Goal: Contribute content: Add original content to the website for others to see

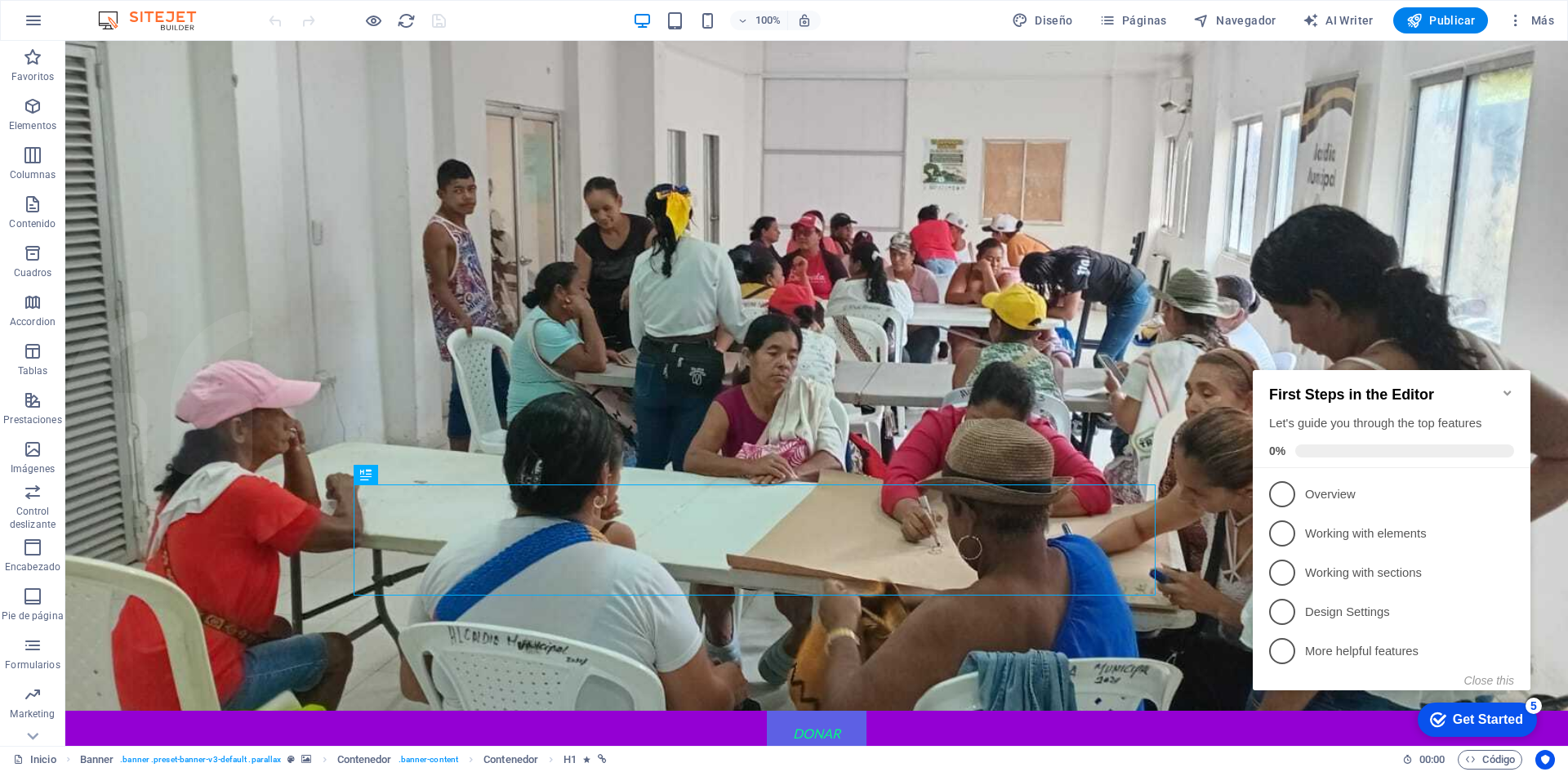
click at [1510, 388] on icon "Minimize checklist" at bounding box center [1508, 393] width 13 height 13
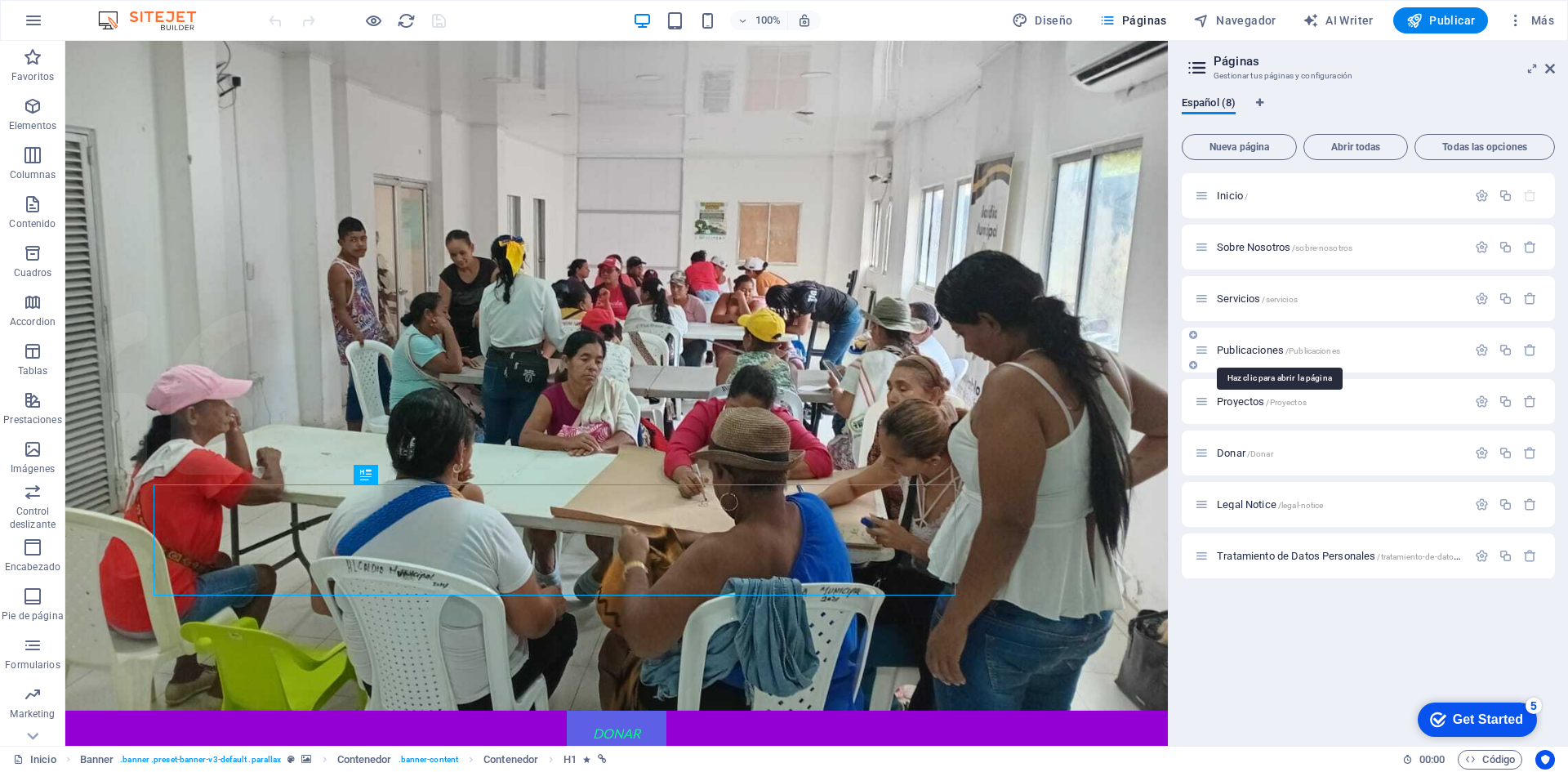
click at [1259, 349] on span "Publicaciones /Publicaciones" at bounding box center [1278, 349] width 123 height 12
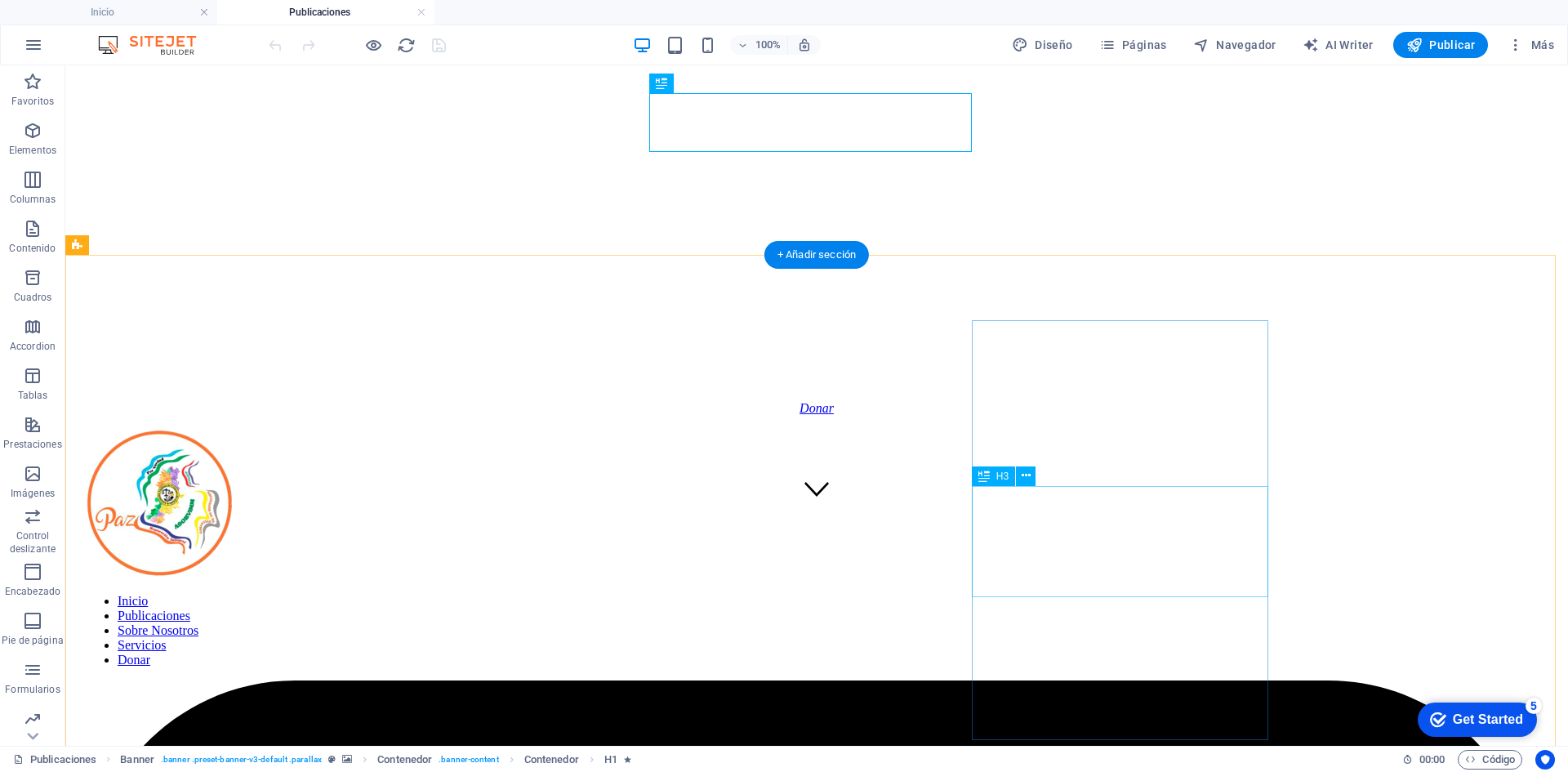
scroll to position [245, 0]
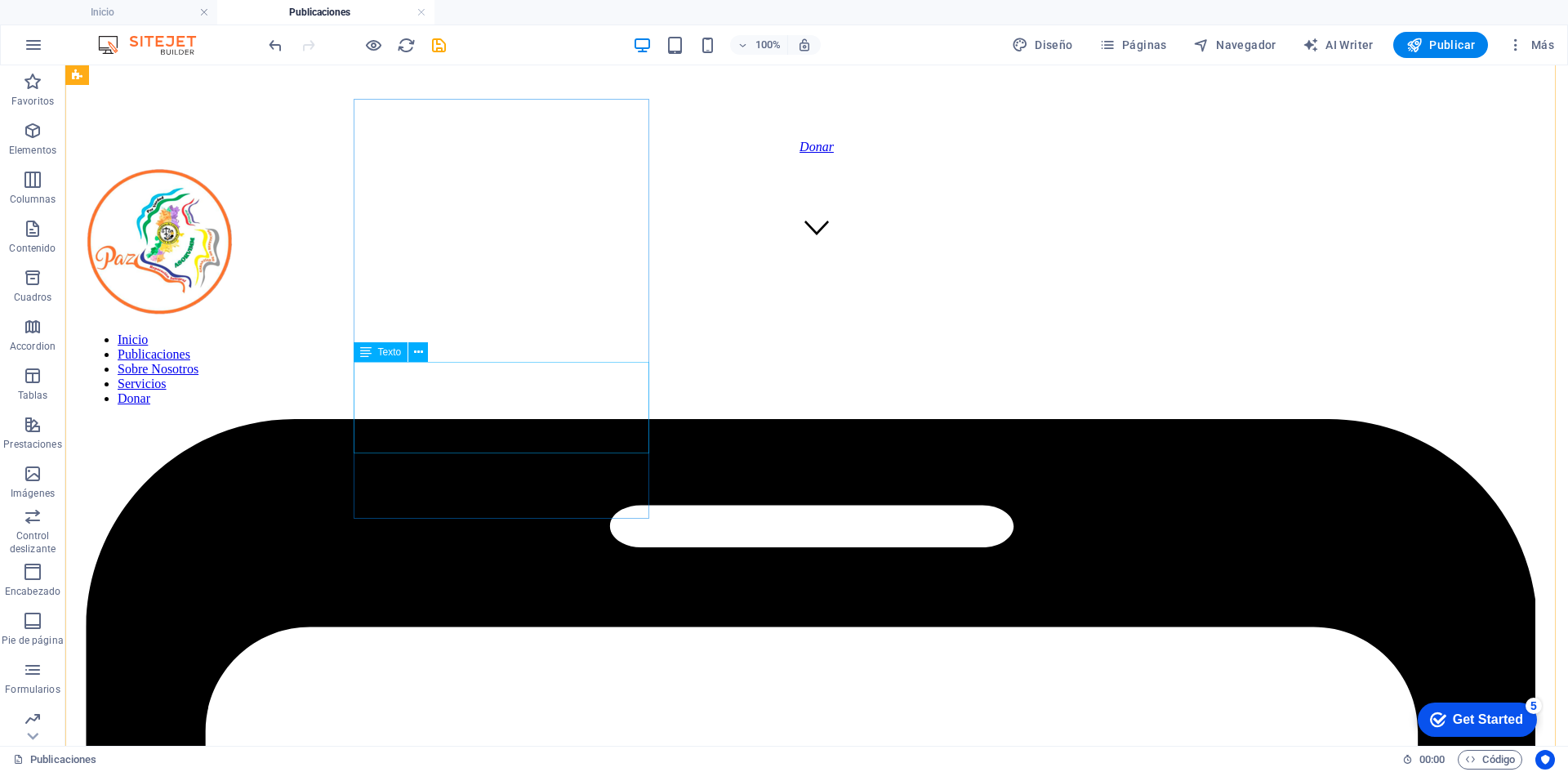
scroll to position [408, 0]
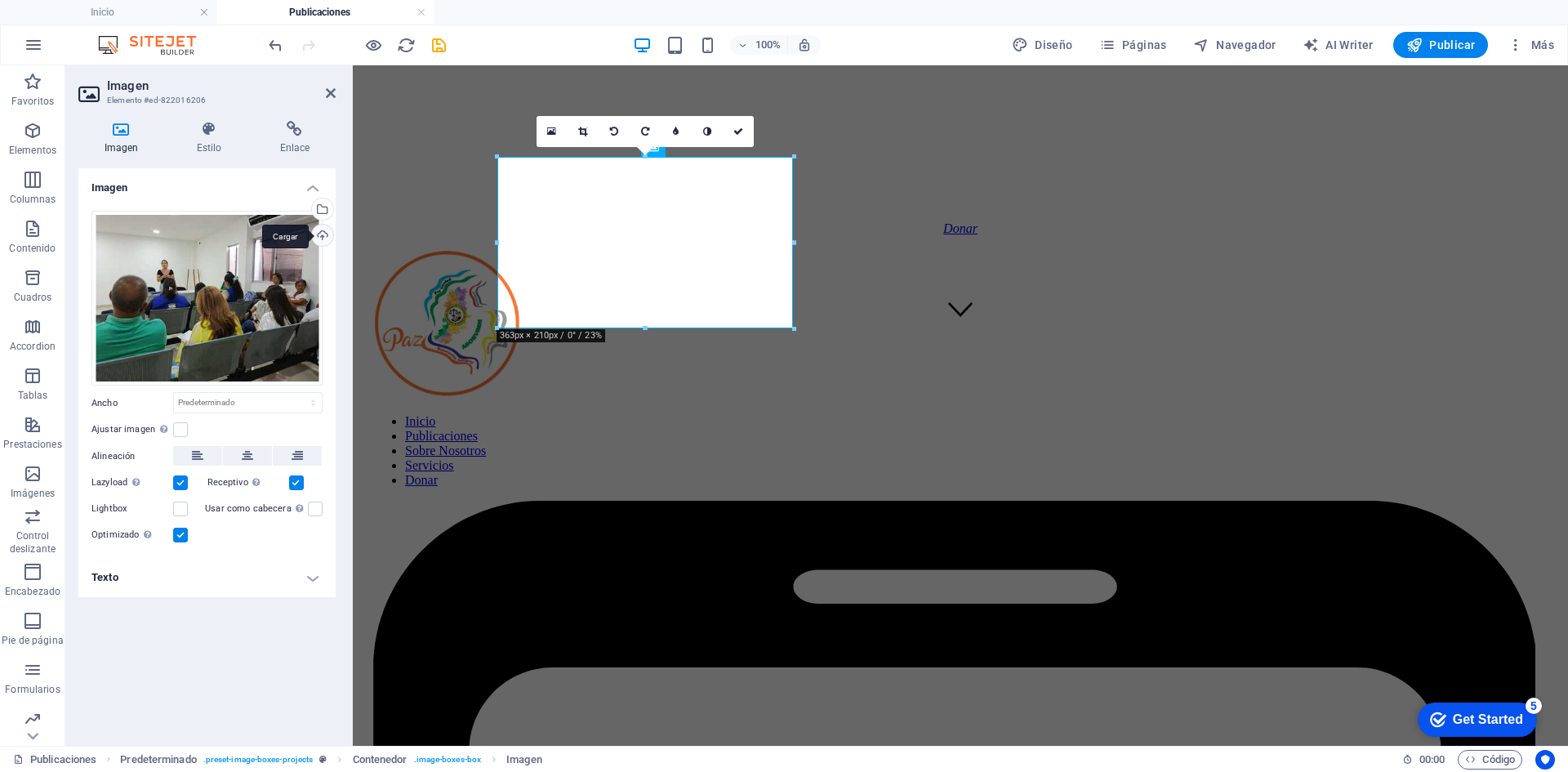
click at [319, 236] on div "Cargar" at bounding box center [321, 237] width 25 height 25
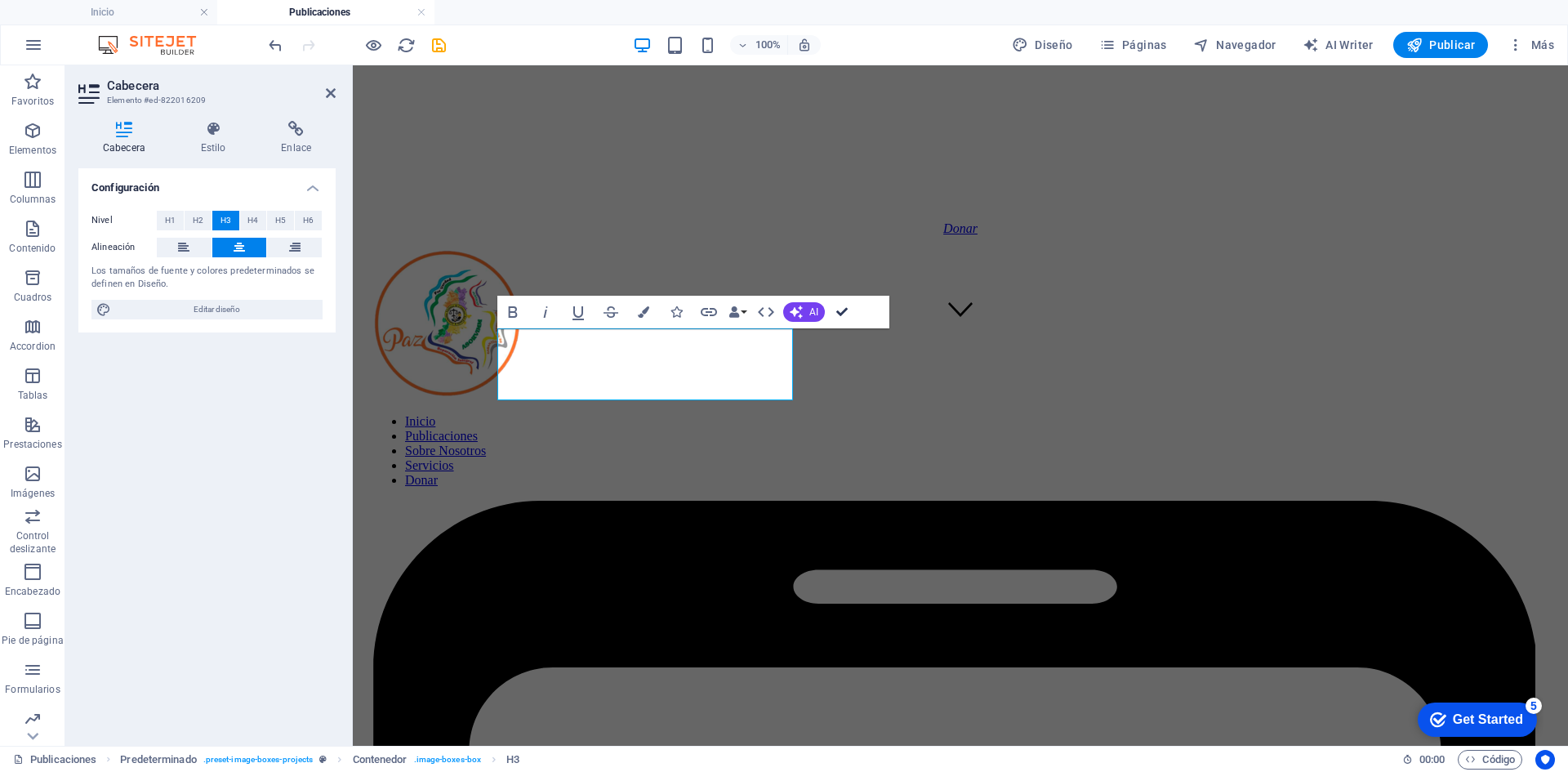
drag, startPoint x: 842, startPoint y: 312, endPoint x: 698, endPoint y: 281, distance: 147.3
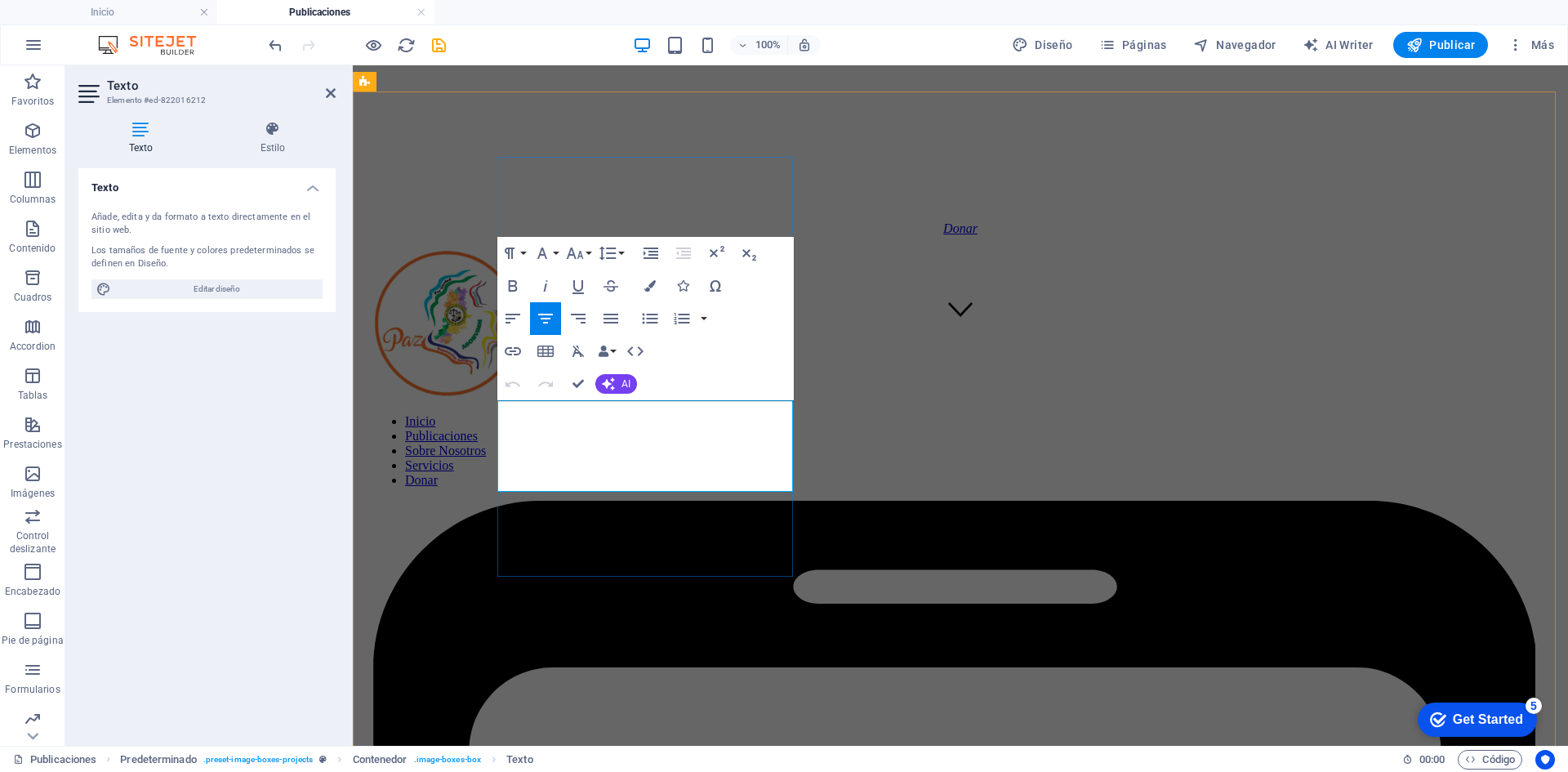
drag, startPoint x: 761, startPoint y: 488, endPoint x: 506, endPoint y: 406, distance: 267.9
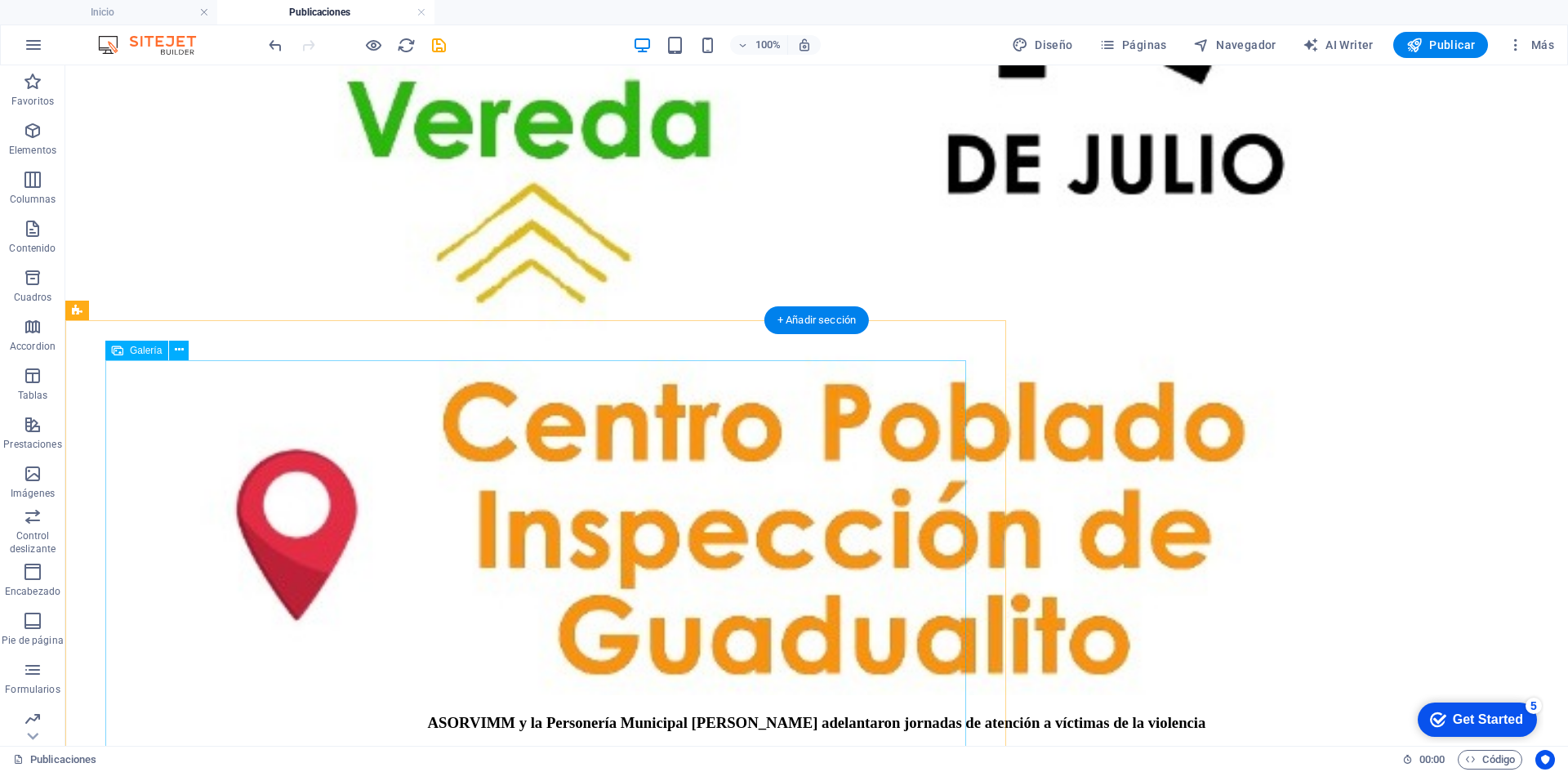
scroll to position [5554, 0]
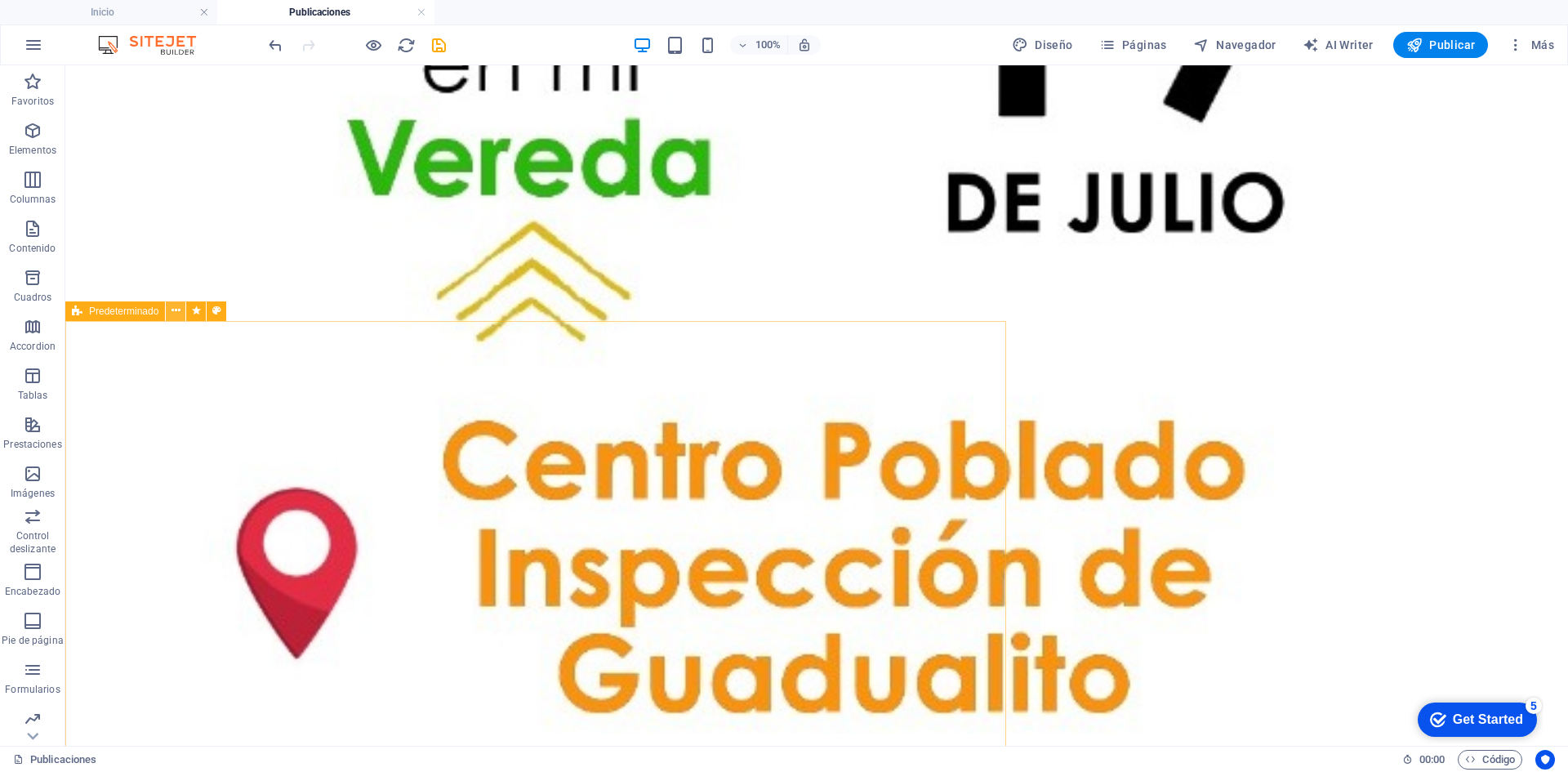
click at [173, 310] on icon at bounding box center [175, 311] width 9 height 17
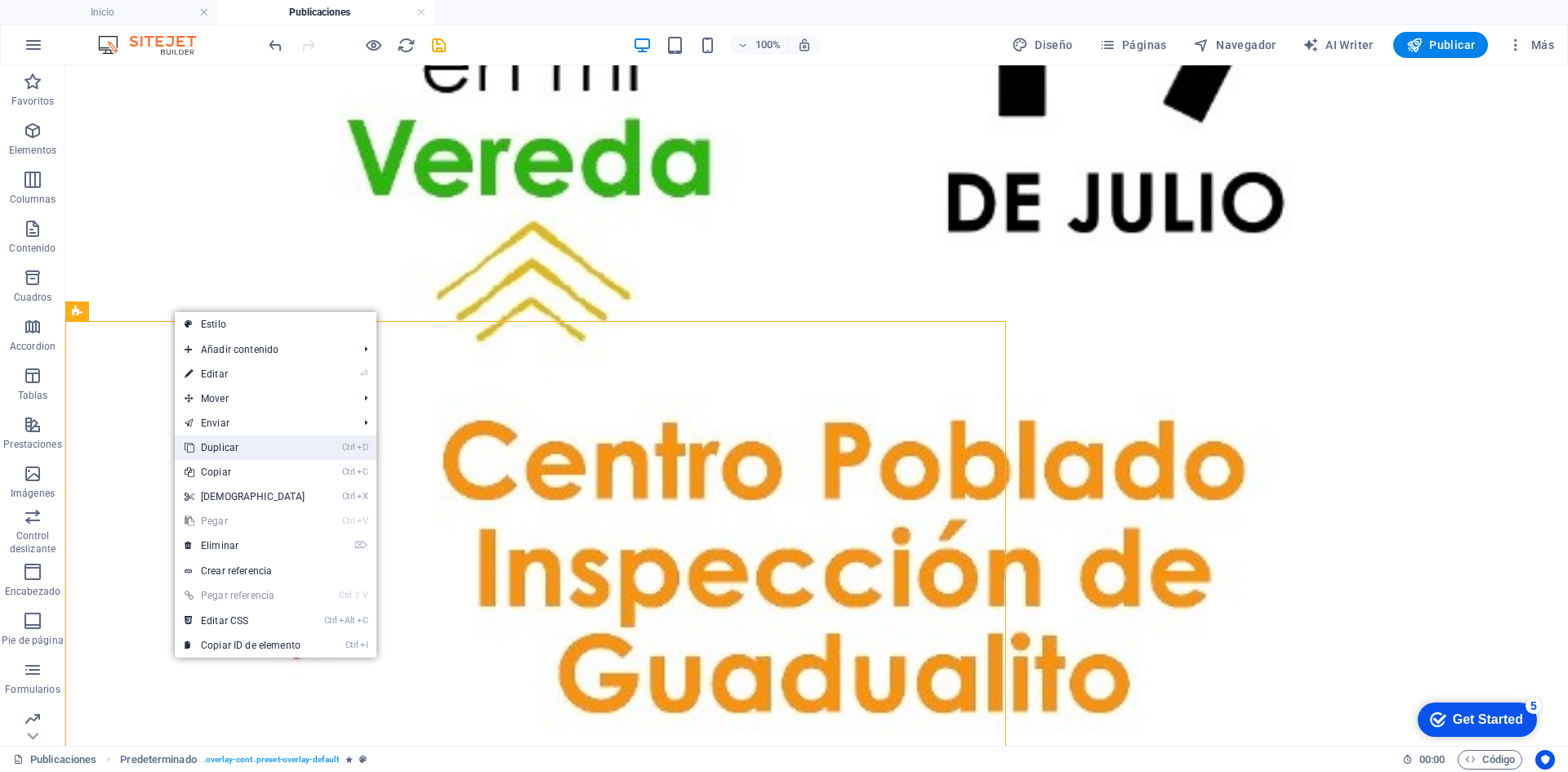
click at [221, 447] on link "Ctrl D Duplicar" at bounding box center [245, 448] width 141 height 25
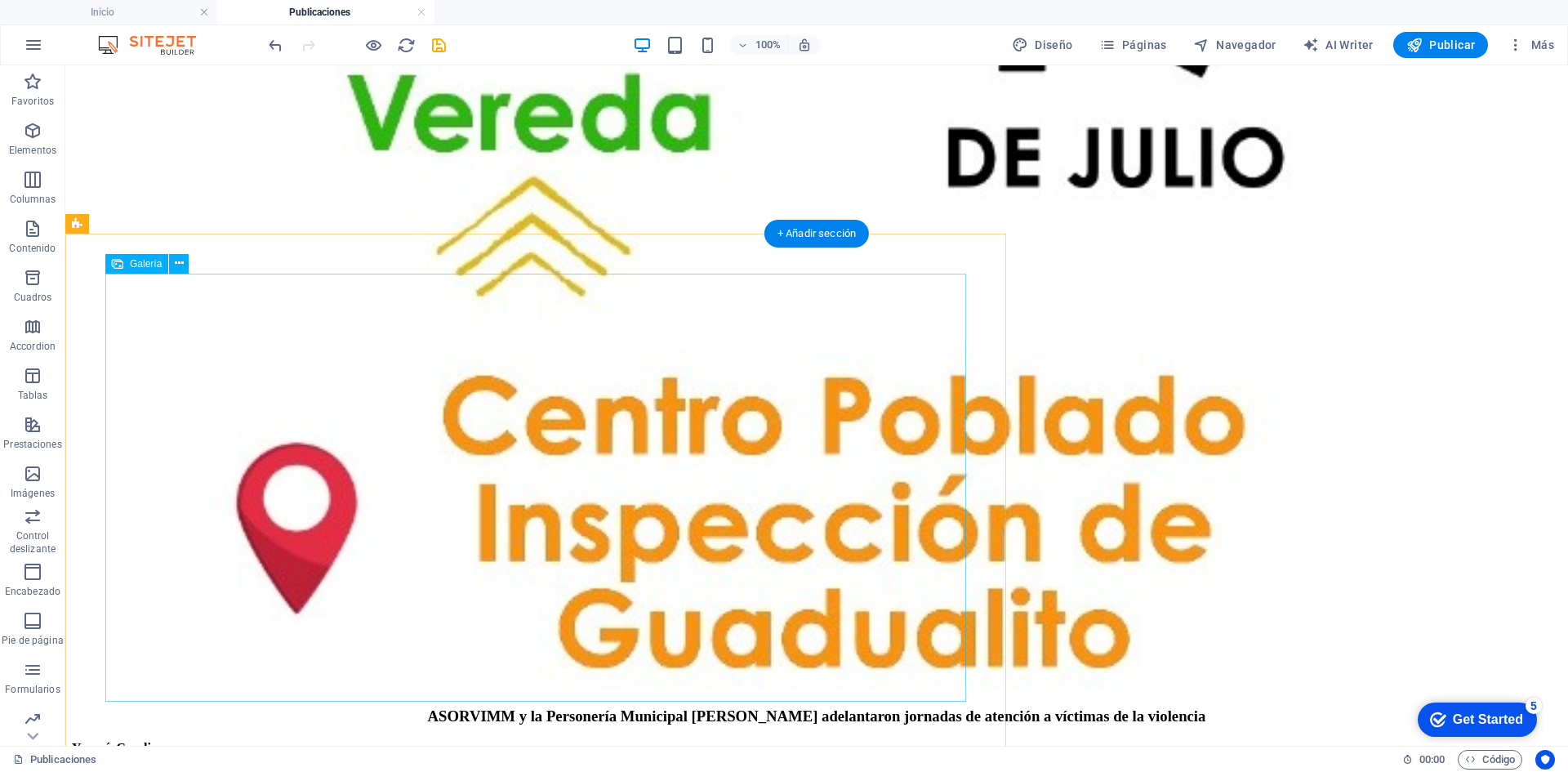
scroll to position [5560, 0]
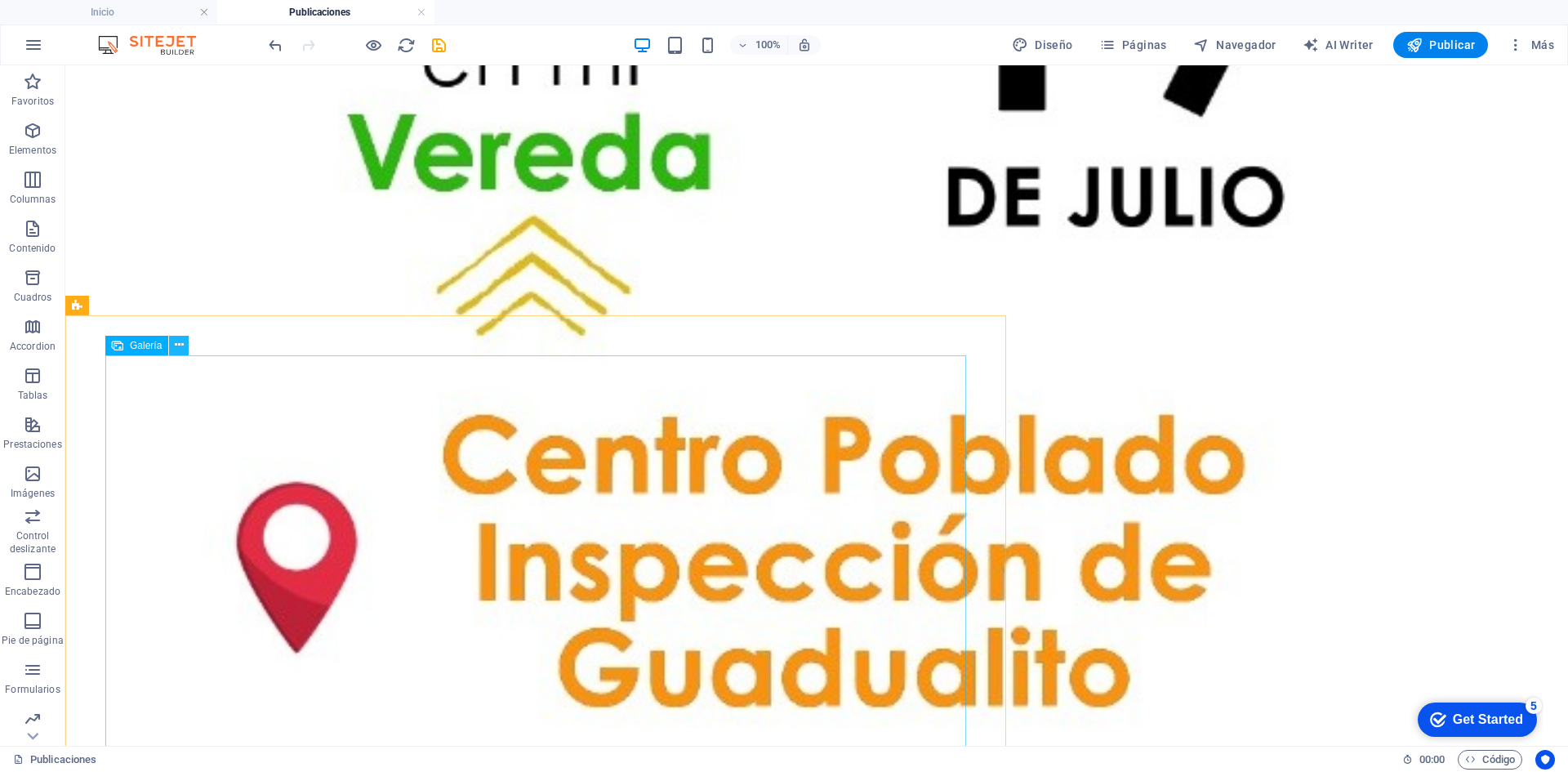
click at [178, 343] on icon at bounding box center [179, 345] width 9 height 17
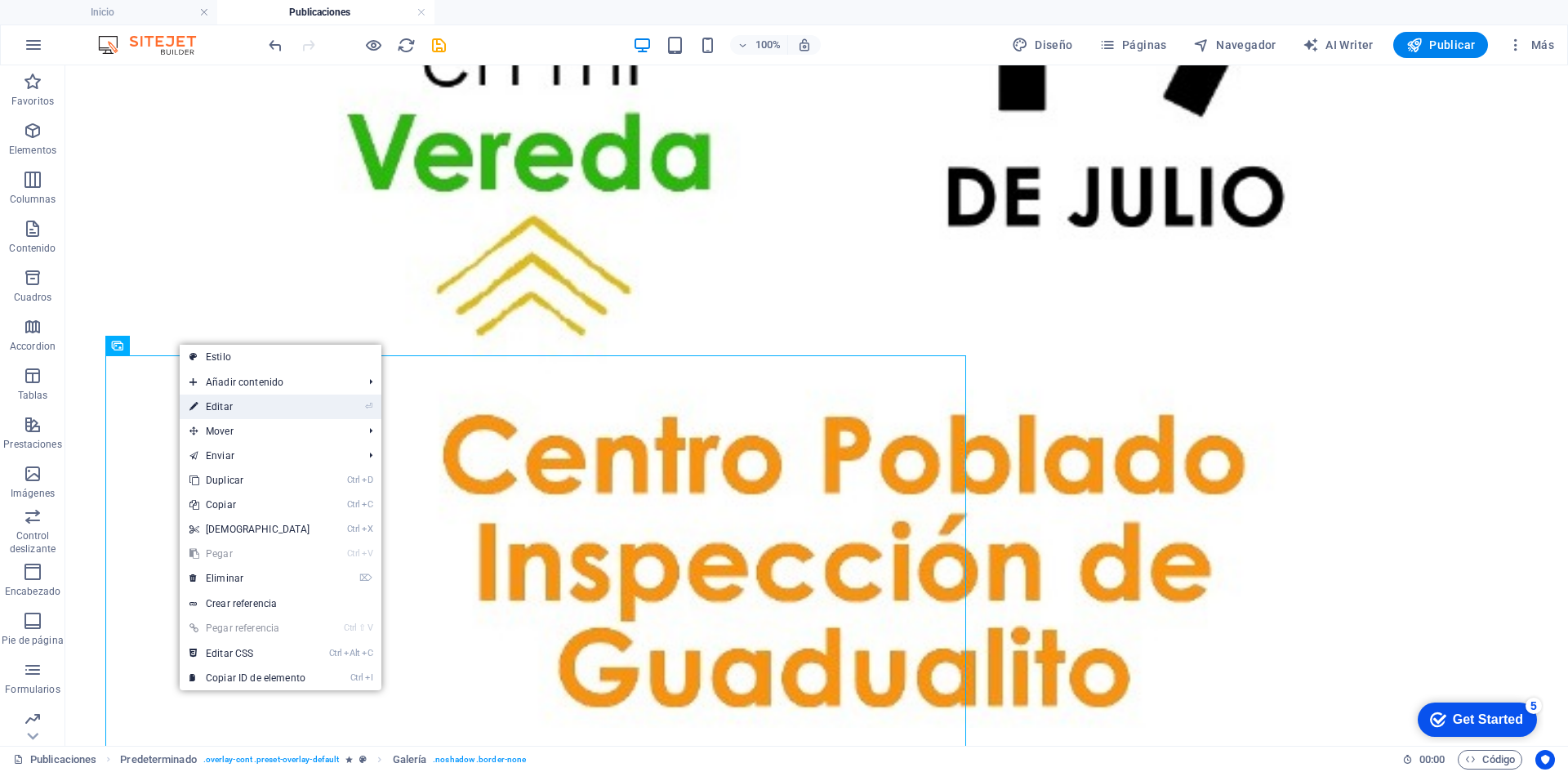
click at [230, 405] on link "⏎ Editar" at bounding box center [250, 407] width 141 height 25
select select "4"
select select "%"
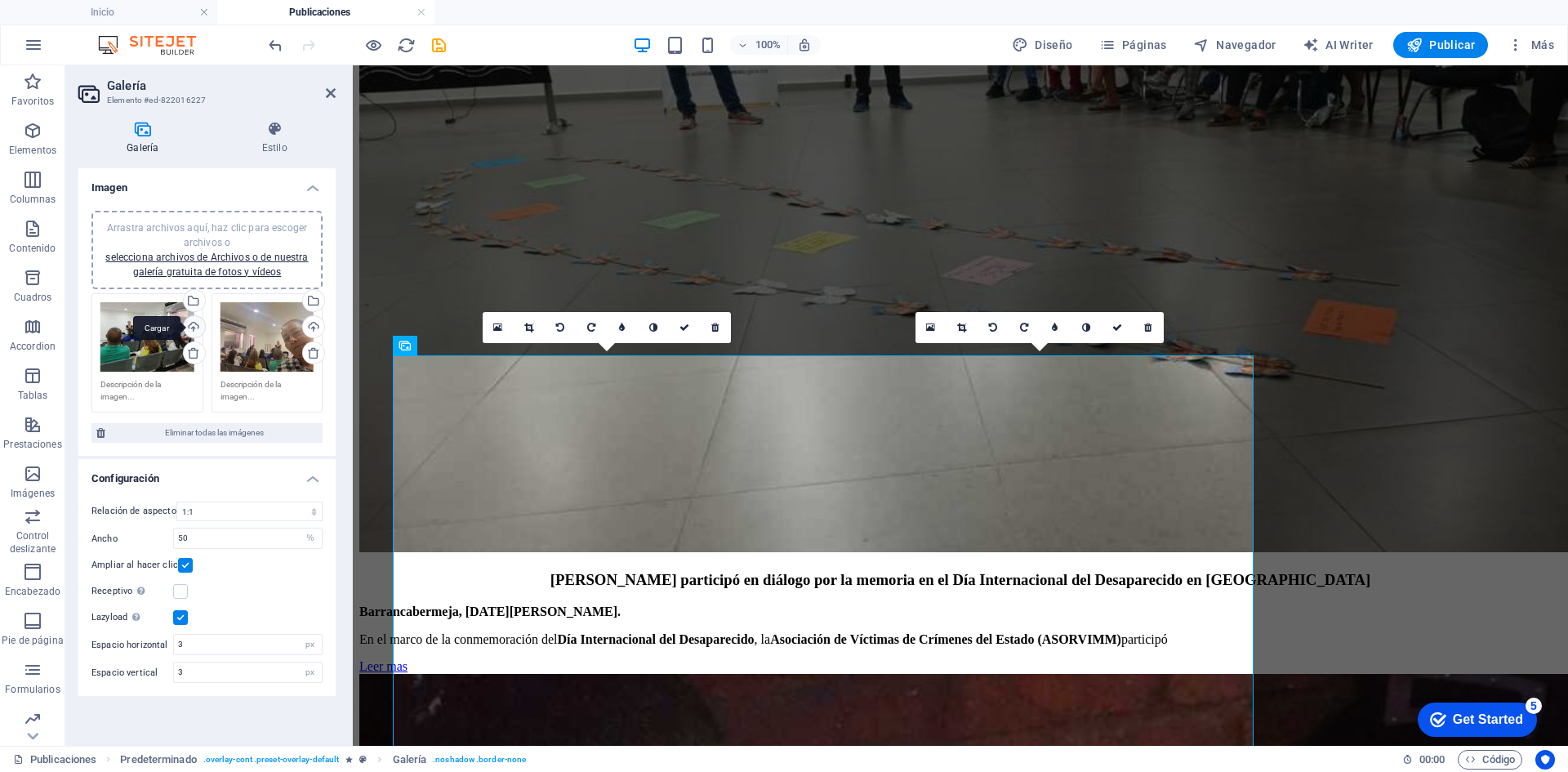
click at [192, 323] on div "Cargar" at bounding box center [193, 328] width 25 height 25
click at [311, 322] on div "Cargar" at bounding box center [312, 328] width 25 height 25
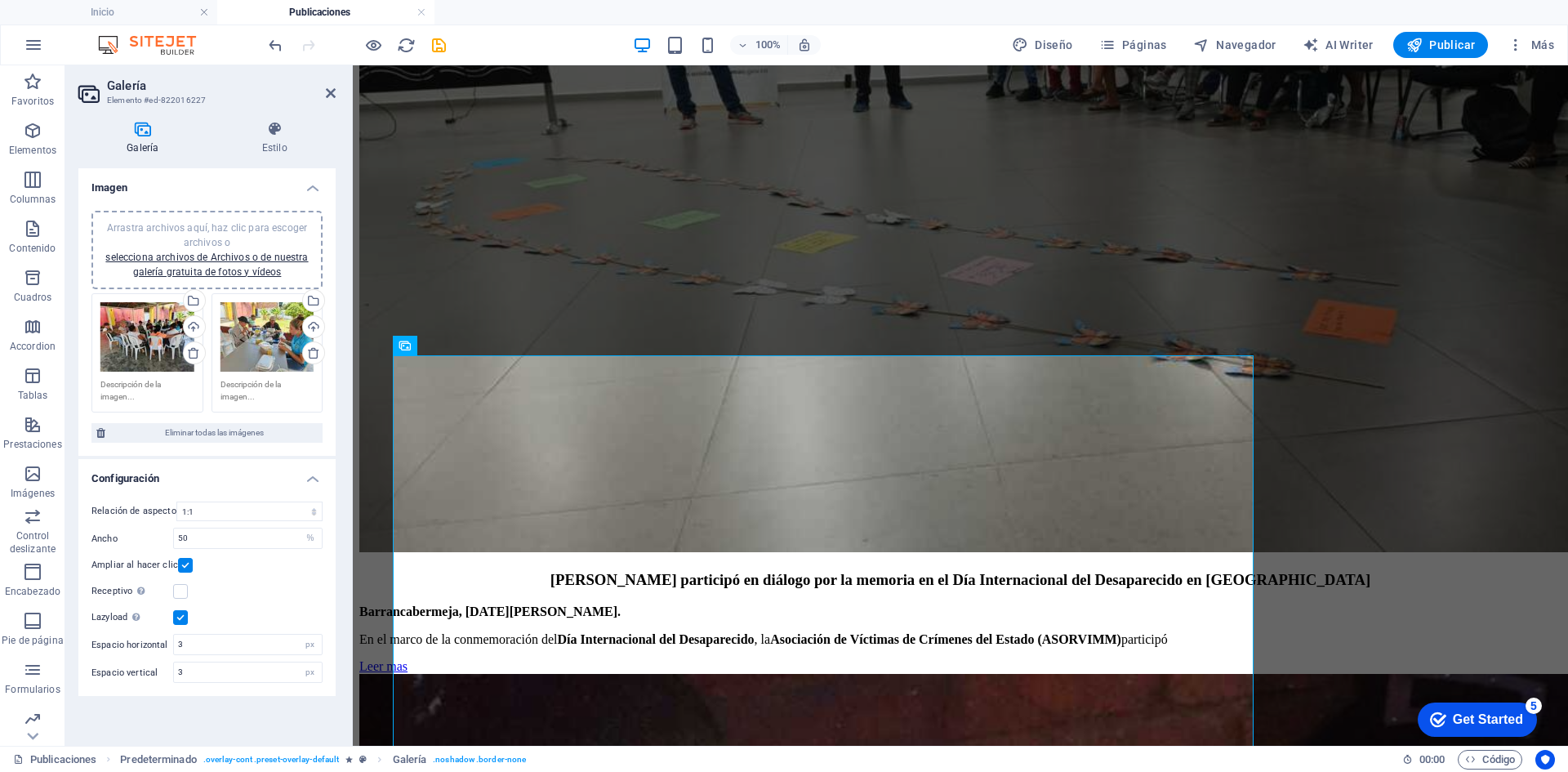
click at [210, 228] on span "Arrastra archivos aquí, haz clic para escoger archivos o selecciona archivos de…" at bounding box center [207, 250] width 203 height 55
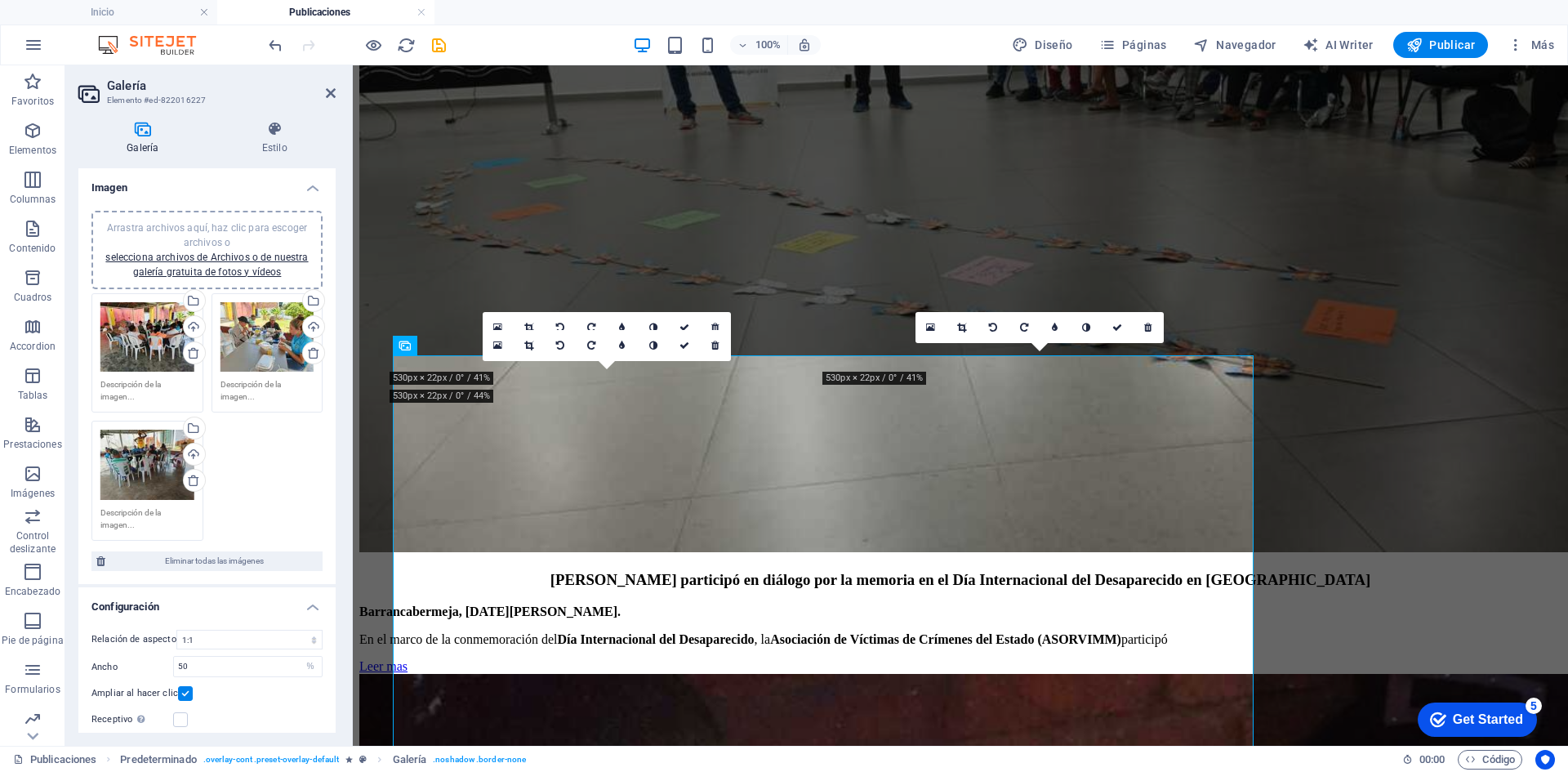
click at [212, 229] on span "Arrastra archivos aquí, haz clic para escoger archivos o selecciona archivos de…" at bounding box center [207, 250] width 203 height 55
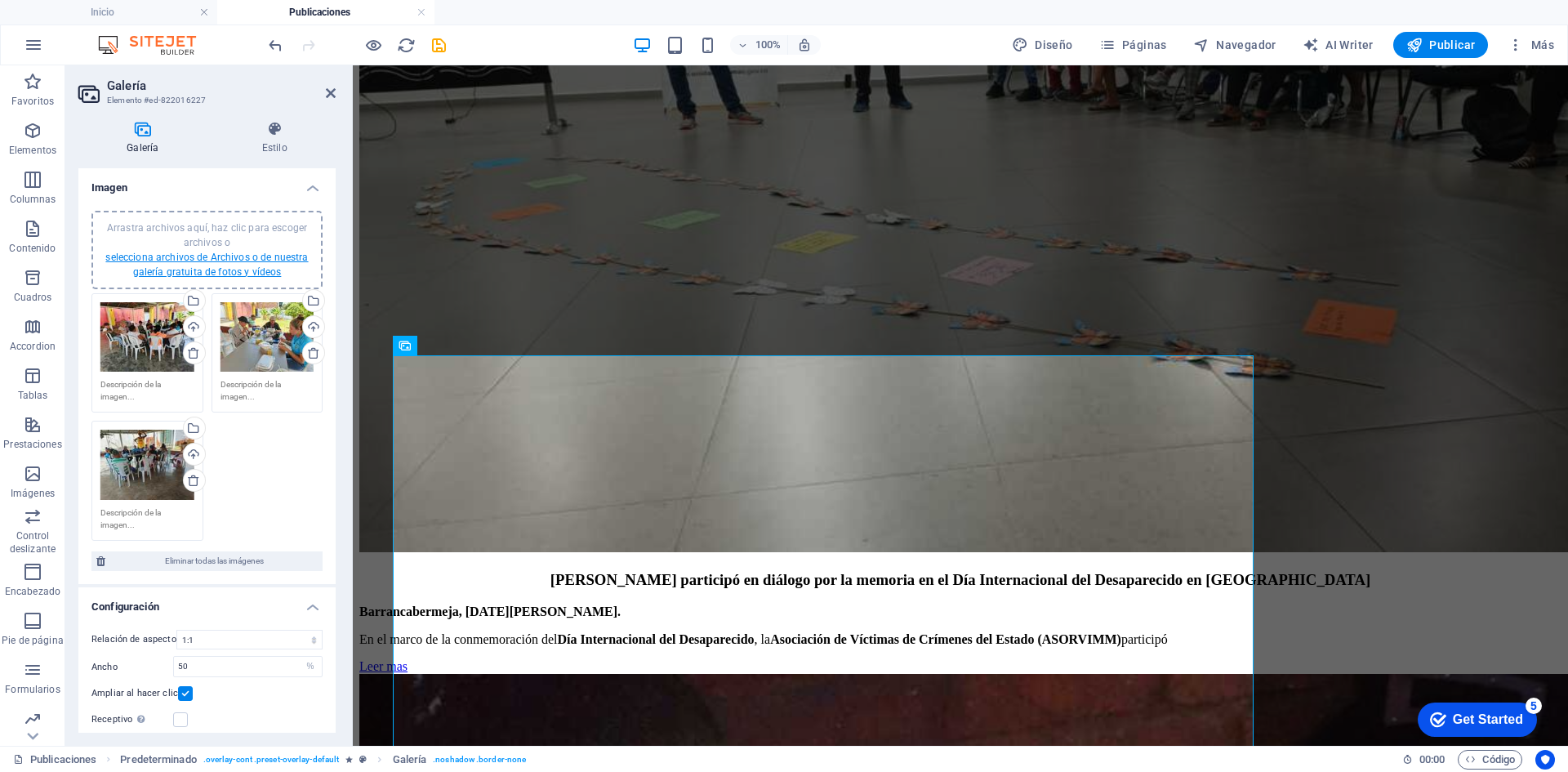
click at [200, 258] on link "selecciona archivos de Archivos o de nuestra galería gratuita de fotos y vídeos" at bounding box center [207, 264] width 203 height 26
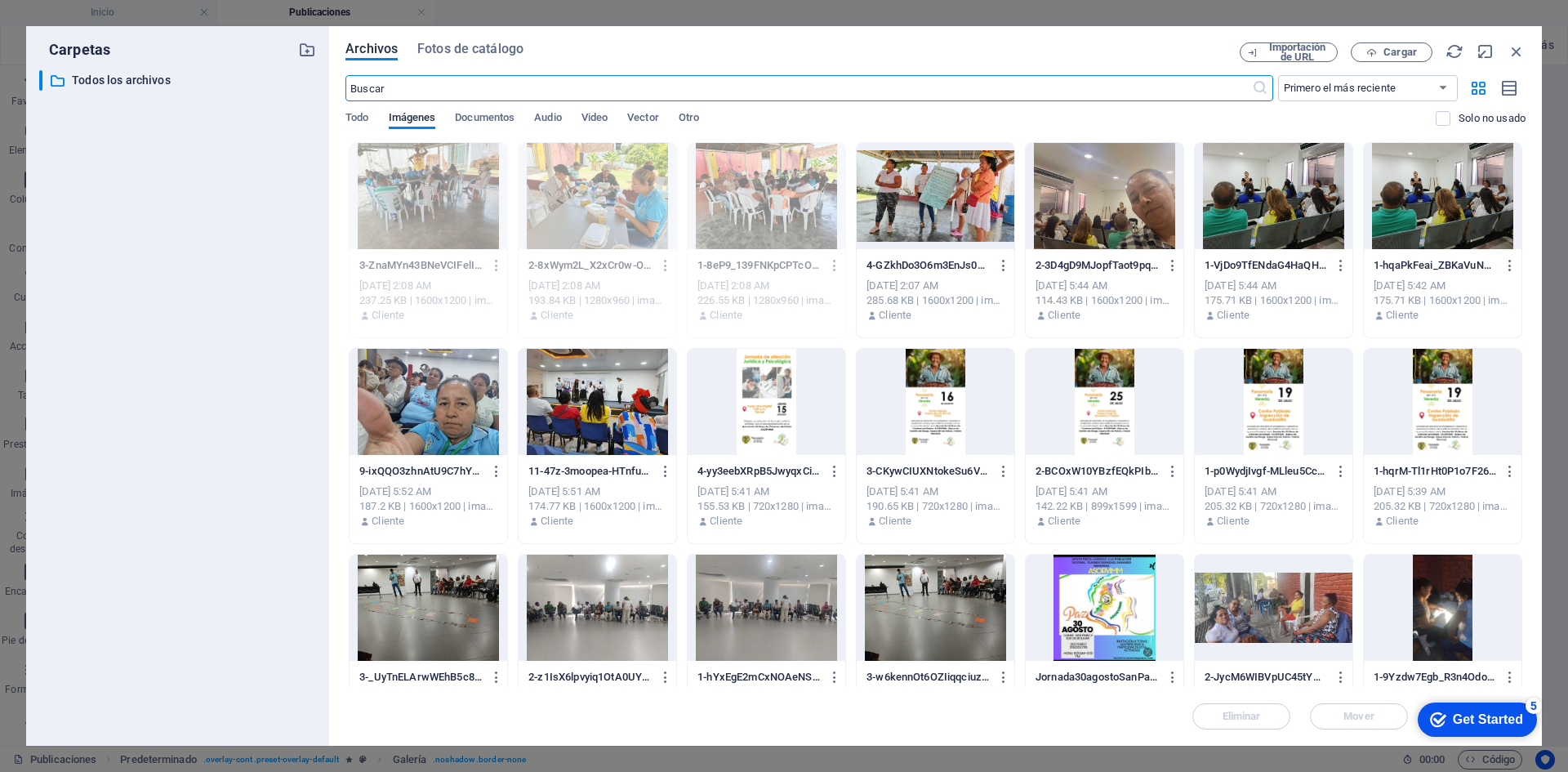
scroll to position [5327, 0]
click at [945, 187] on div at bounding box center [936, 195] width 158 height 106
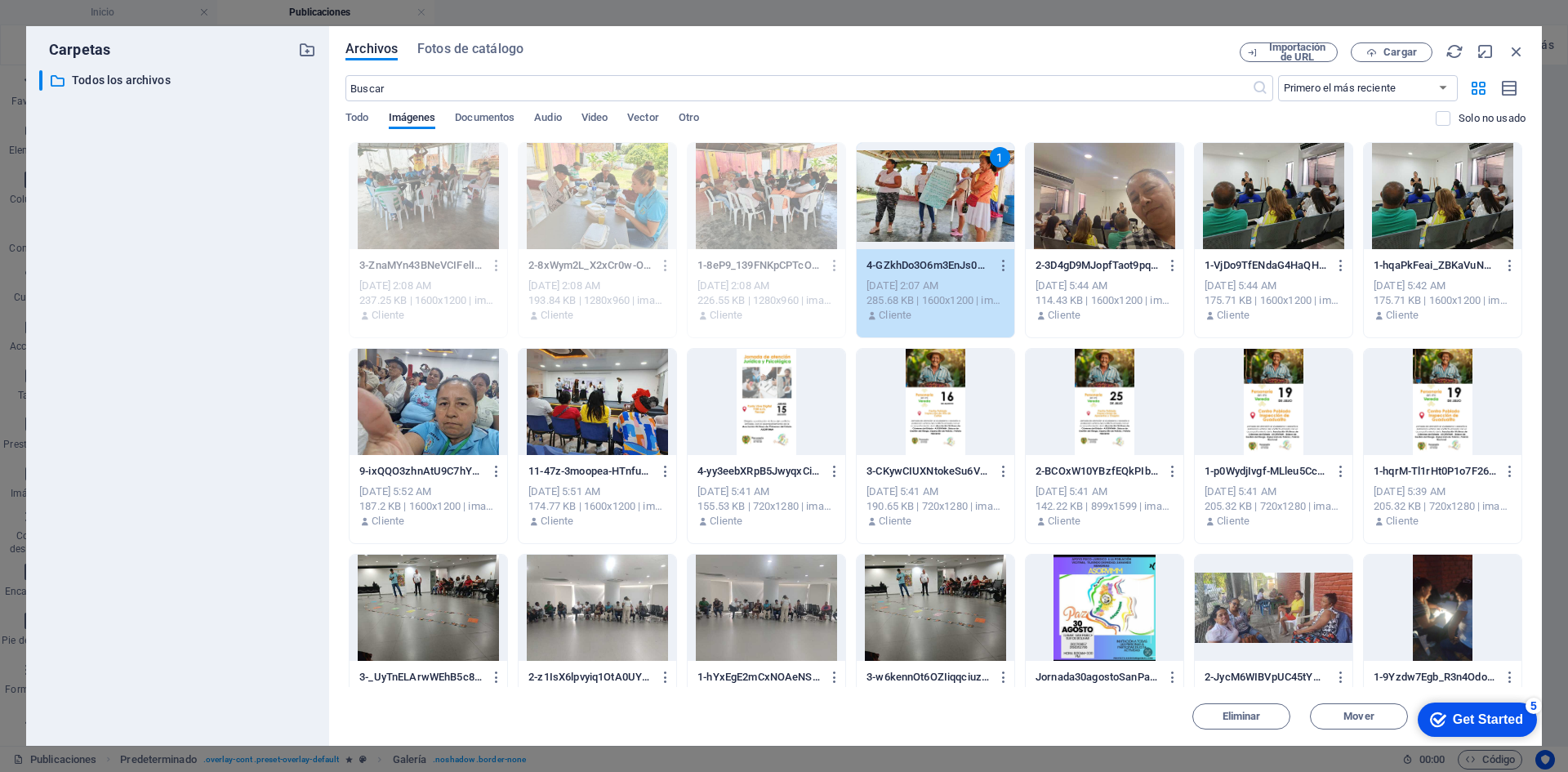
click at [1490, 723] on div "Get Started" at bounding box center [1488, 718] width 70 height 14
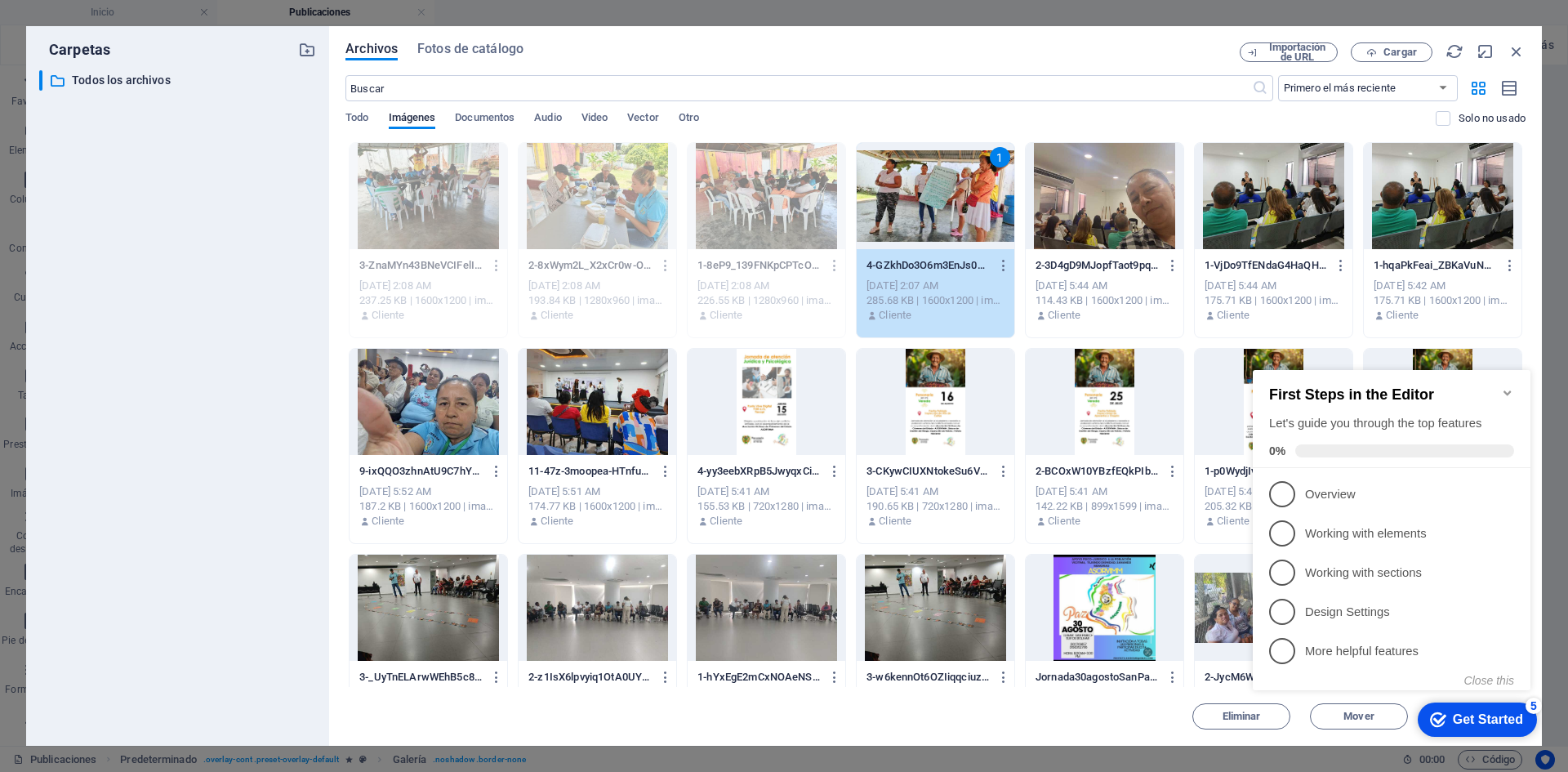
click at [1488, 723] on div "Get Started" at bounding box center [1488, 718] width 70 height 14
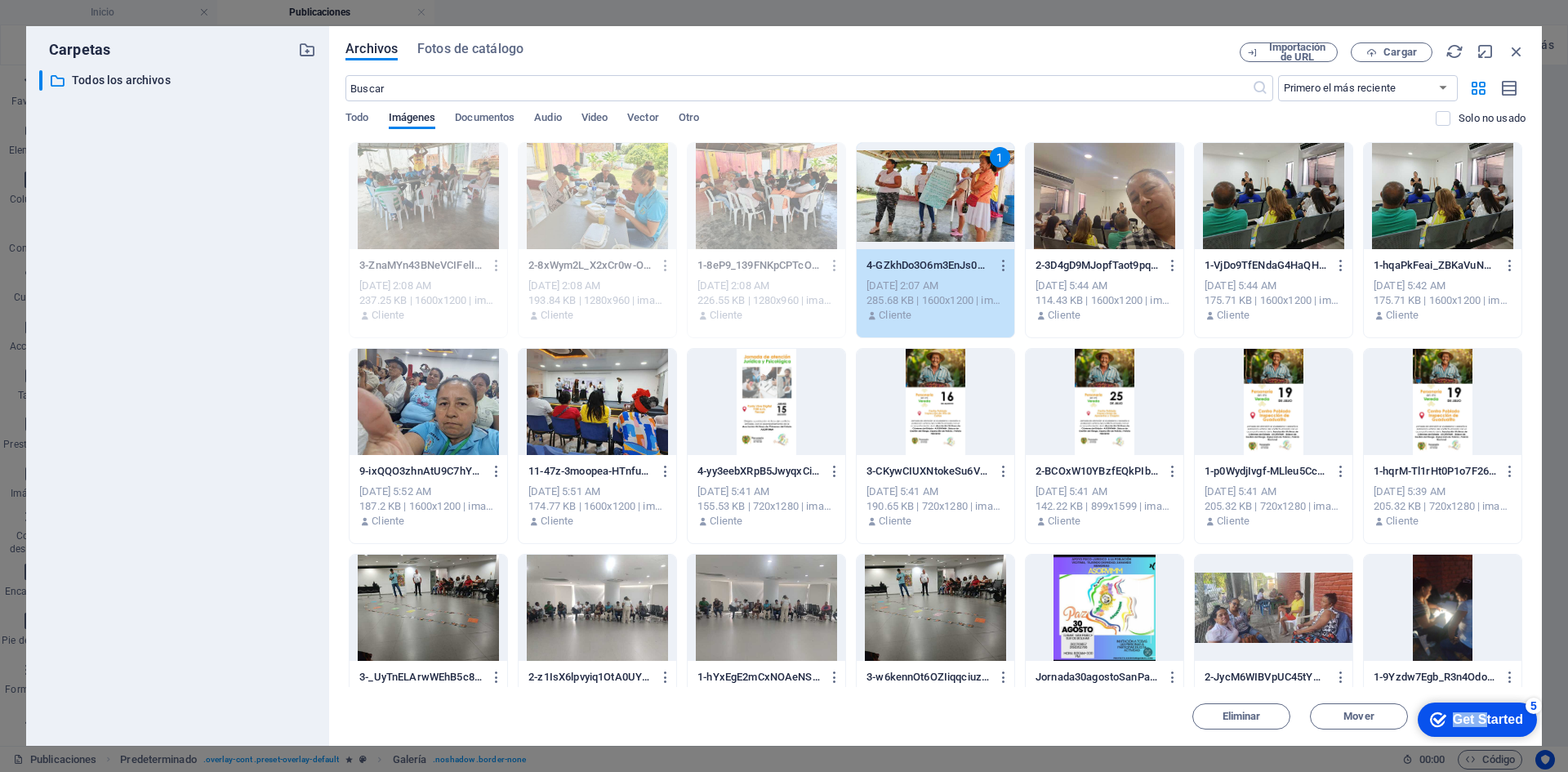
drag, startPoint x: 1484, startPoint y: 715, endPoint x: 1504, endPoint y: 638, distance: 79.6
click at [1504, 695] on html "checkmark Get Started 5 First Steps in the Editor Let's guide you through the t…" at bounding box center [1473, 718] width 139 height 49
drag, startPoint x: 1120, startPoint y: 34, endPoint x: 841, endPoint y: 33, distance: 279.0
click at [824, 5] on div "Carpetas ​ Todos los archivos Todos los archivos Archivos Fotos de catálogo Imp…" at bounding box center [784, 386] width 1568 height 772
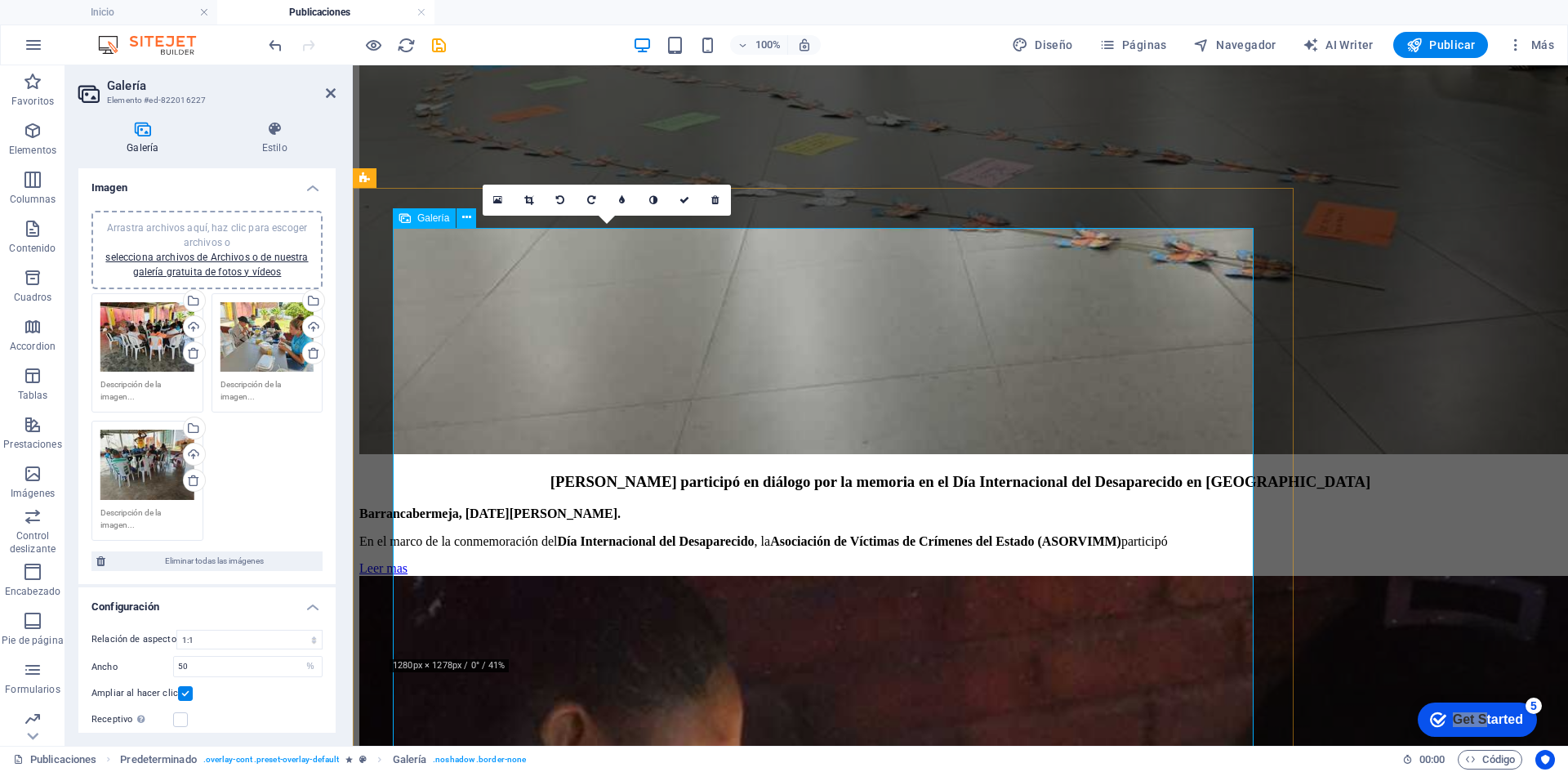
scroll to position [5805, 0]
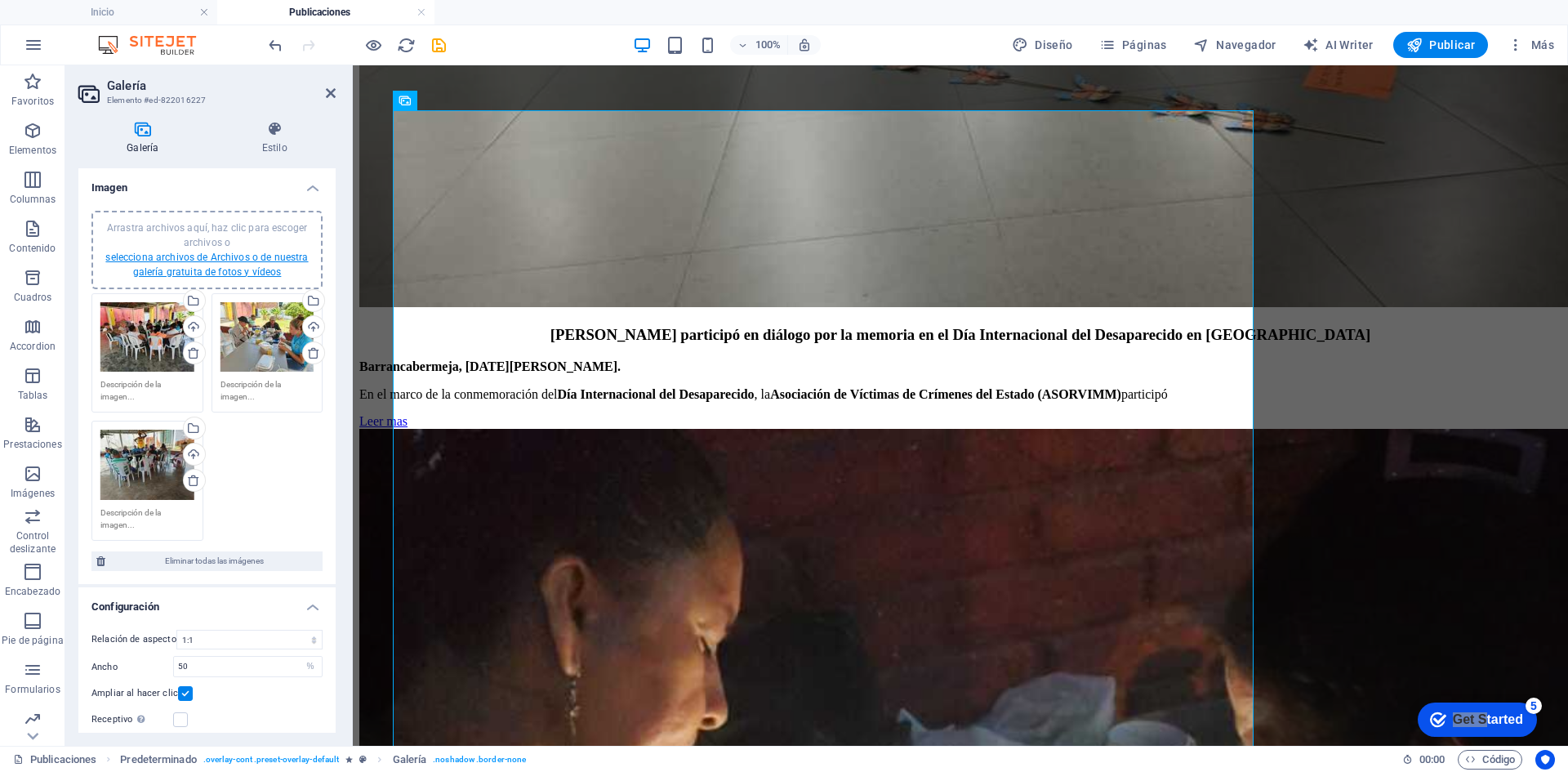
click at [222, 271] on link "selecciona archivos de Archivos o de nuestra galería gratuita de fotos y vídeos" at bounding box center [207, 264] width 203 height 26
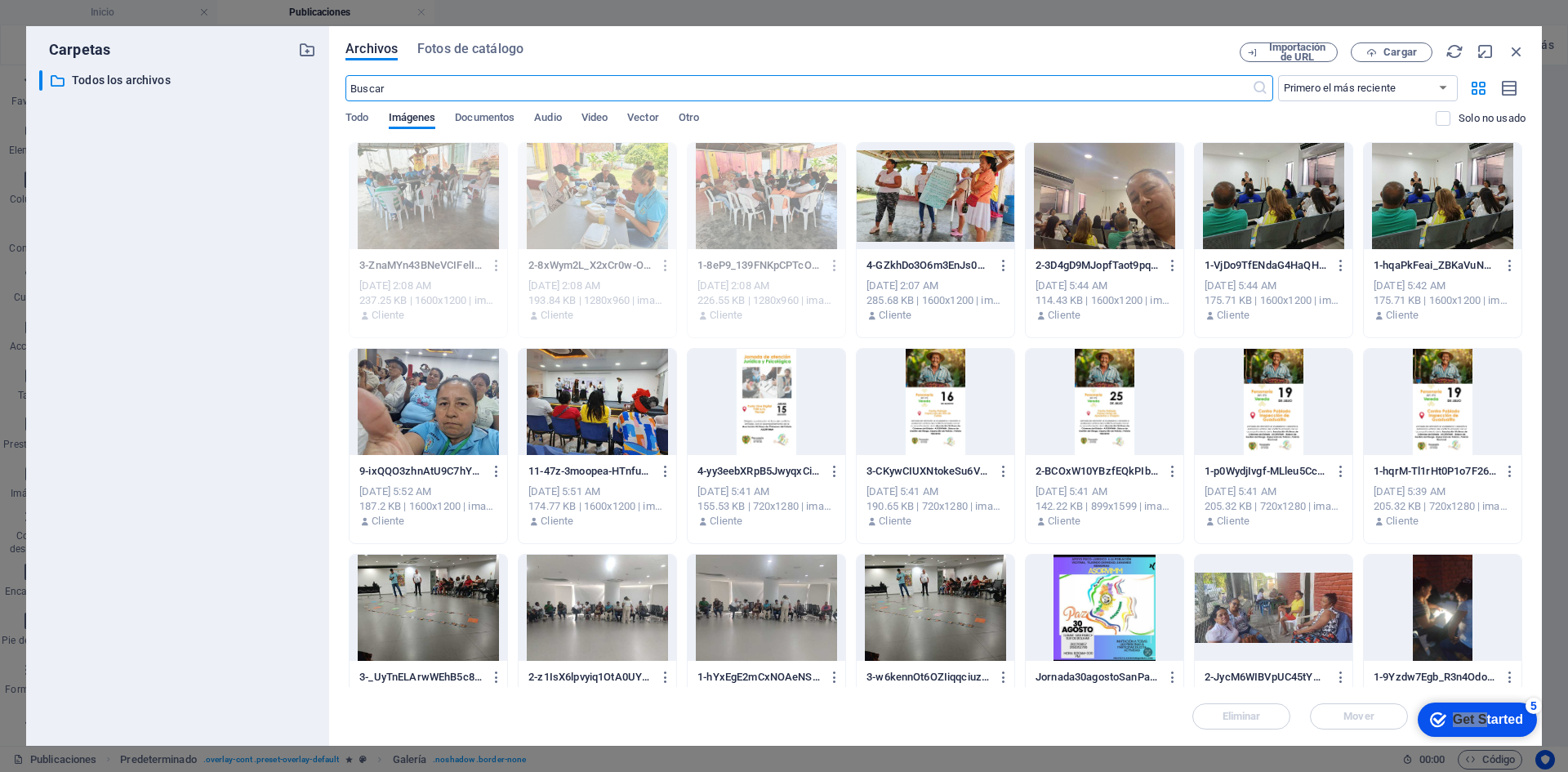
scroll to position [5796, 0]
click at [967, 197] on div at bounding box center [936, 195] width 158 height 106
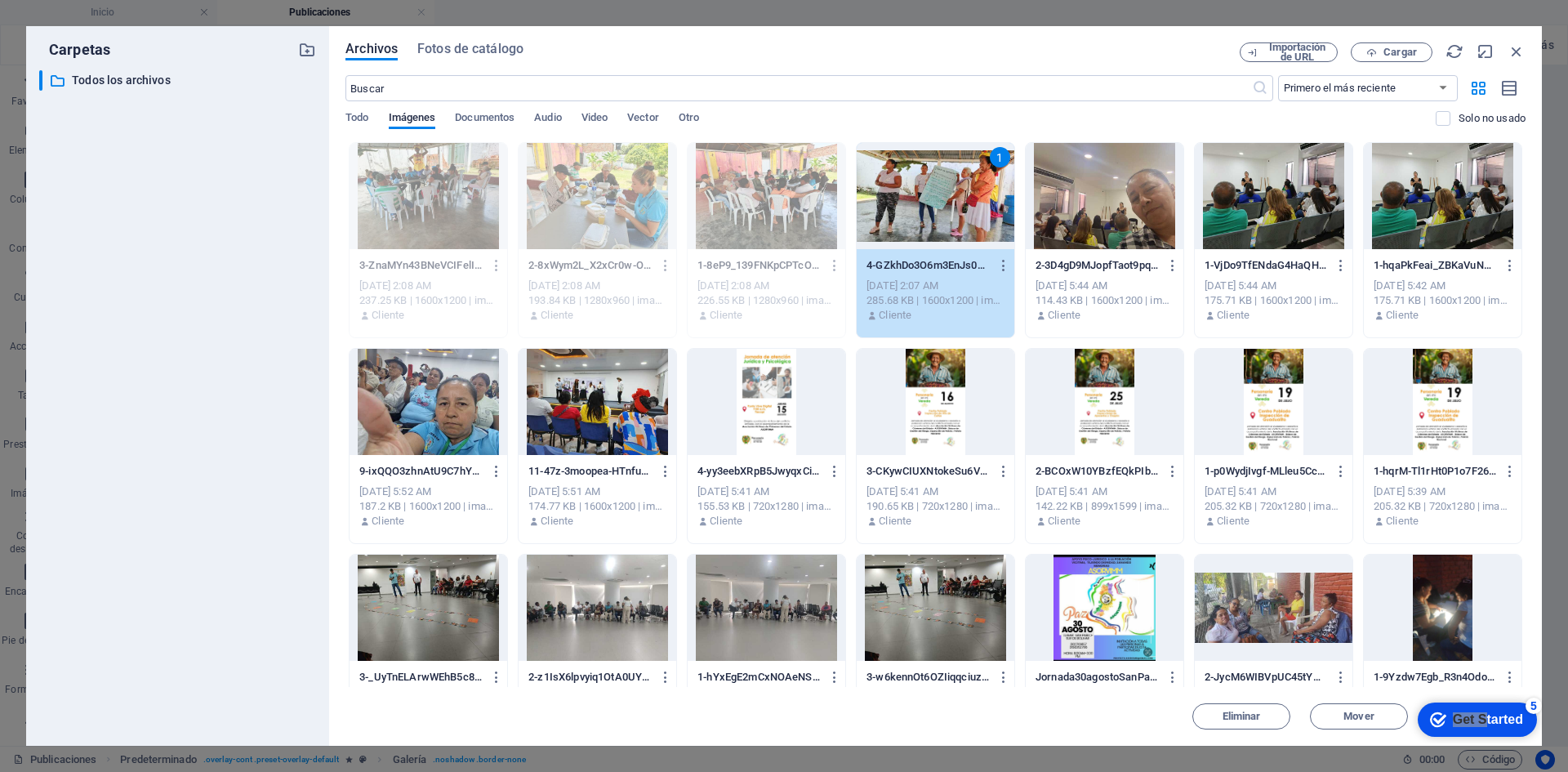
click at [967, 197] on div "1" at bounding box center [936, 195] width 158 height 106
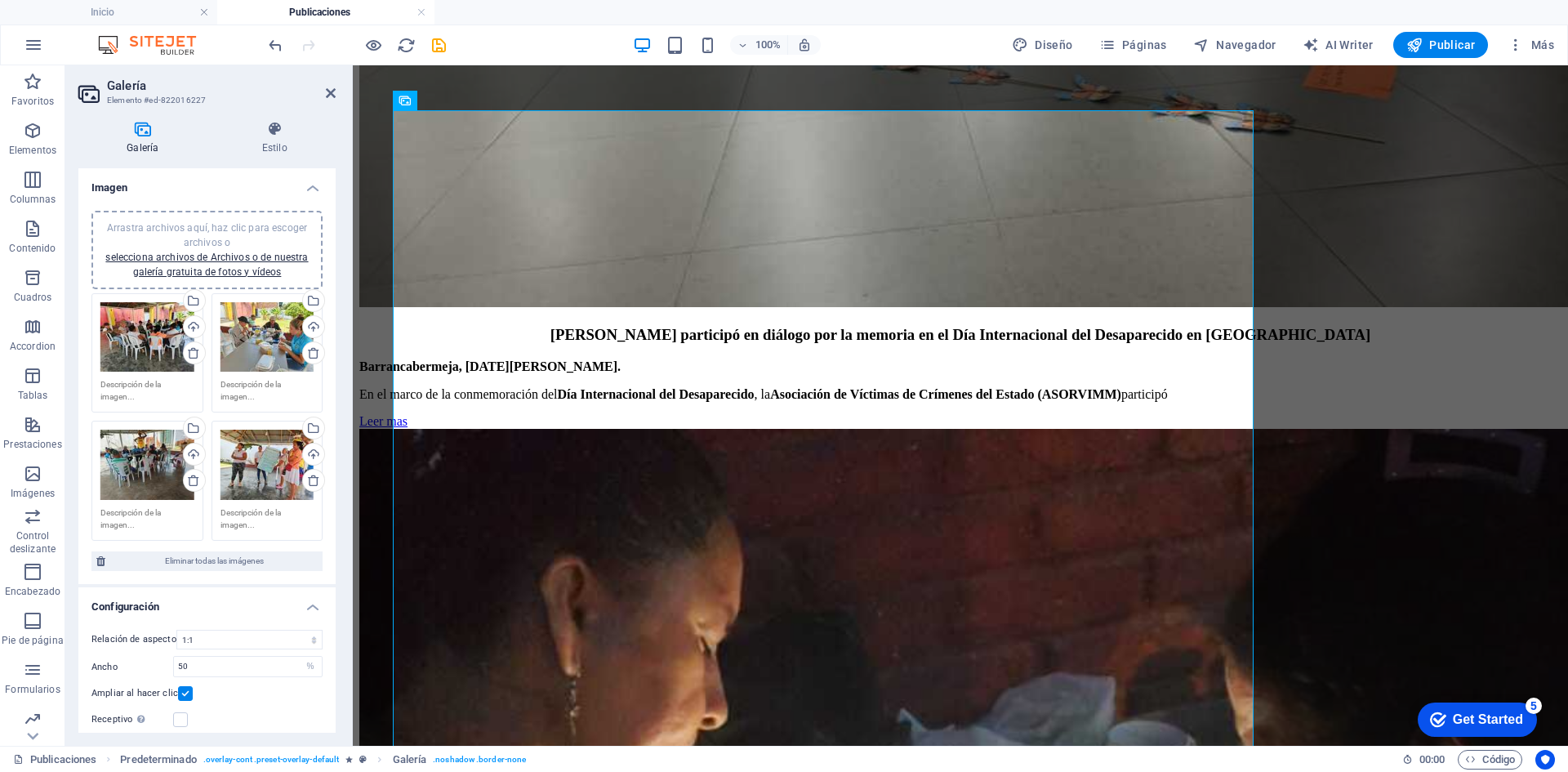
click at [1534, 702] on div "5" at bounding box center [1534, 705] width 16 height 16
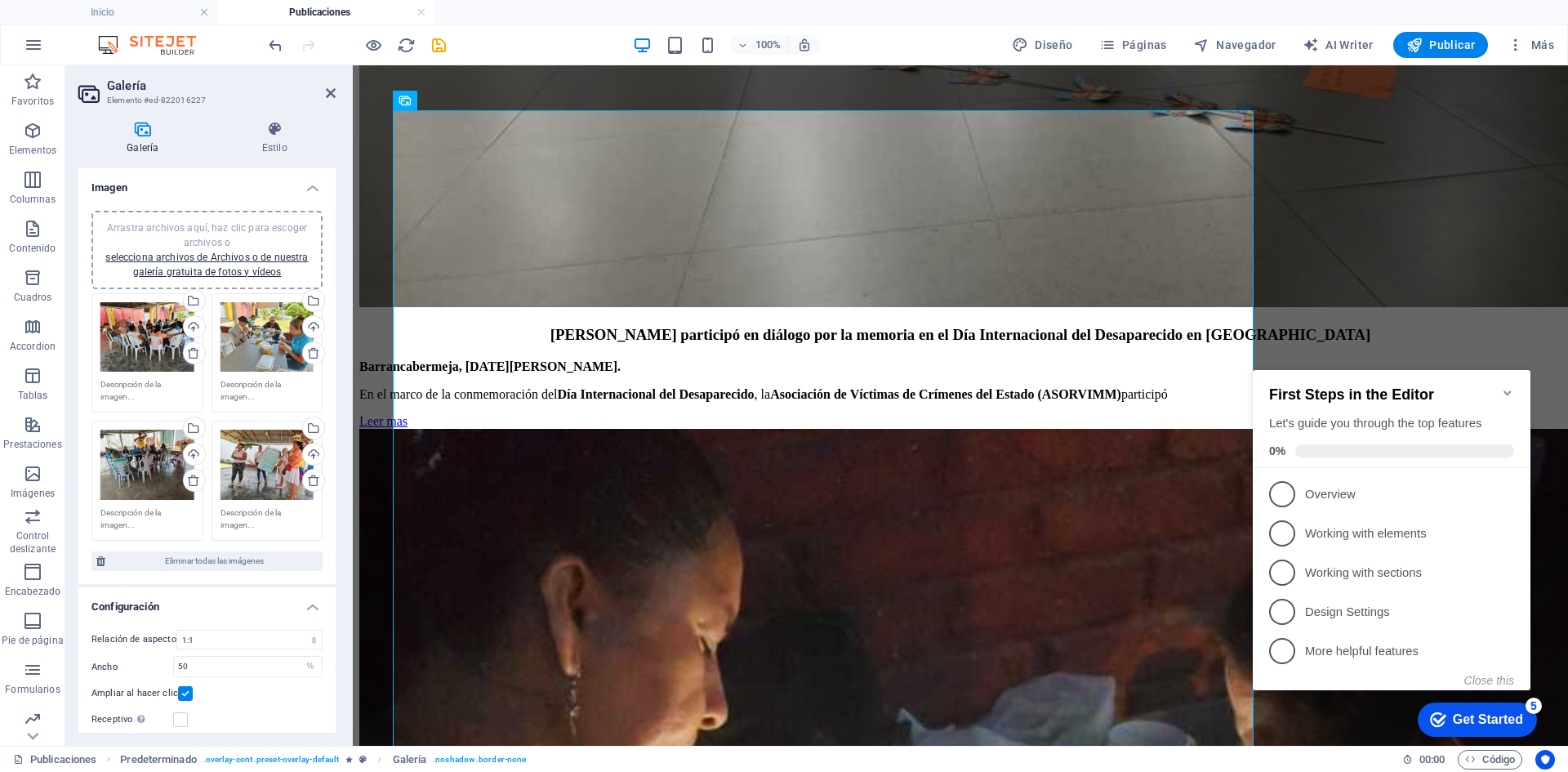
click at [1534, 702] on div "5" at bounding box center [1534, 705] width 16 height 16
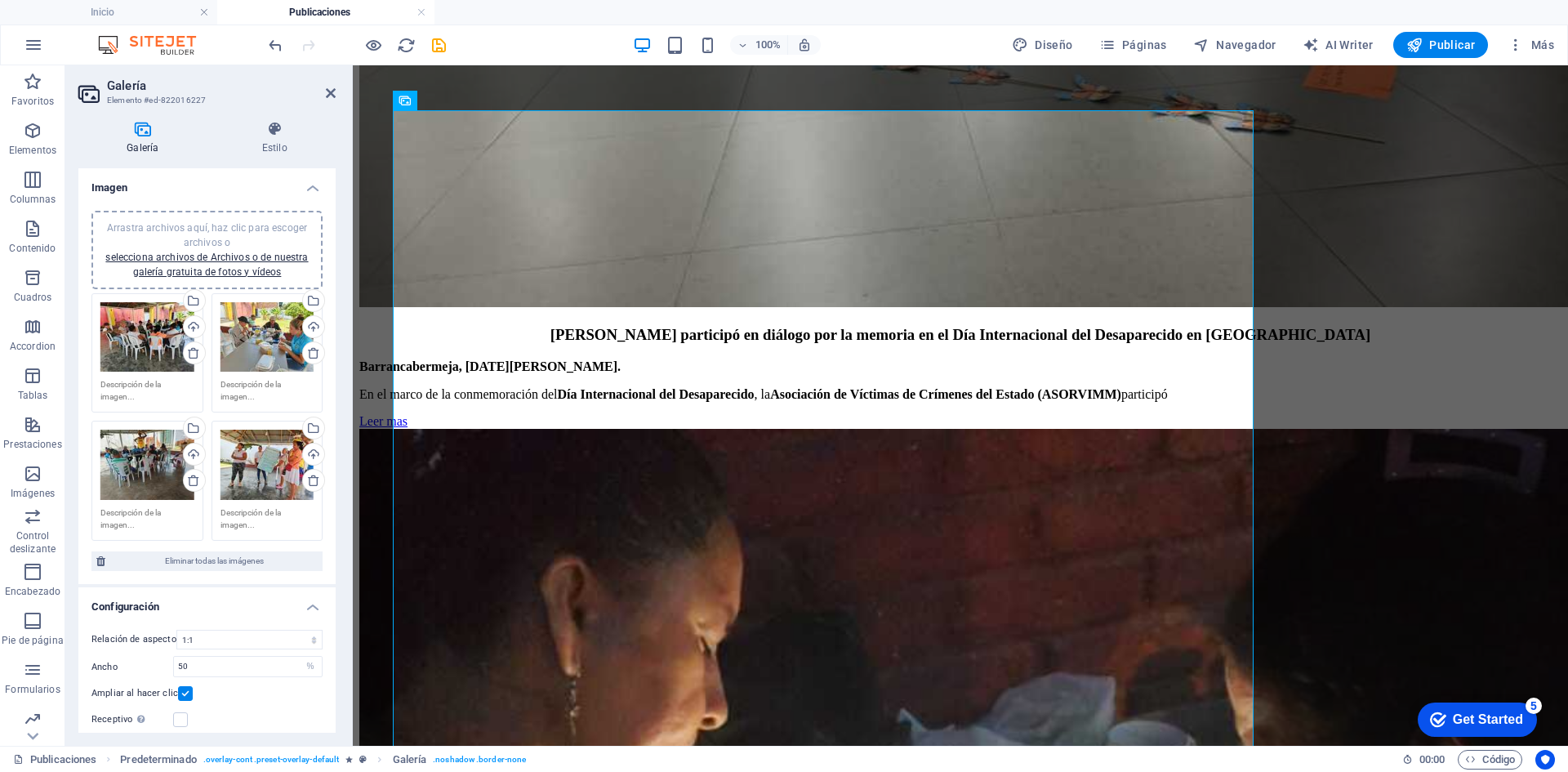
click at [1438, 717] on icon "Get Started 5 items remaining, 0% complete" at bounding box center [1438, 718] width 16 height 14
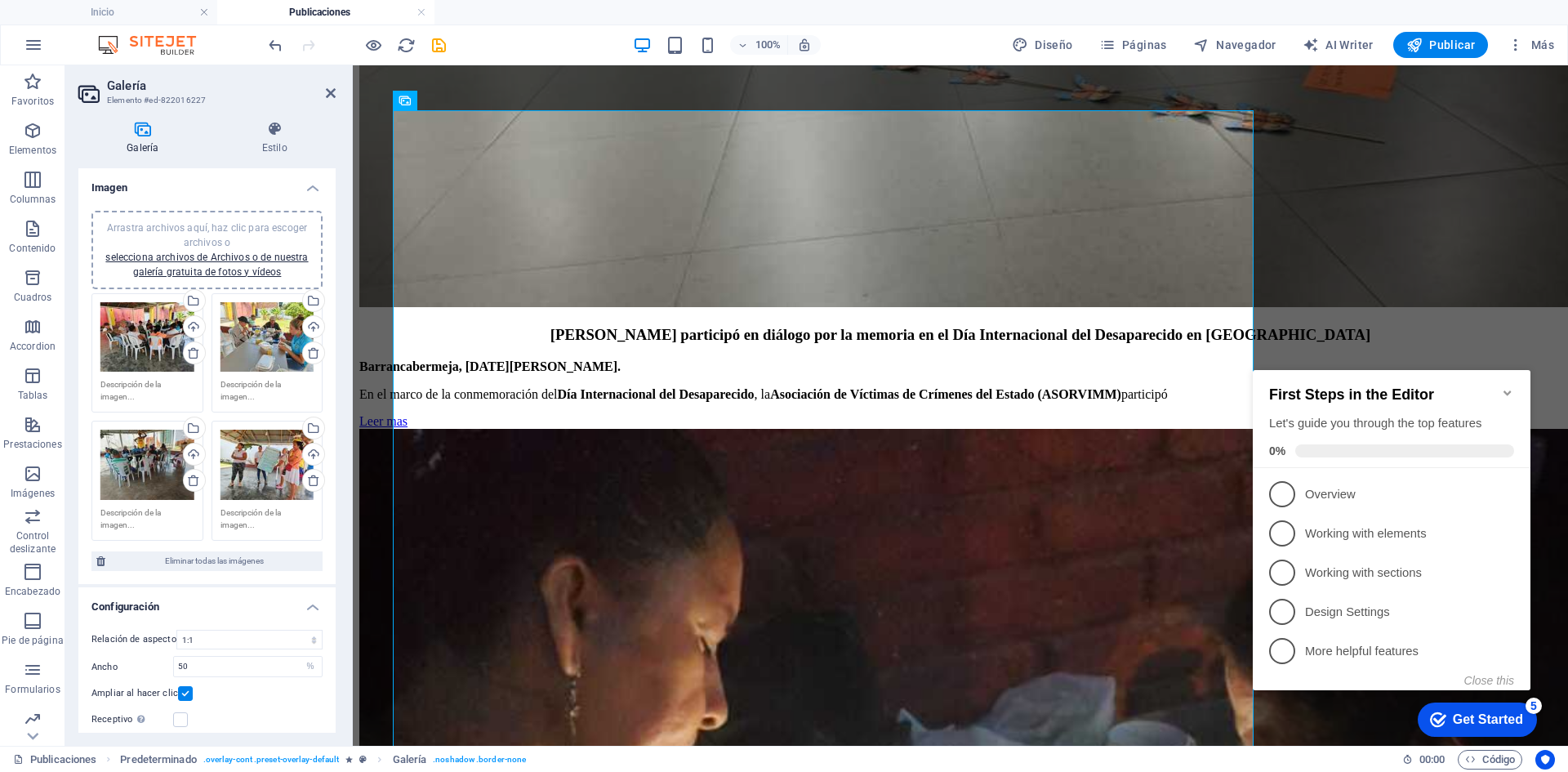
click at [1438, 717] on icon "Get Started 5 items remaining, 0% complete" at bounding box center [1438, 718] width 16 height 14
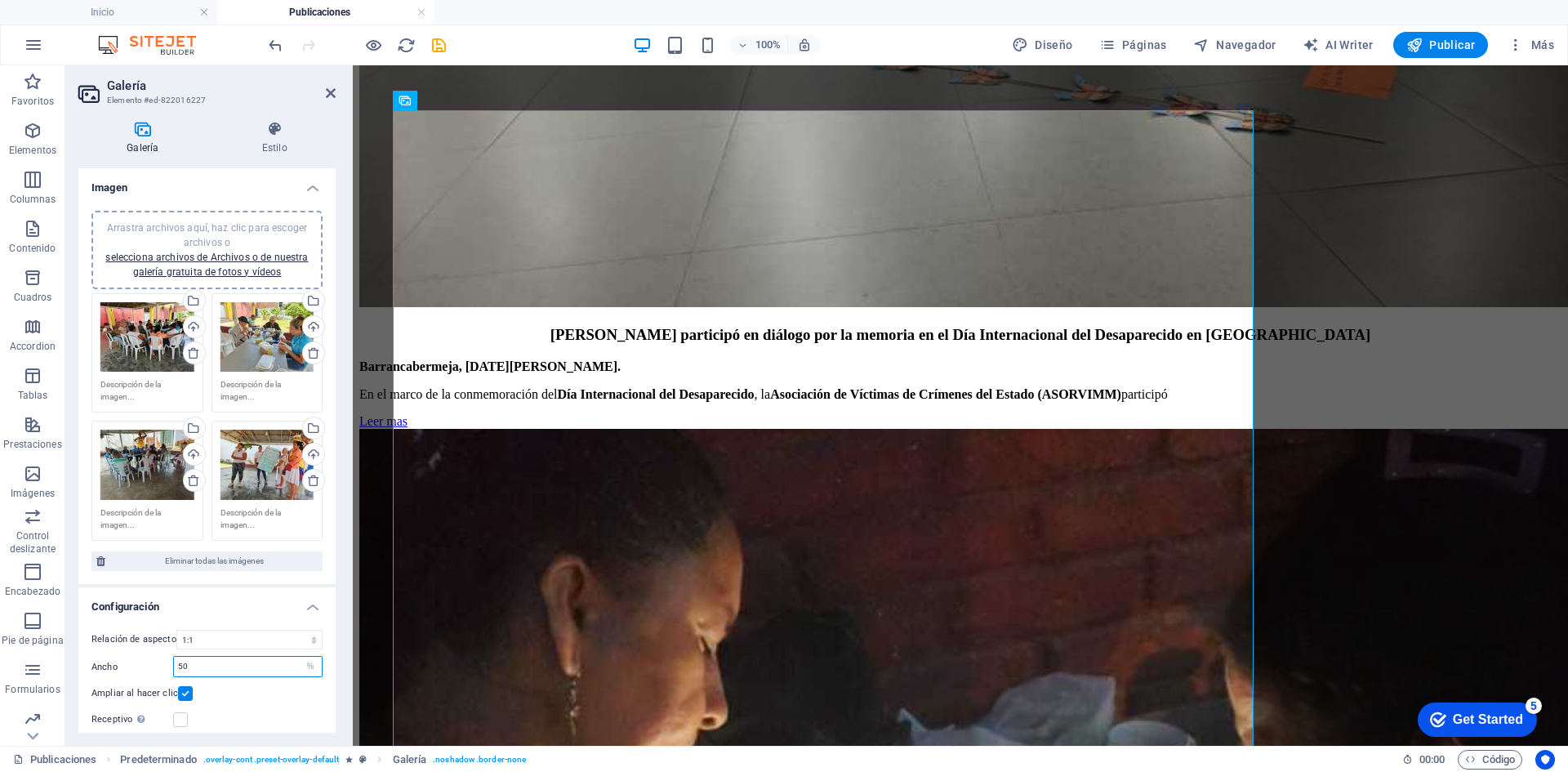
drag, startPoint x: 198, startPoint y: 670, endPoint x: 166, endPoint y: 670, distance: 32.0
click at [166, 670] on div "Ancho 50 px %" at bounding box center [208, 667] width 232 height 21
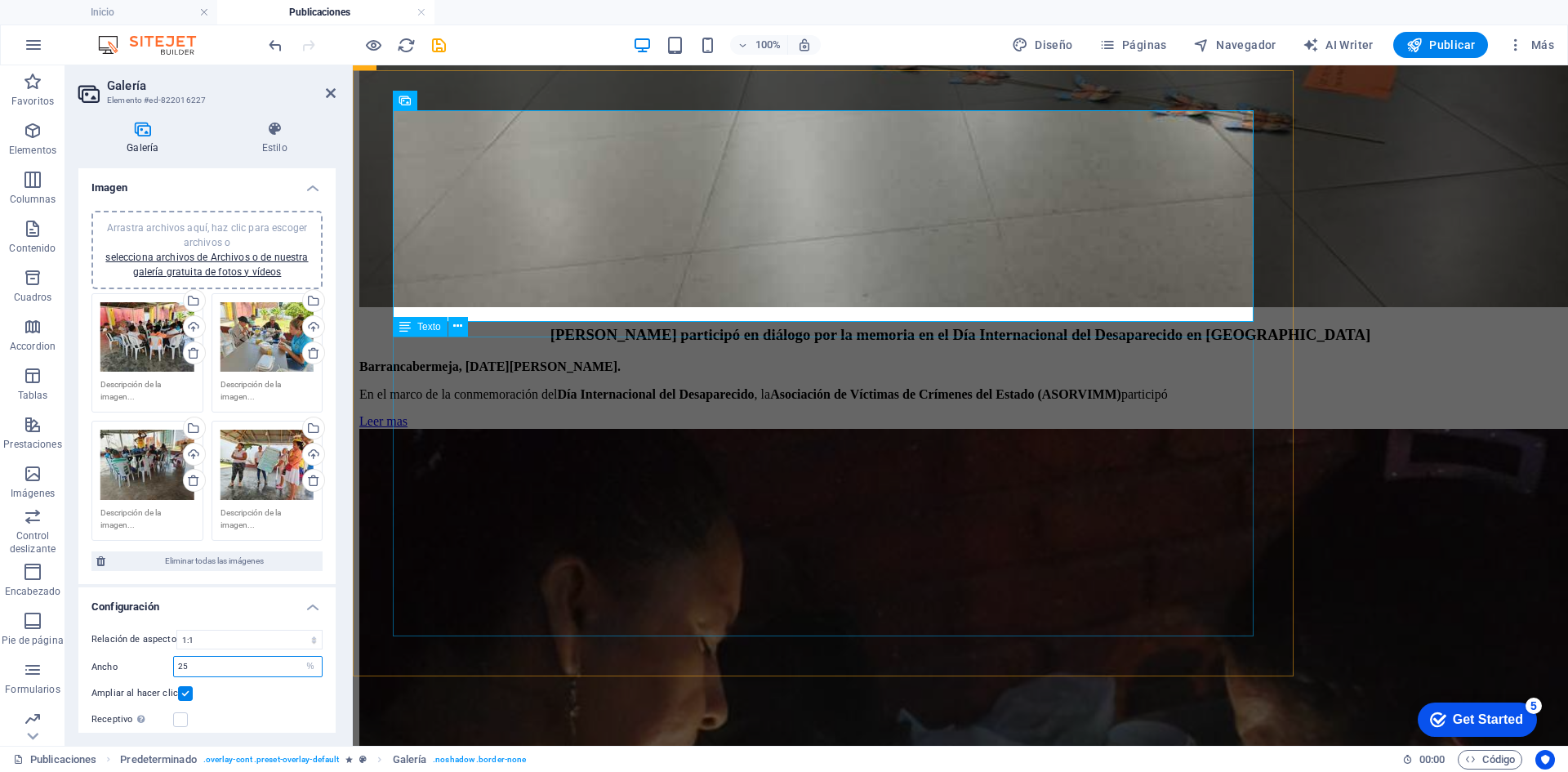
type input "25"
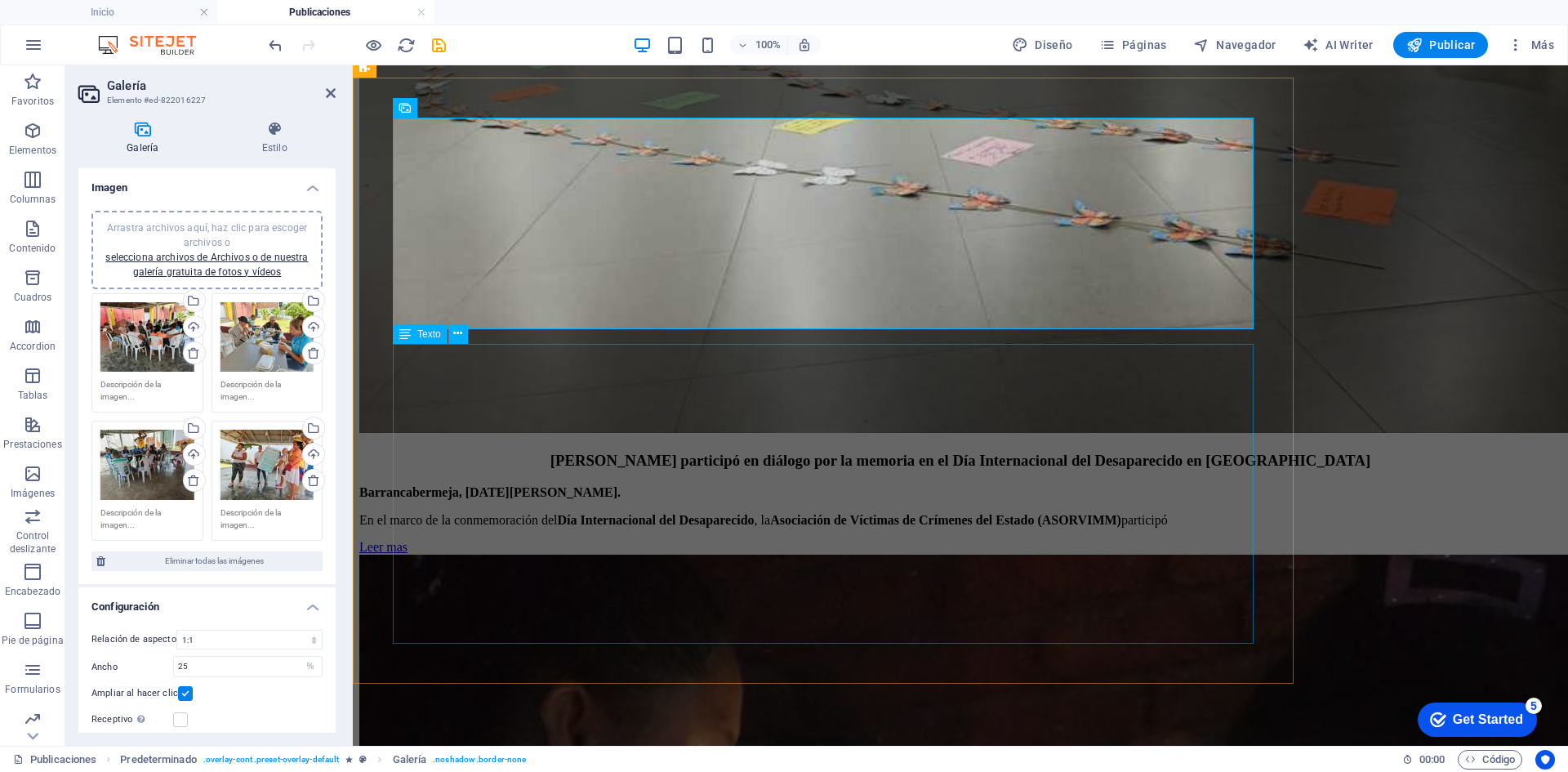
scroll to position [5560, 0]
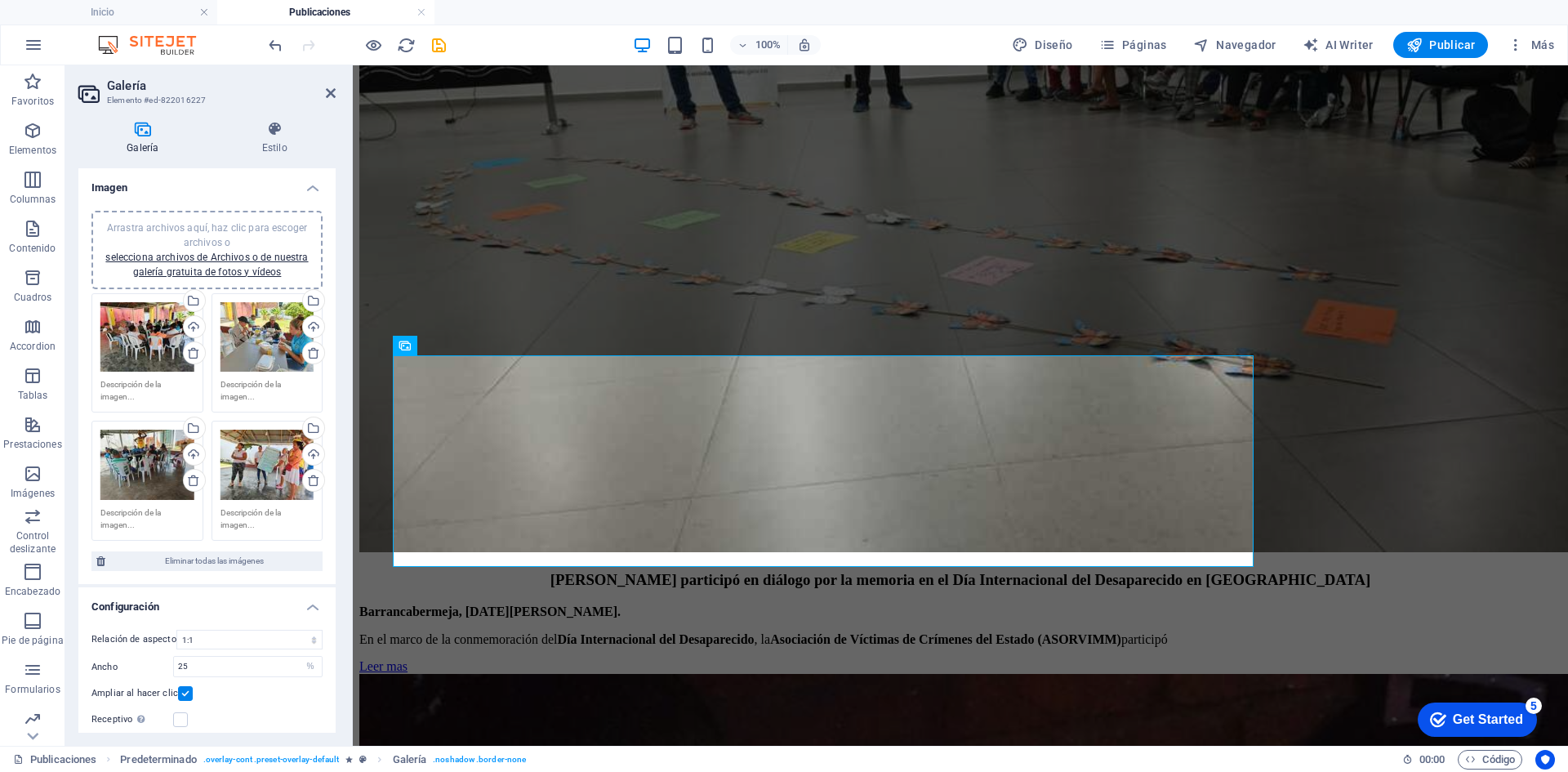
click at [244, 595] on h4 "Configuración" at bounding box center [207, 602] width 257 height 30
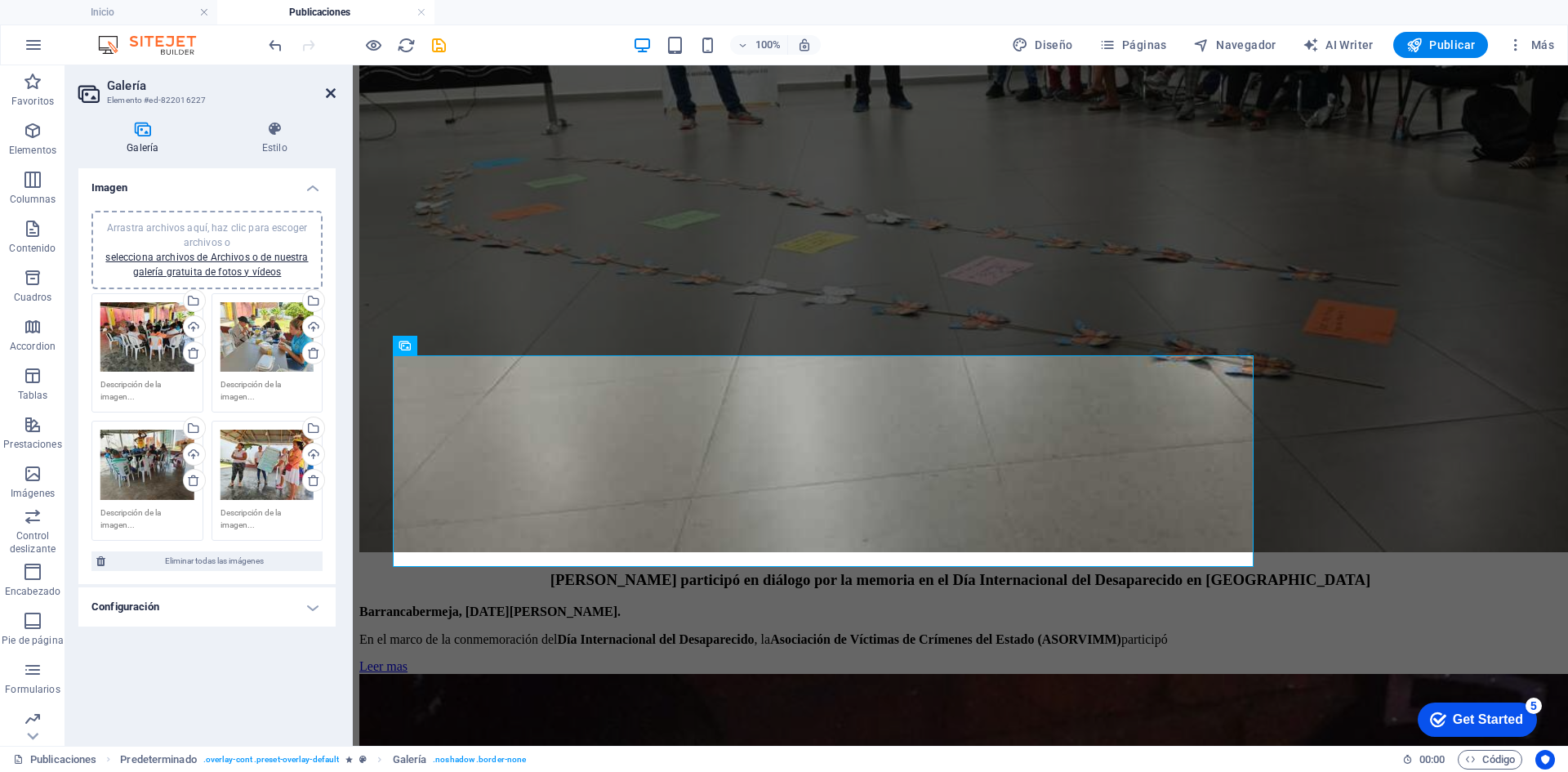
click at [330, 96] on icon at bounding box center [331, 93] width 10 height 13
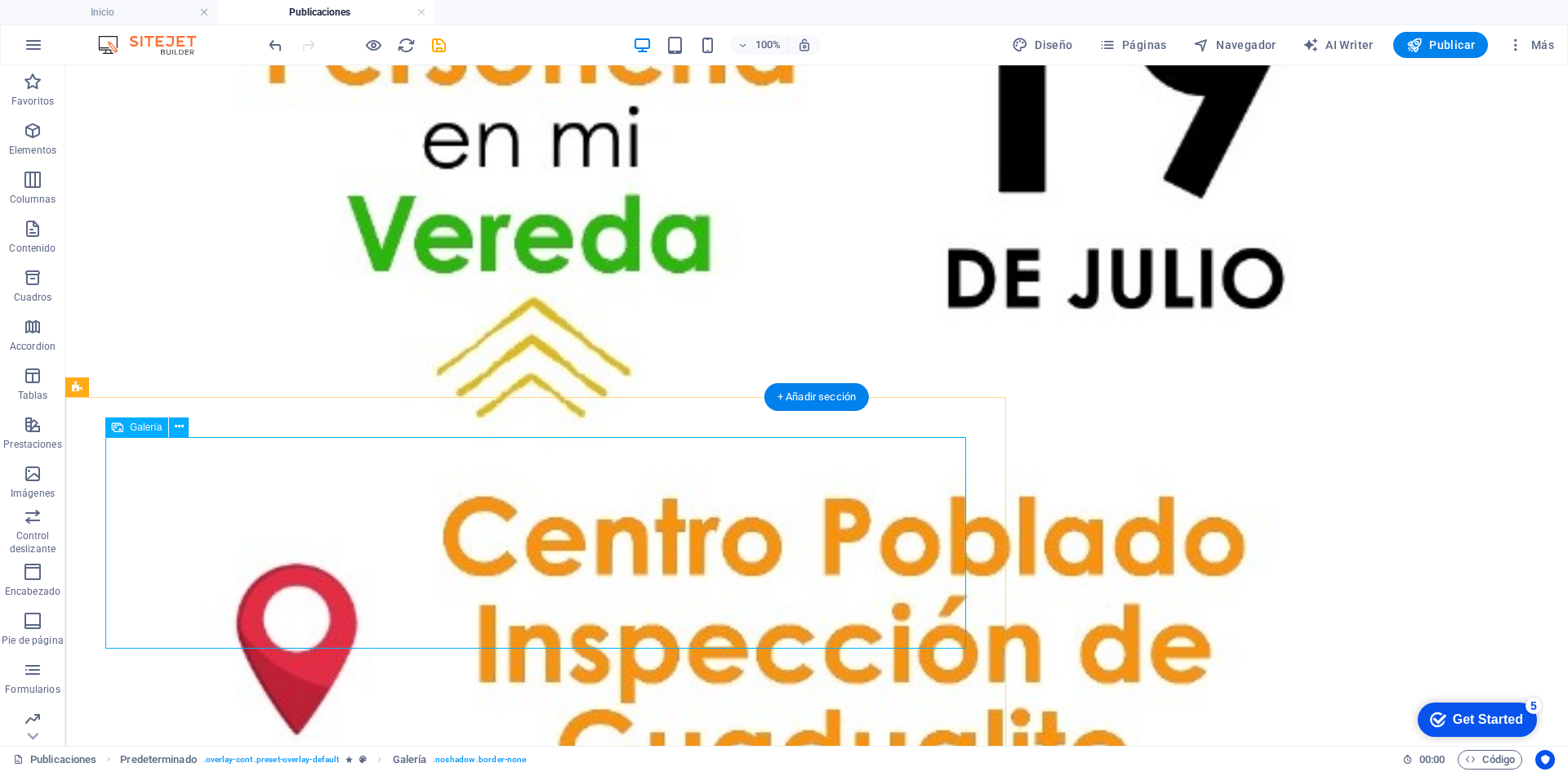
scroll to position [5641, 0]
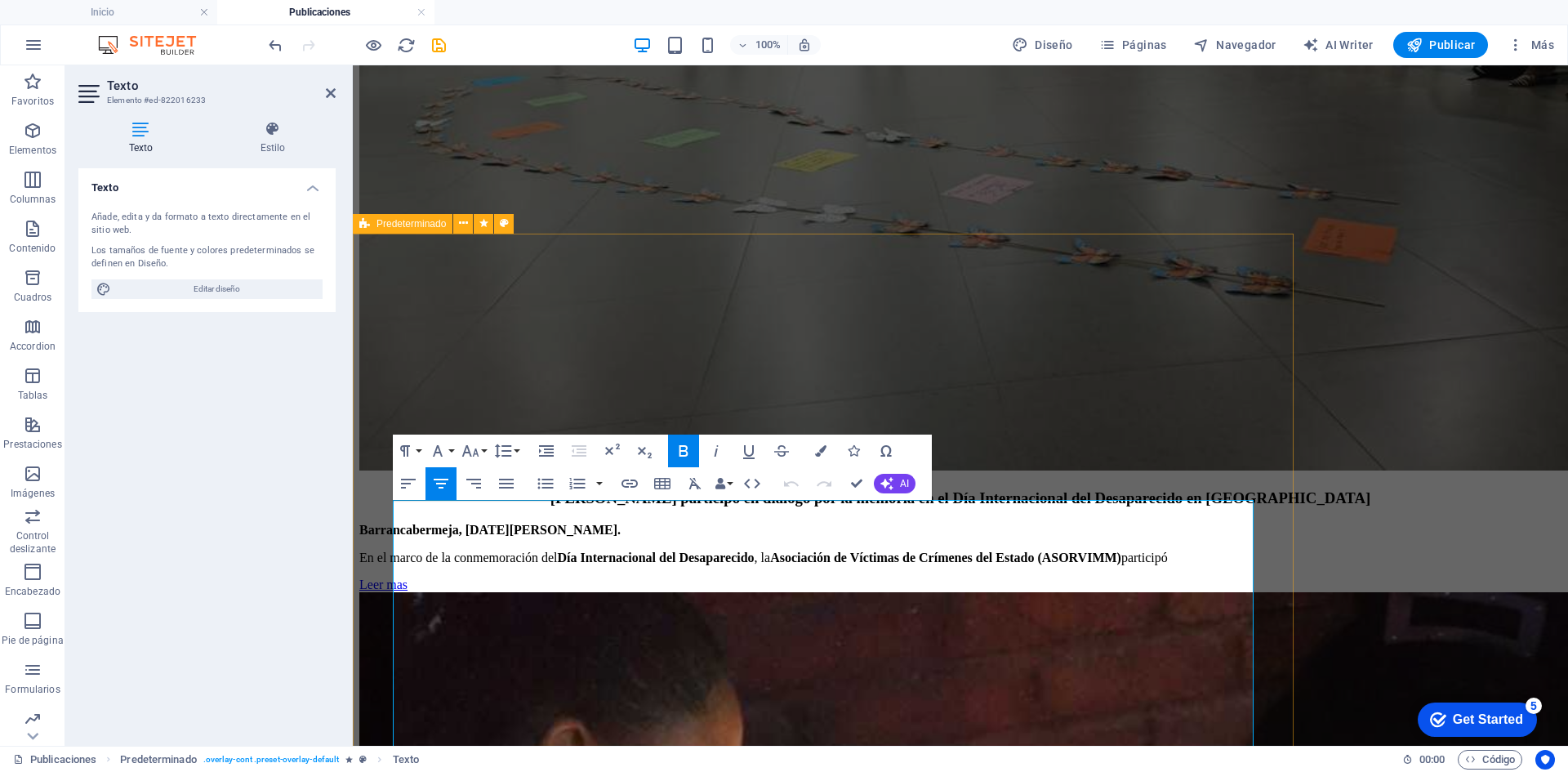
drag, startPoint x: 678, startPoint y: 523, endPoint x: 381, endPoint y: 504, distance: 297.6
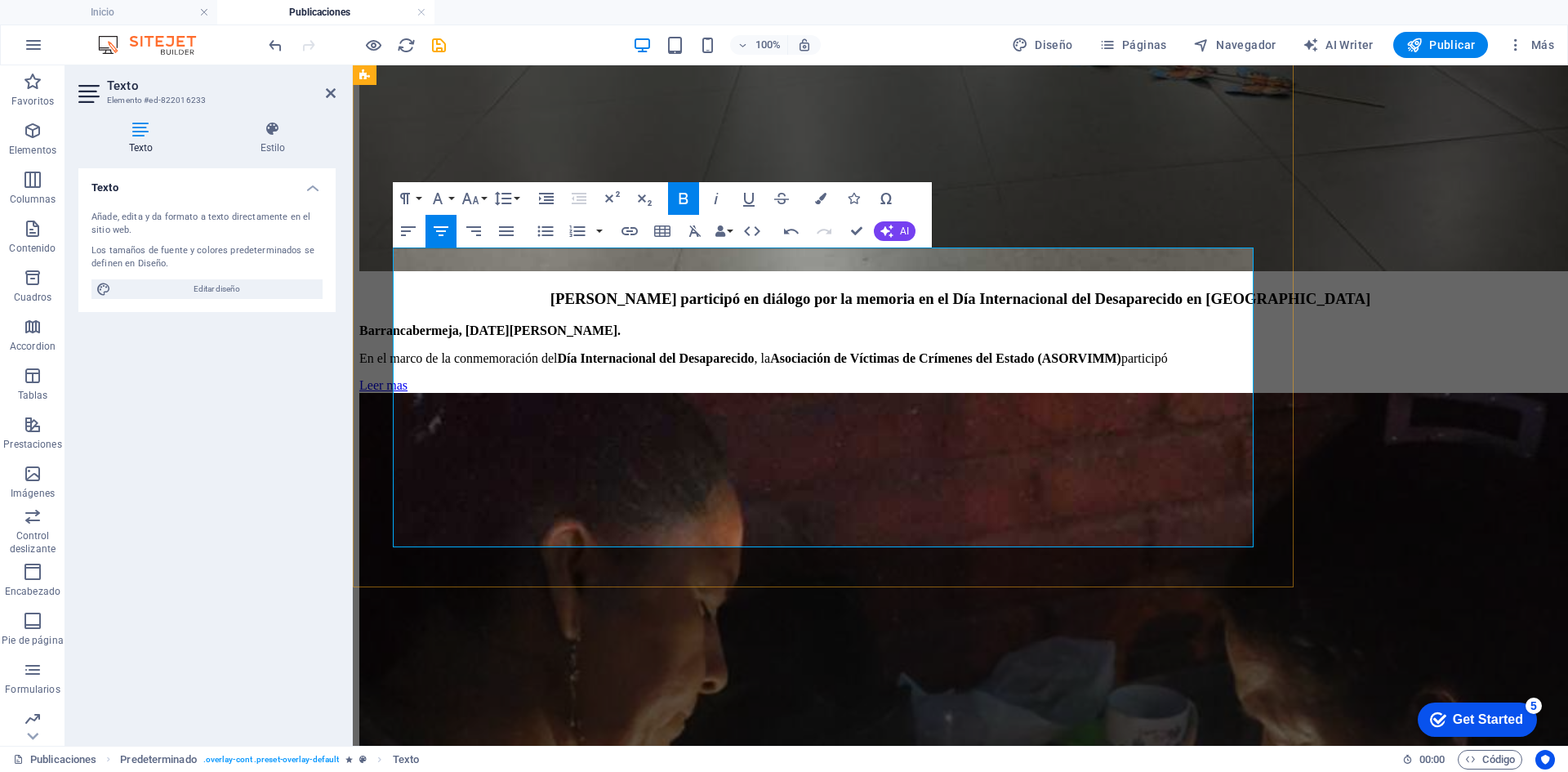
scroll to position [5817, 0]
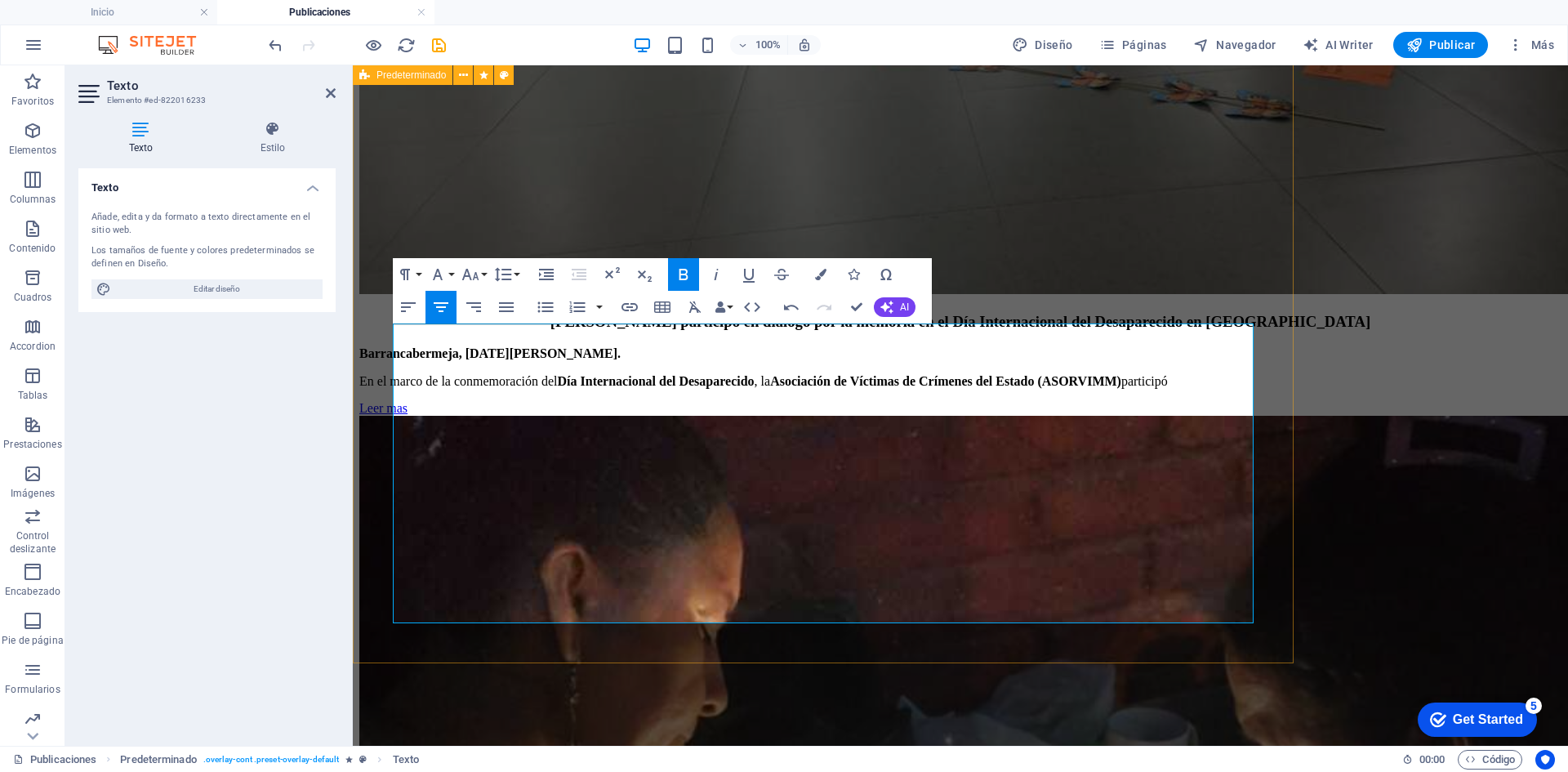
drag, startPoint x: 1087, startPoint y: 518, endPoint x: 389, endPoint y: 368, distance: 713.9
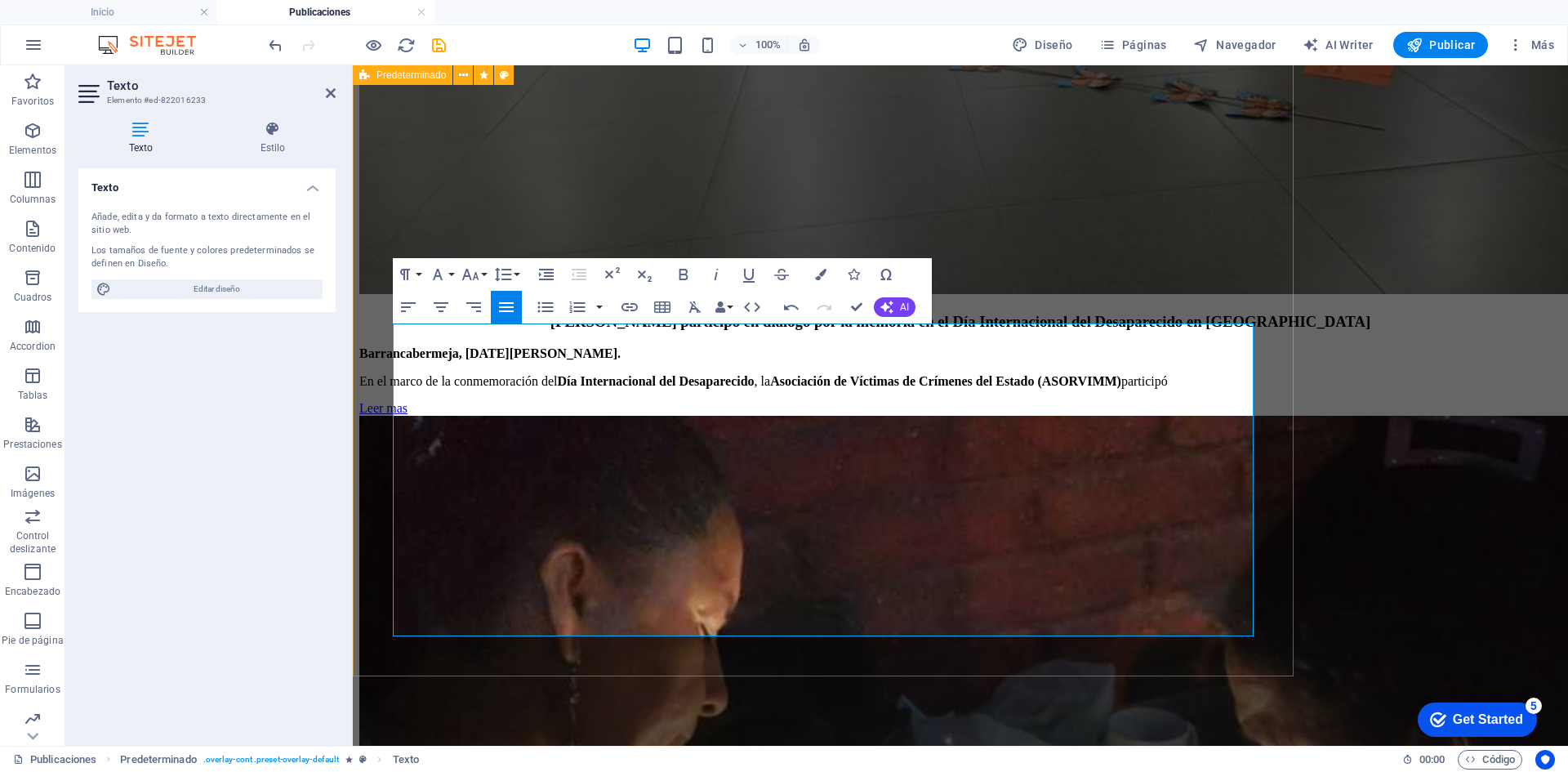
drag, startPoint x: 390, startPoint y: 329, endPoint x: 682, endPoint y: 329, distance: 292.0
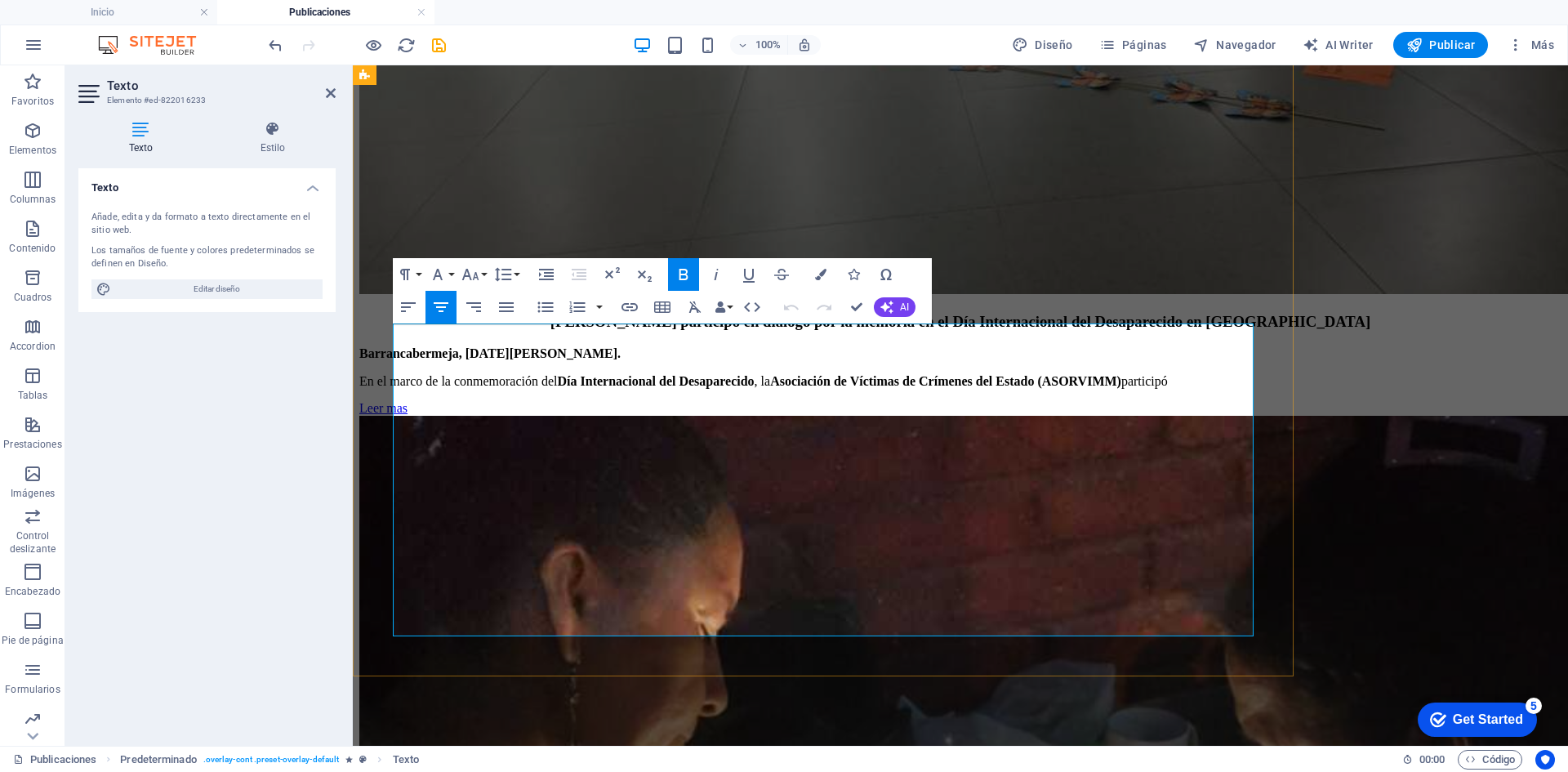
drag, startPoint x: 397, startPoint y: 333, endPoint x: 1130, endPoint y: 542, distance: 762.2
click at [818, 278] on icon "button" at bounding box center [821, 275] width 11 height 11
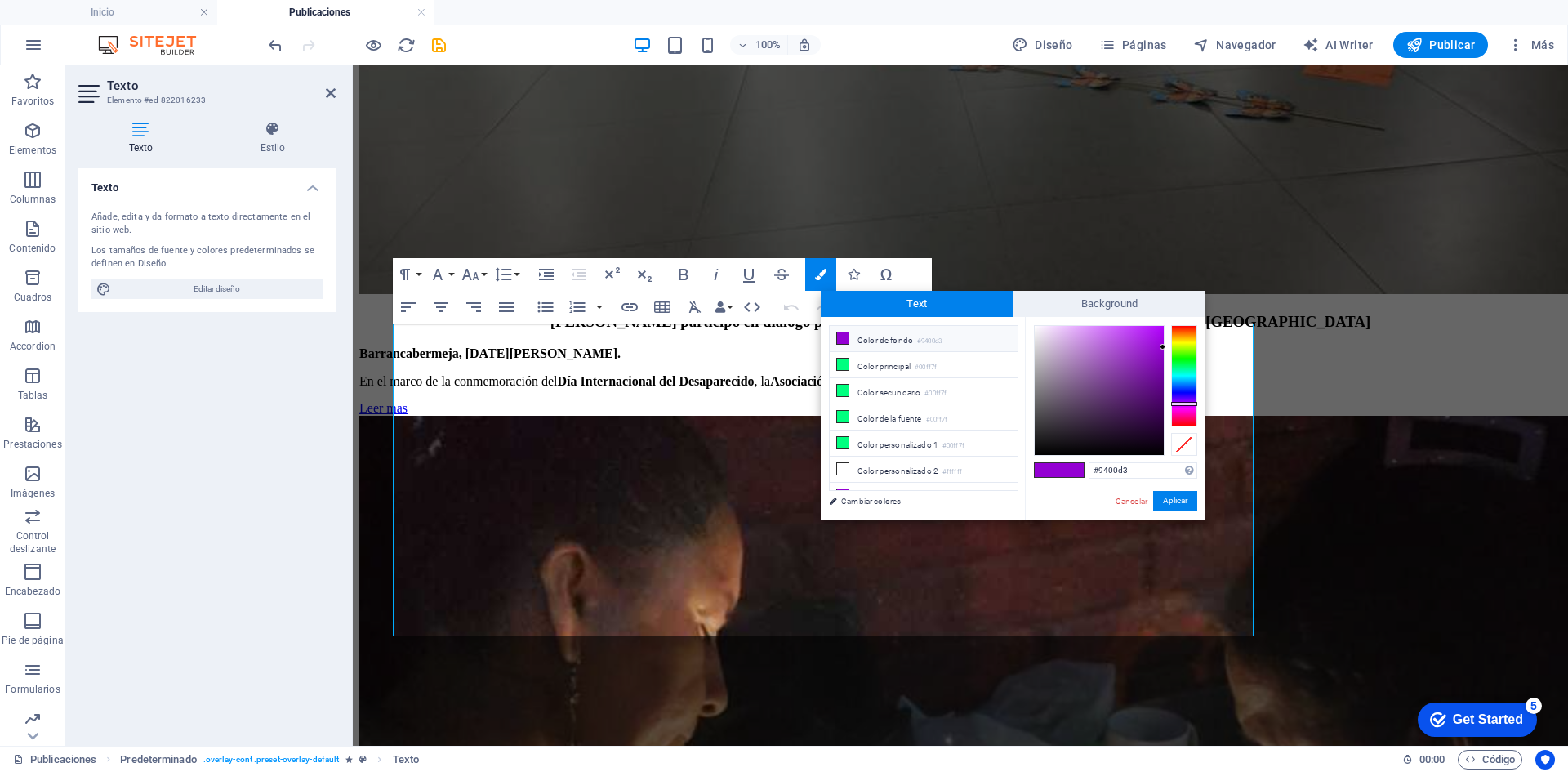
type input "#060606"
click at [1036, 451] on div at bounding box center [1099, 390] width 129 height 129
click at [1166, 498] on button "Aplicar" at bounding box center [1176, 500] width 44 height 19
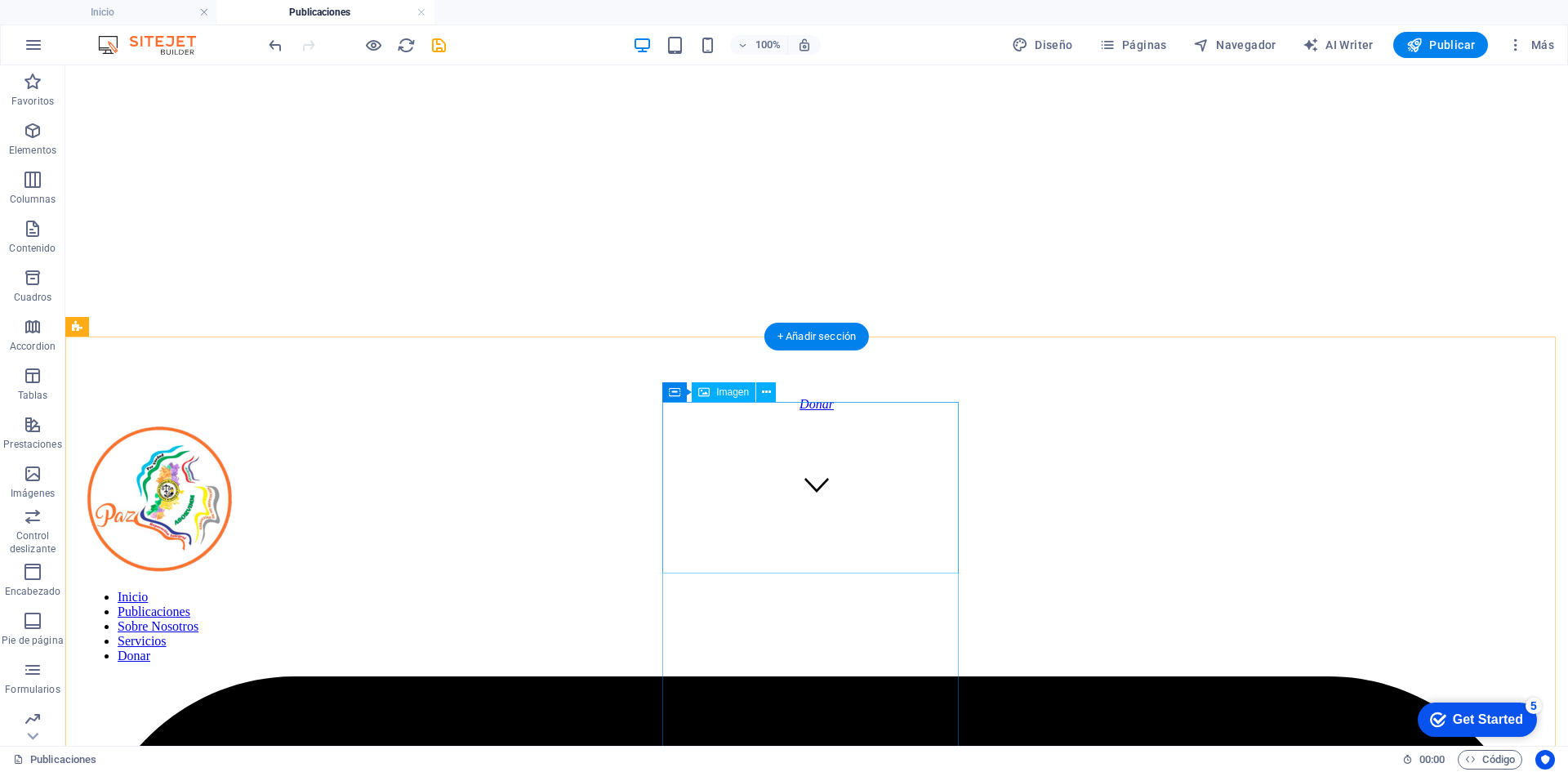
scroll to position [327, 0]
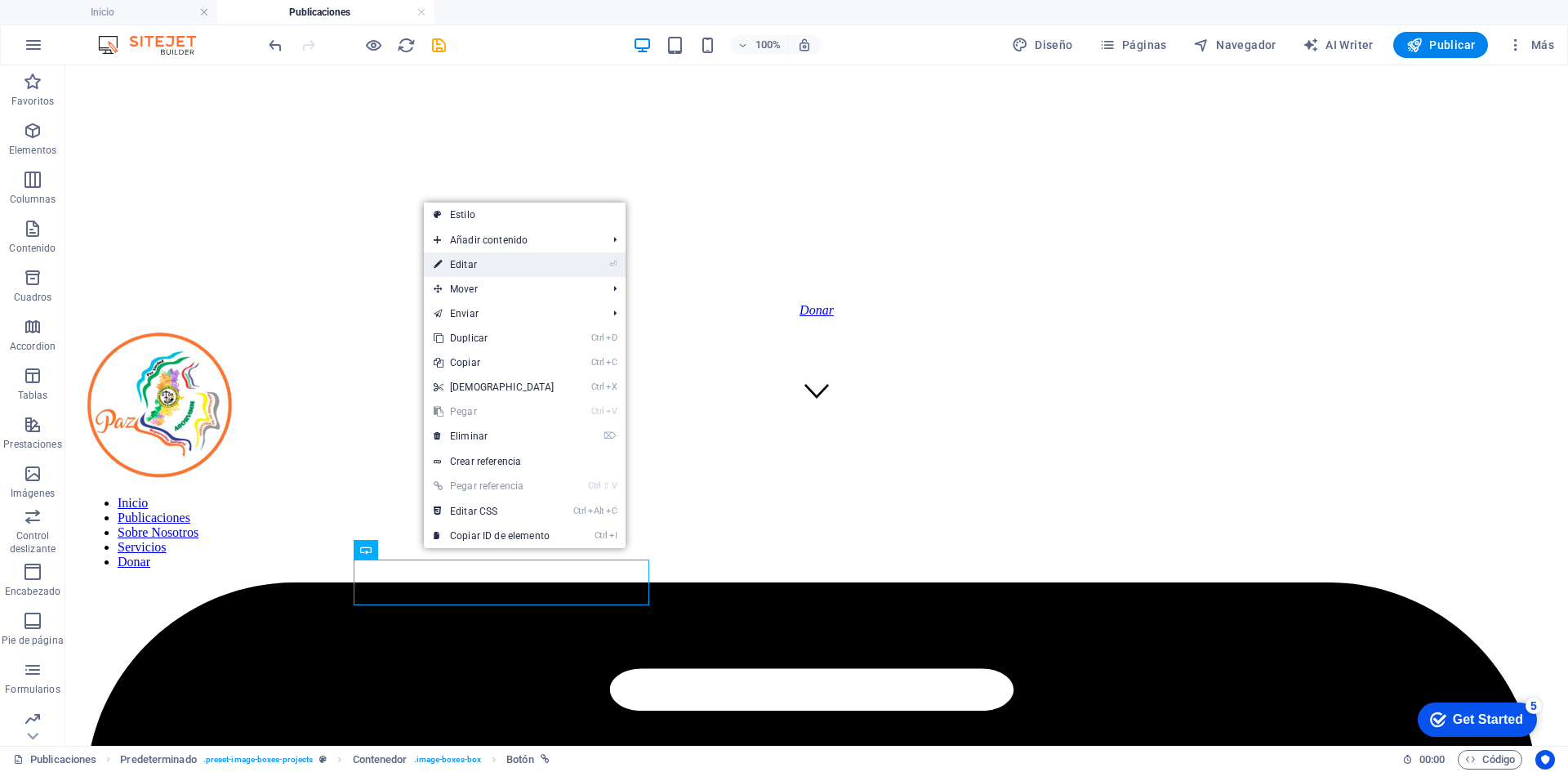
click at [461, 265] on link "⏎ Editar" at bounding box center [494, 265] width 141 height 25
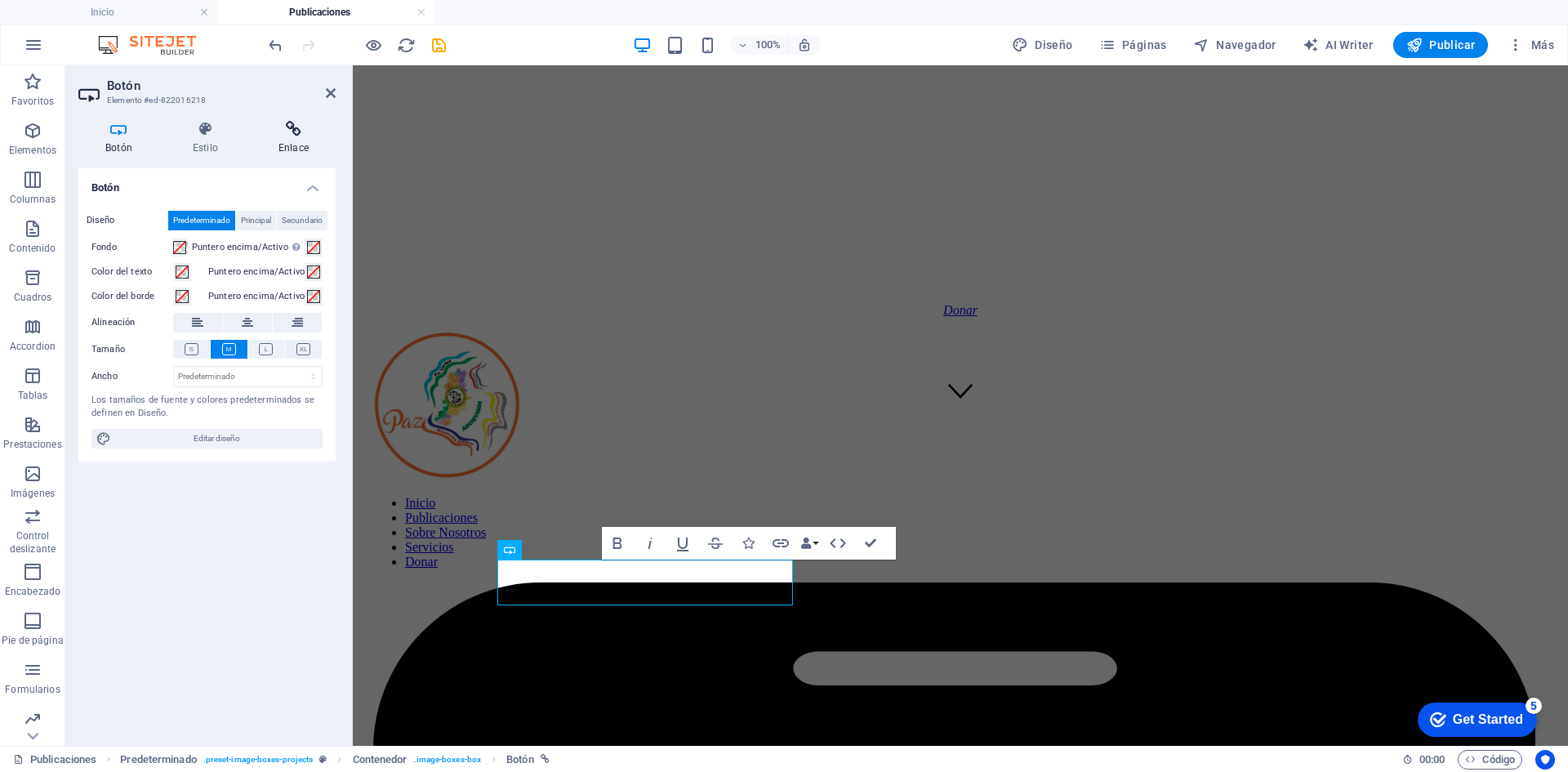
click at [294, 124] on icon at bounding box center [294, 128] width 84 height 16
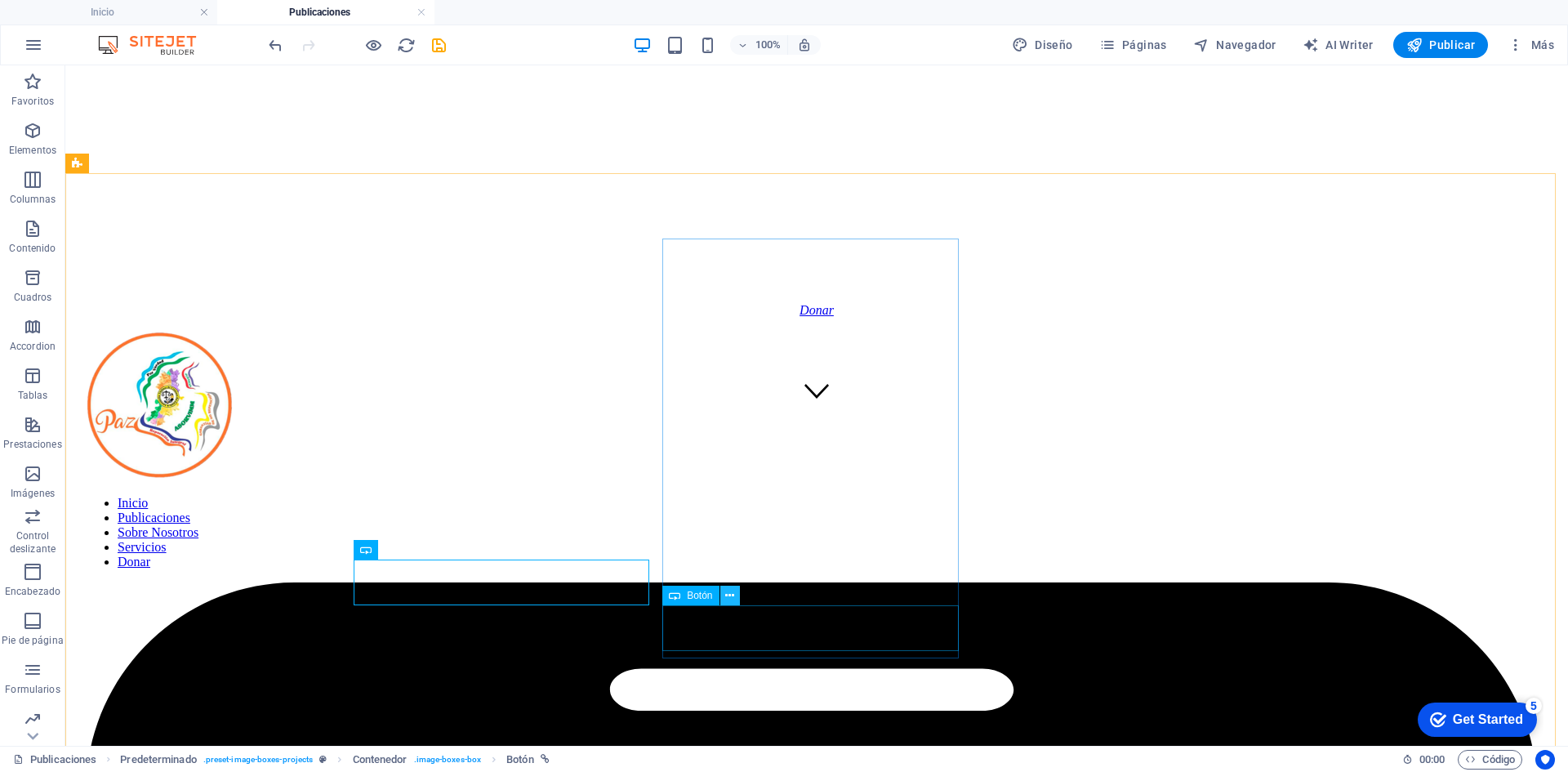
click at [729, 589] on icon at bounding box center [729, 596] width 9 height 17
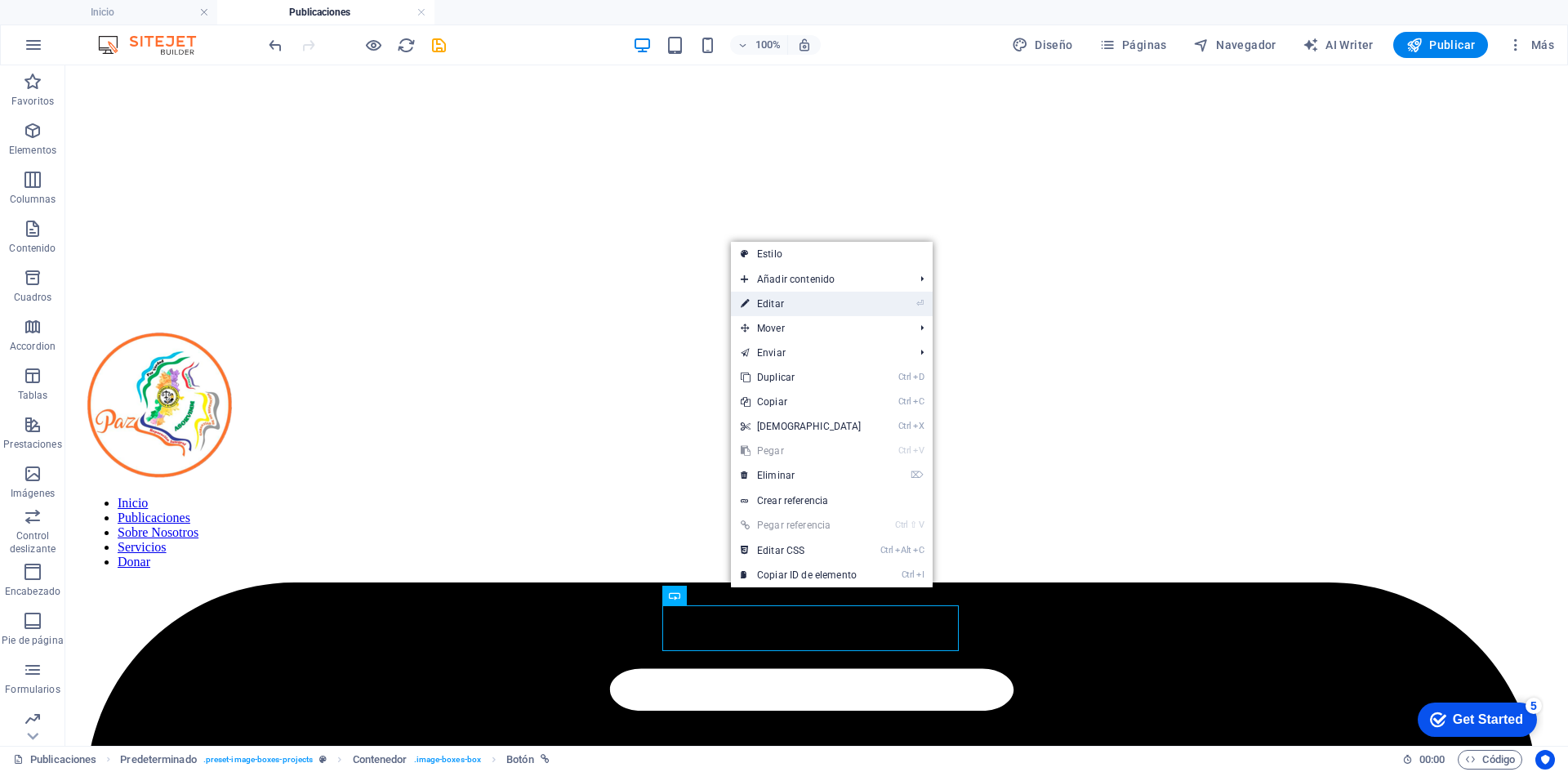
click at [782, 302] on link "⏎ Editar" at bounding box center [801, 304] width 141 height 25
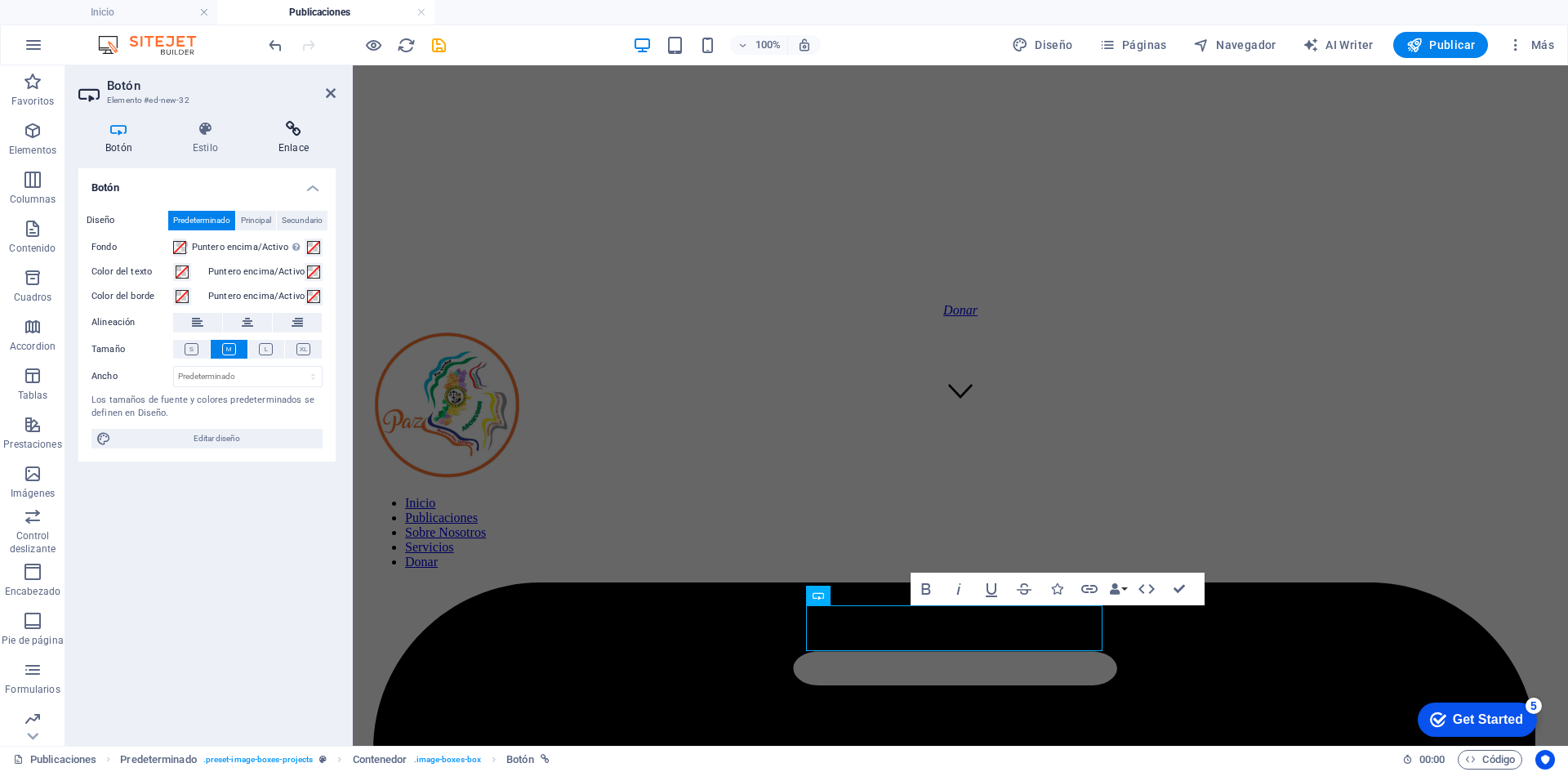
click at [289, 131] on icon at bounding box center [294, 128] width 84 height 16
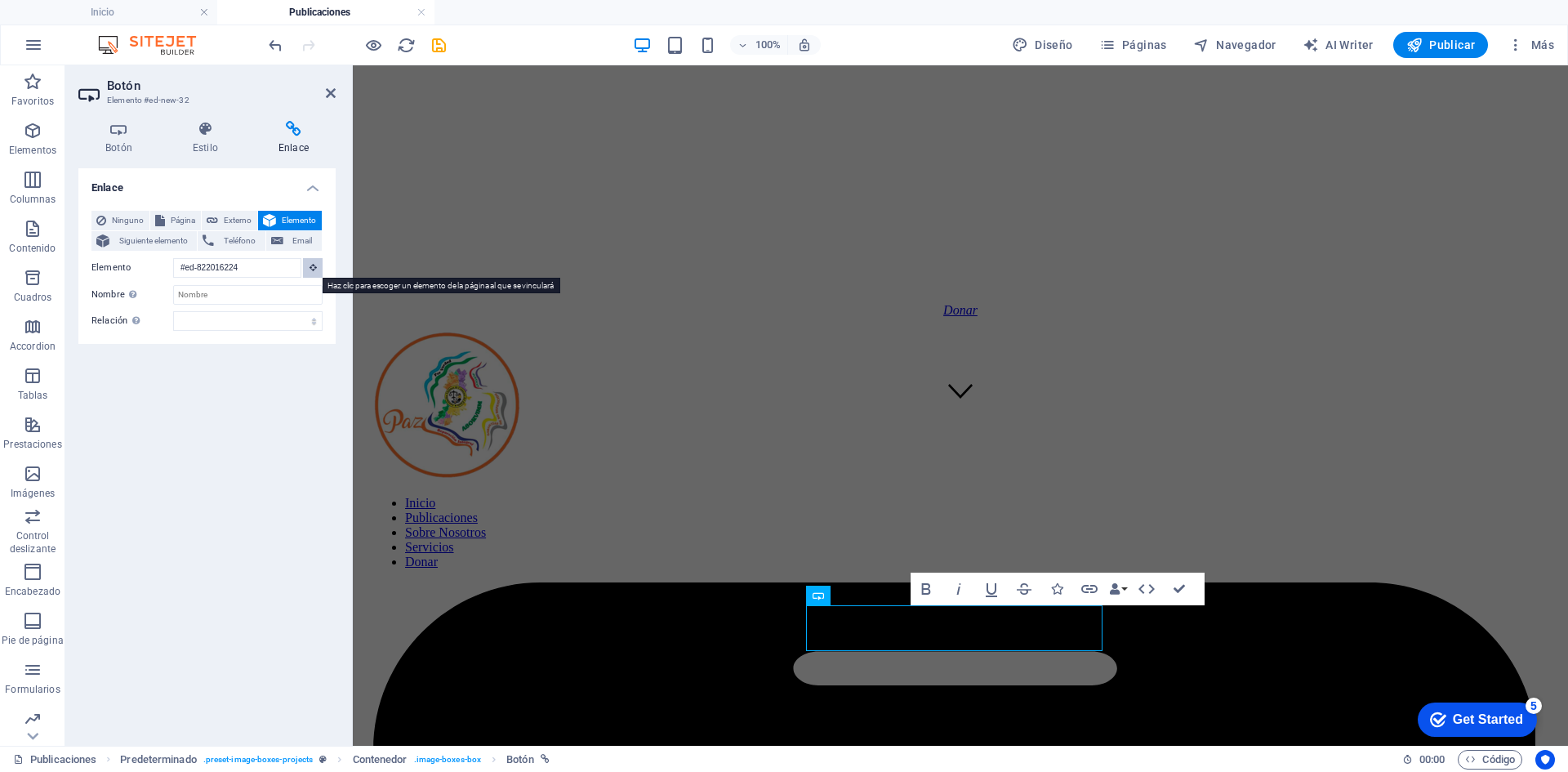
click at [314, 265] on icon at bounding box center [314, 267] width 8 height 9
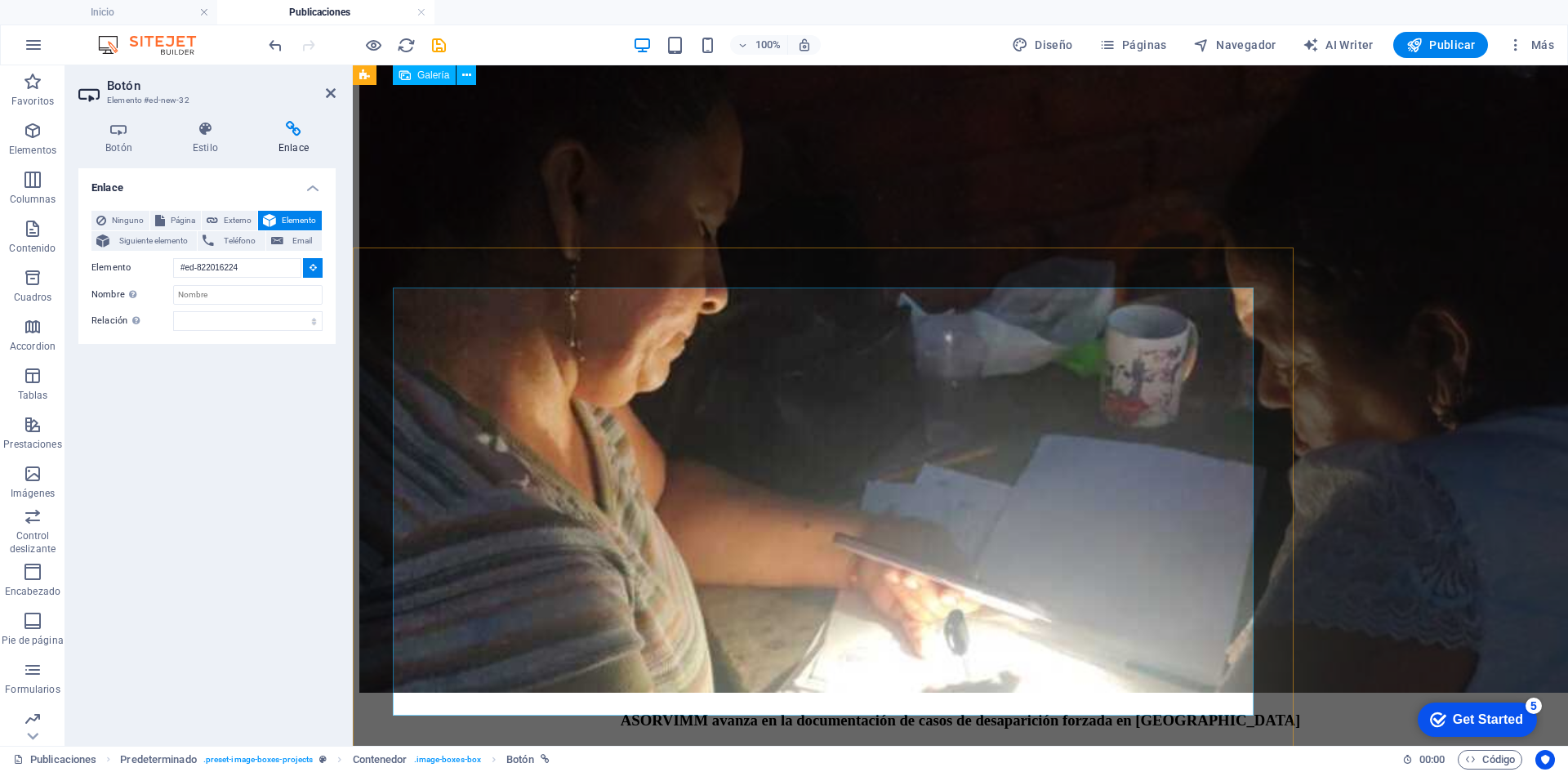
scroll to position [6208, 0]
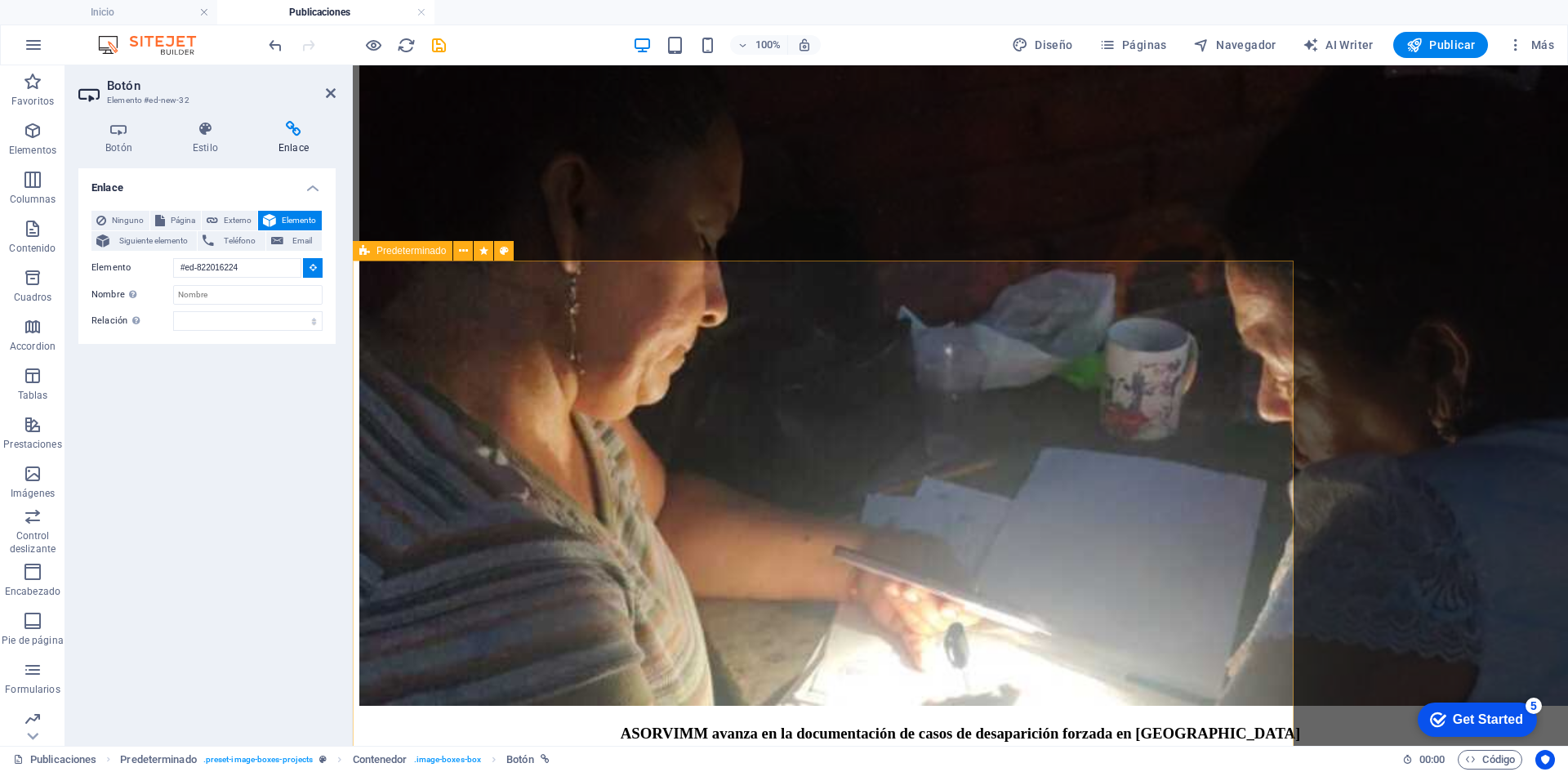
type input "#ed-new-378"
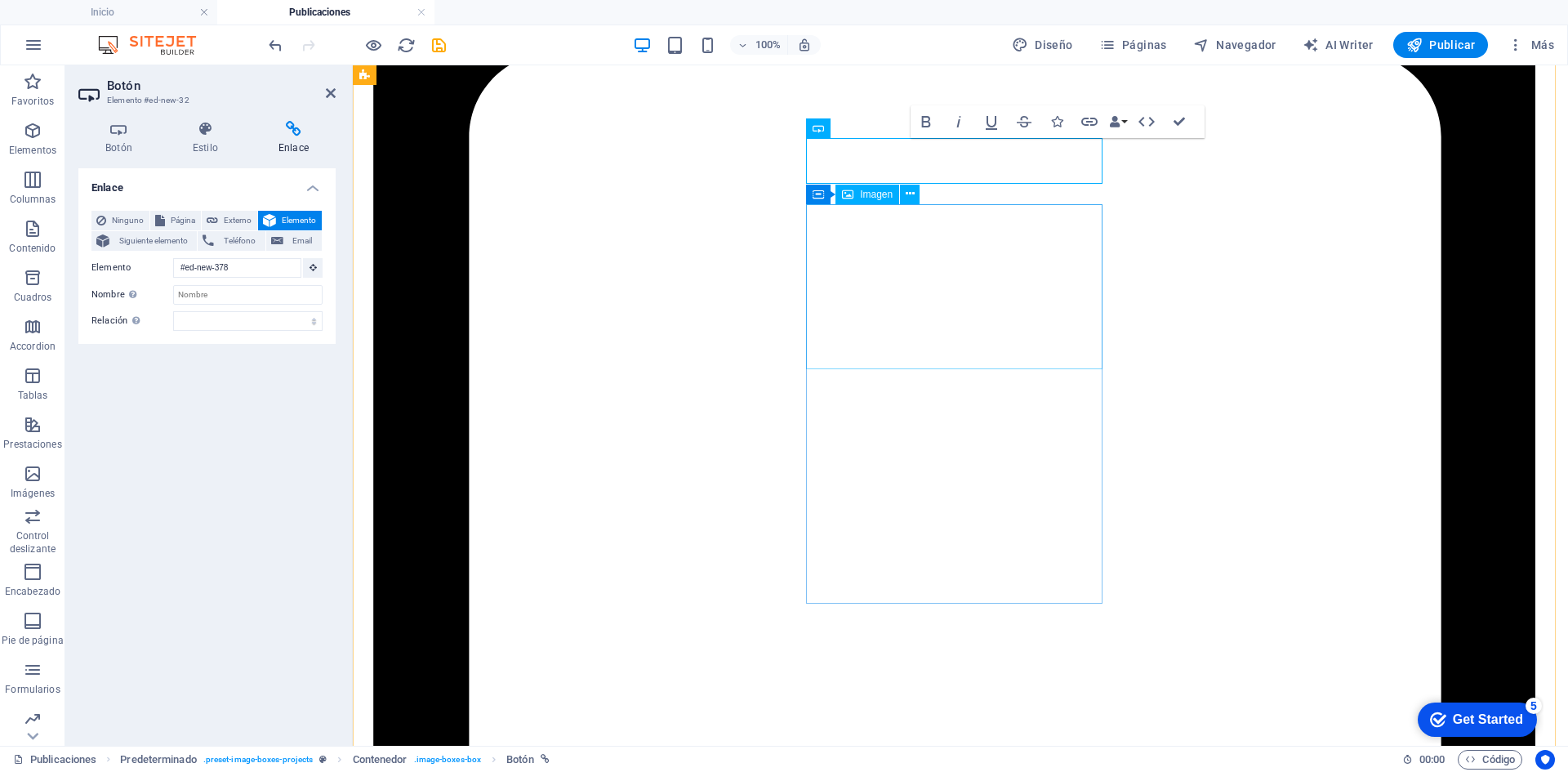
scroll to position [550, 0]
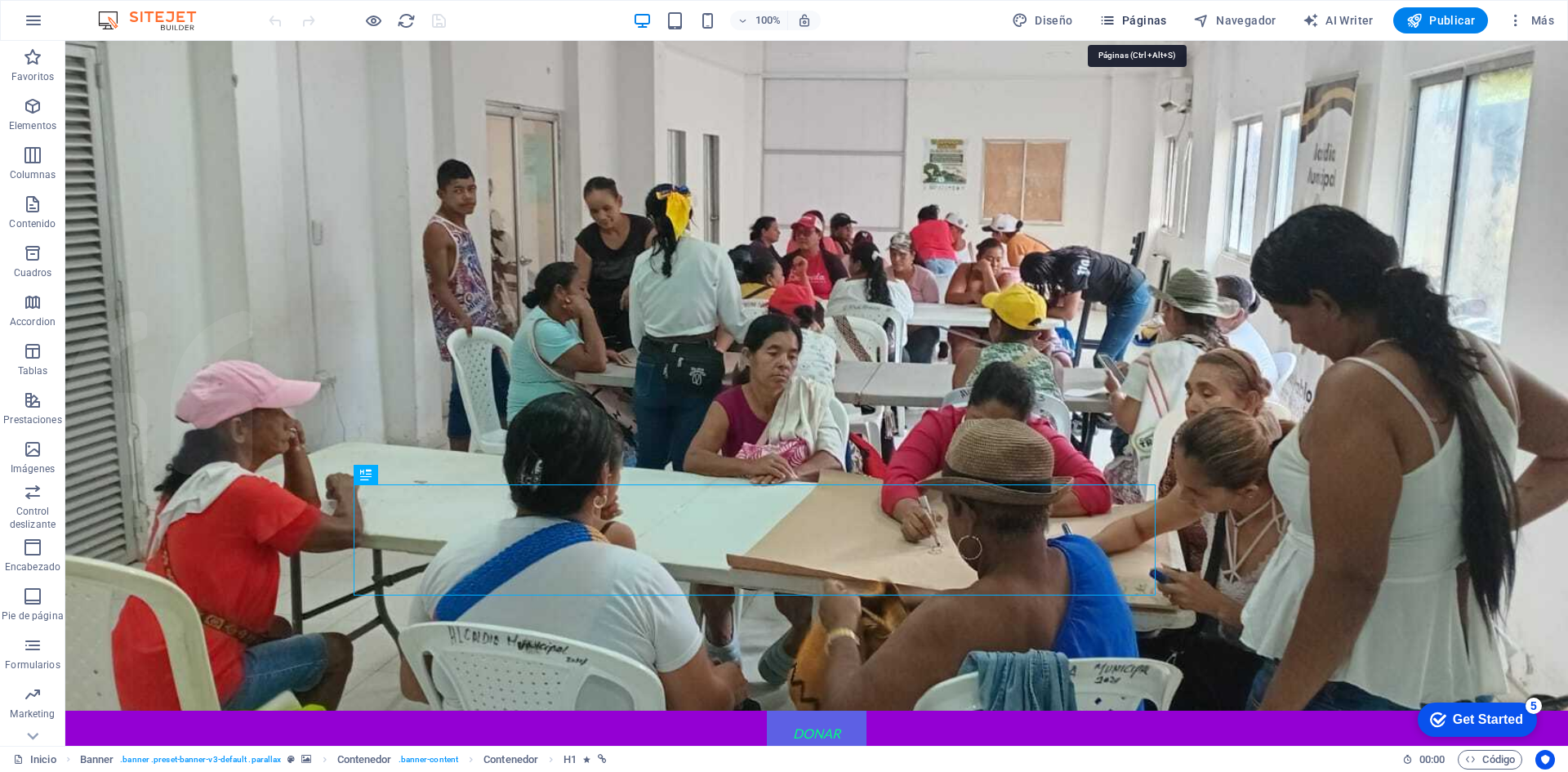
click at [1122, 23] on span "Páginas" at bounding box center [1133, 20] width 68 height 16
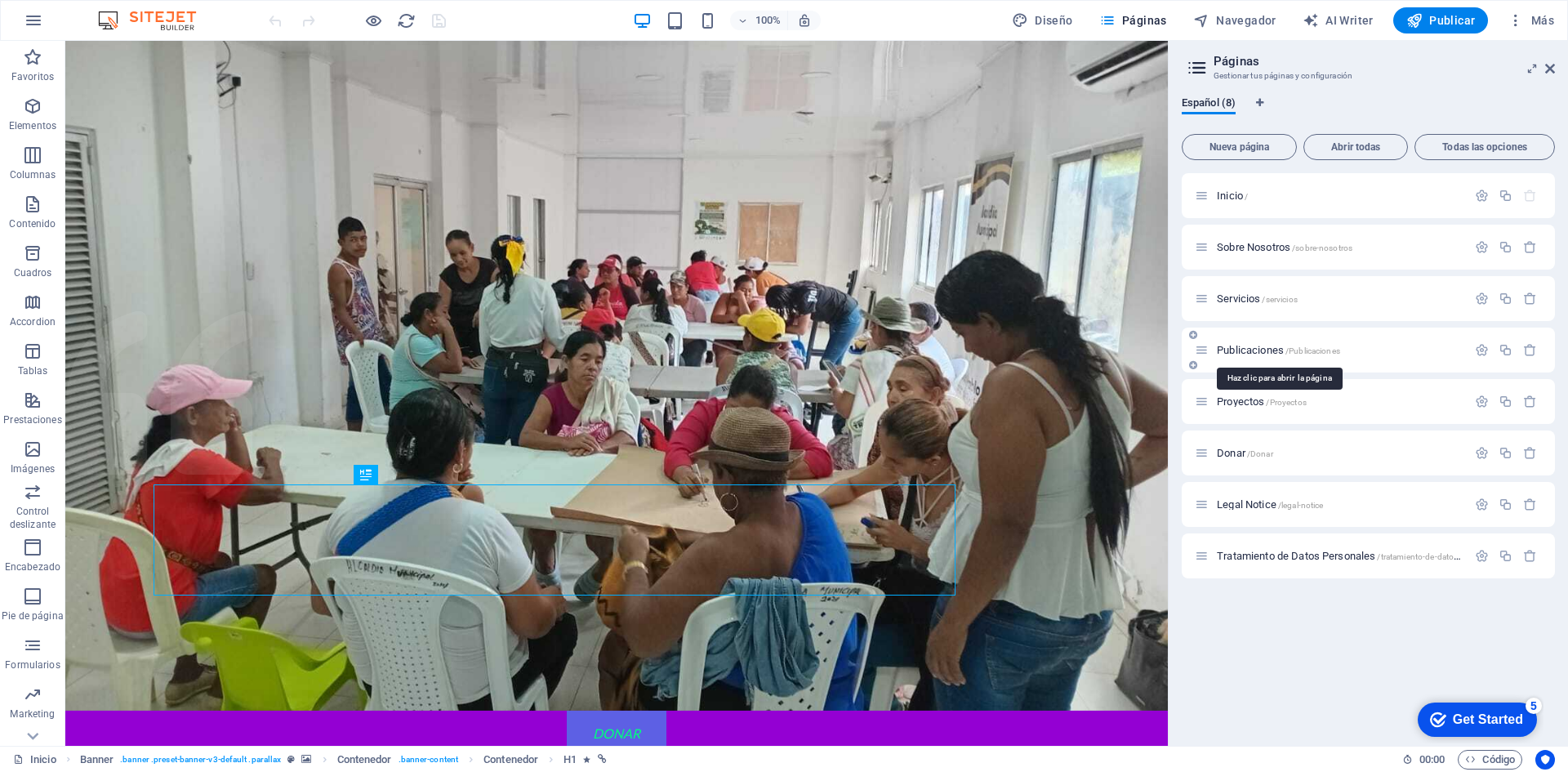
click at [1260, 348] on span "Publicaciones /Publicaciones" at bounding box center [1278, 349] width 123 height 12
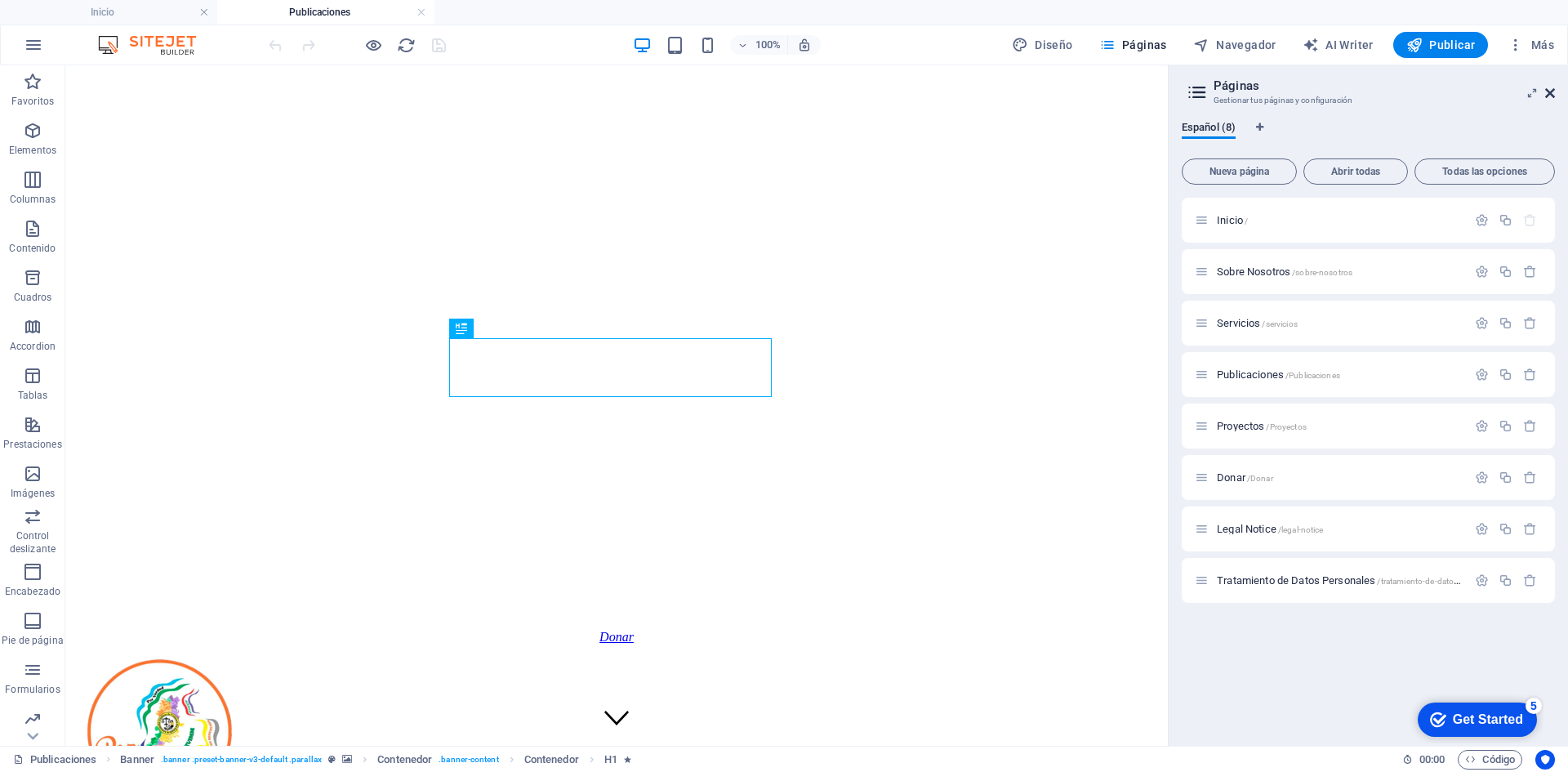
click at [1549, 91] on icon at bounding box center [1550, 93] width 10 height 13
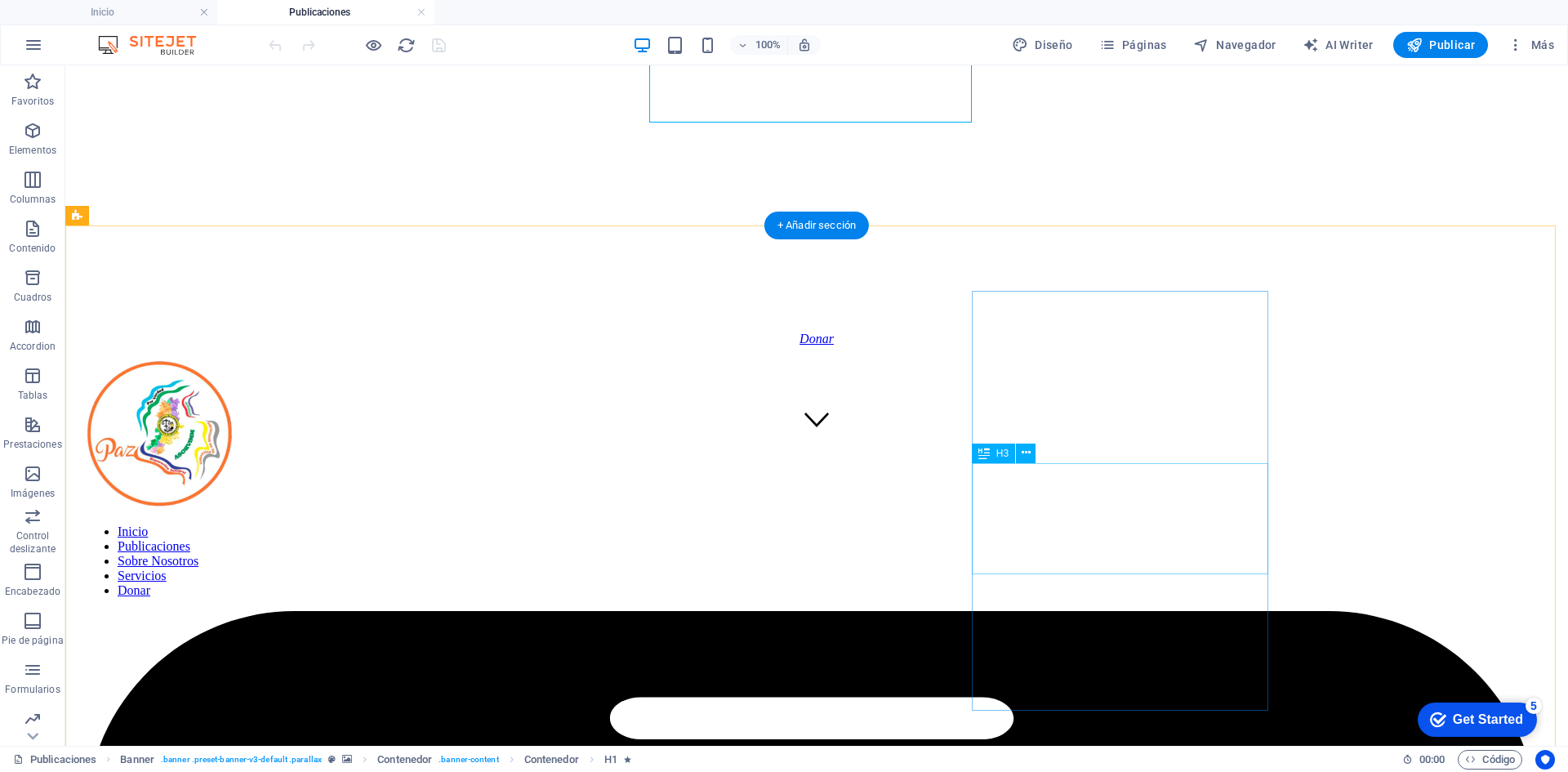
scroll to position [327, 0]
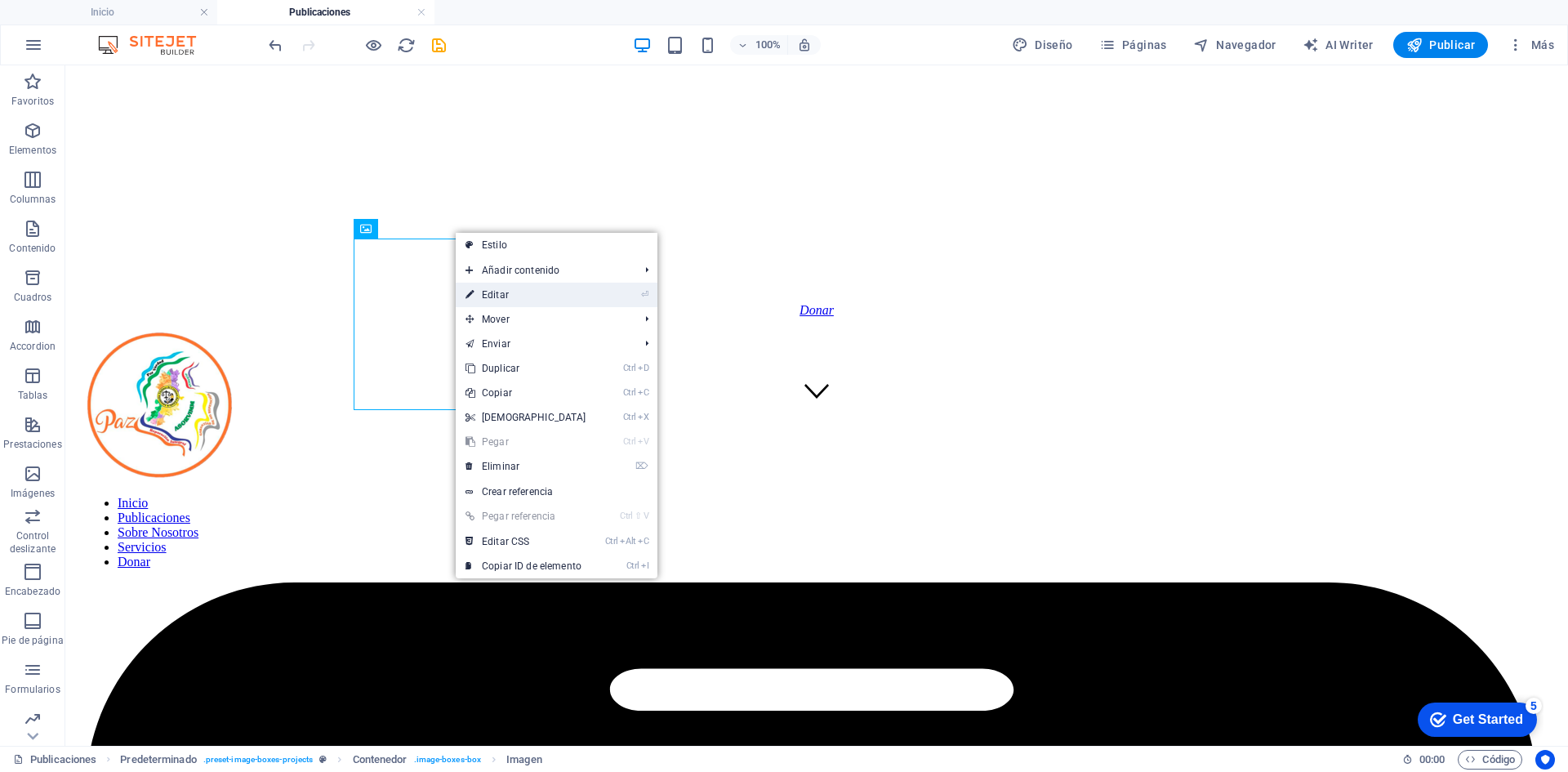
click at [497, 293] on link "⏎ Editar" at bounding box center [525, 295] width 141 height 25
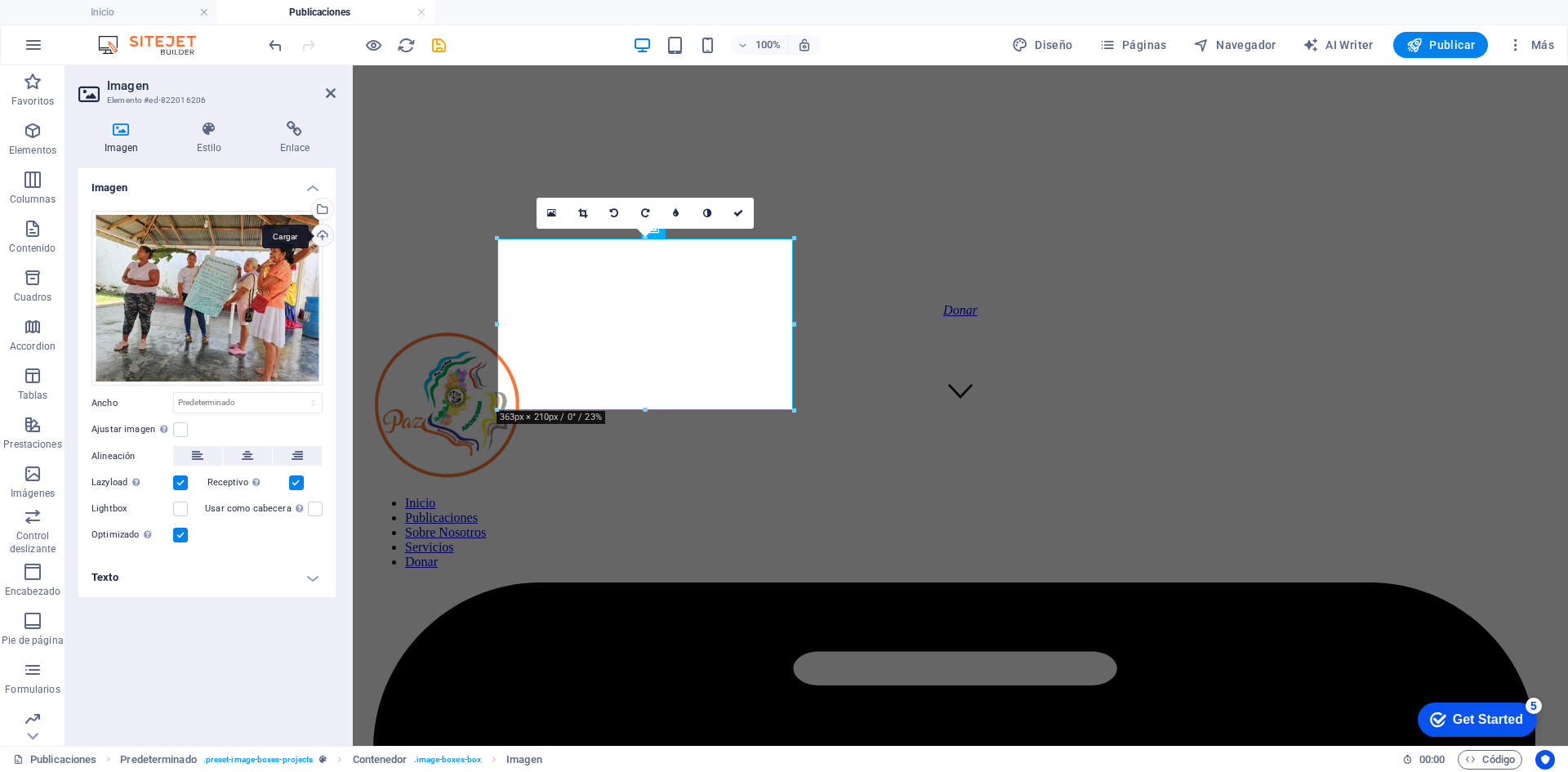
click at [322, 234] on div "Cargar" at bounding box center [321, 237] width 25 height 25
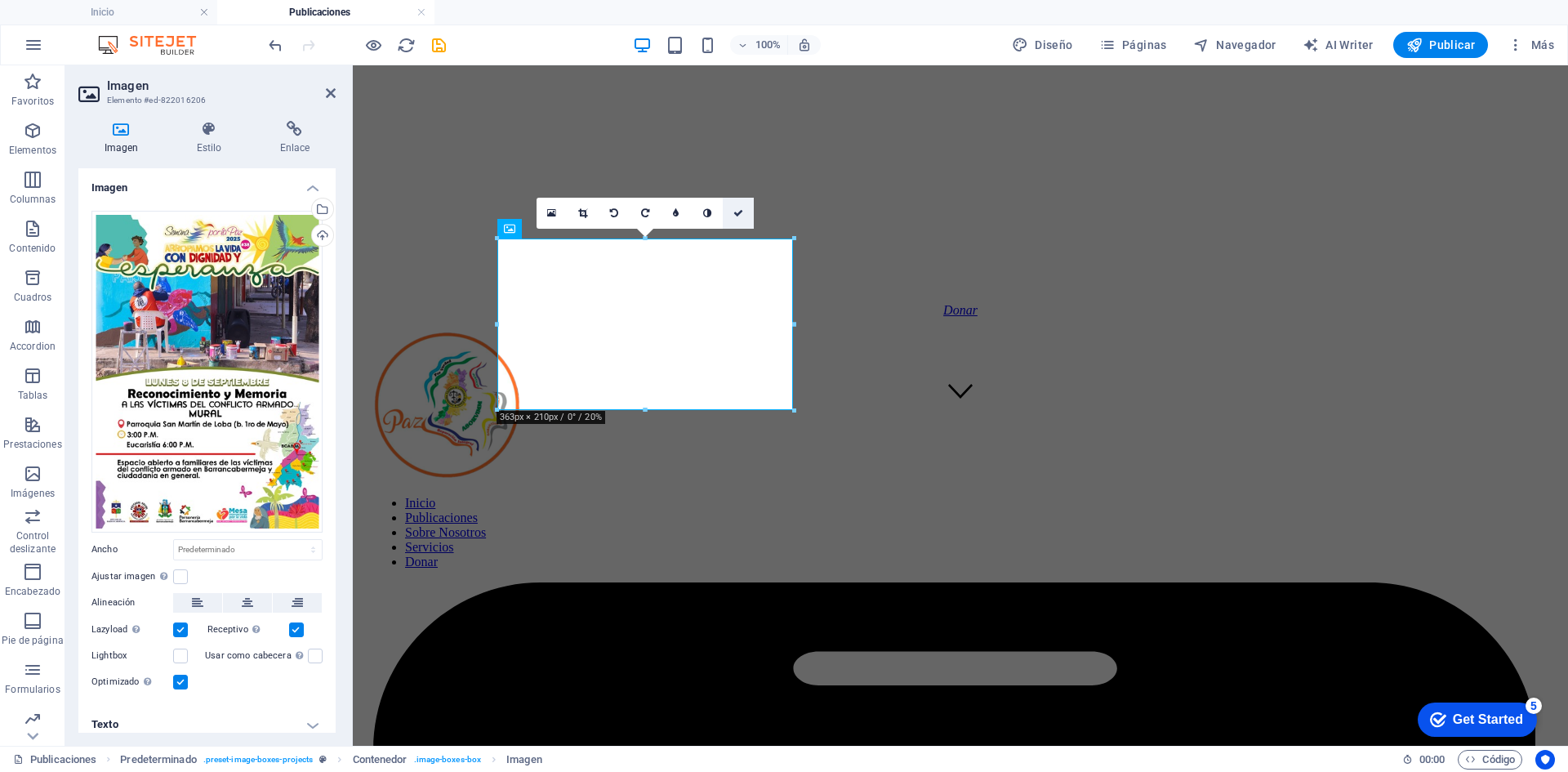
click at [738, 214] on icon at bounding box center [739, 213] width 10 height 10
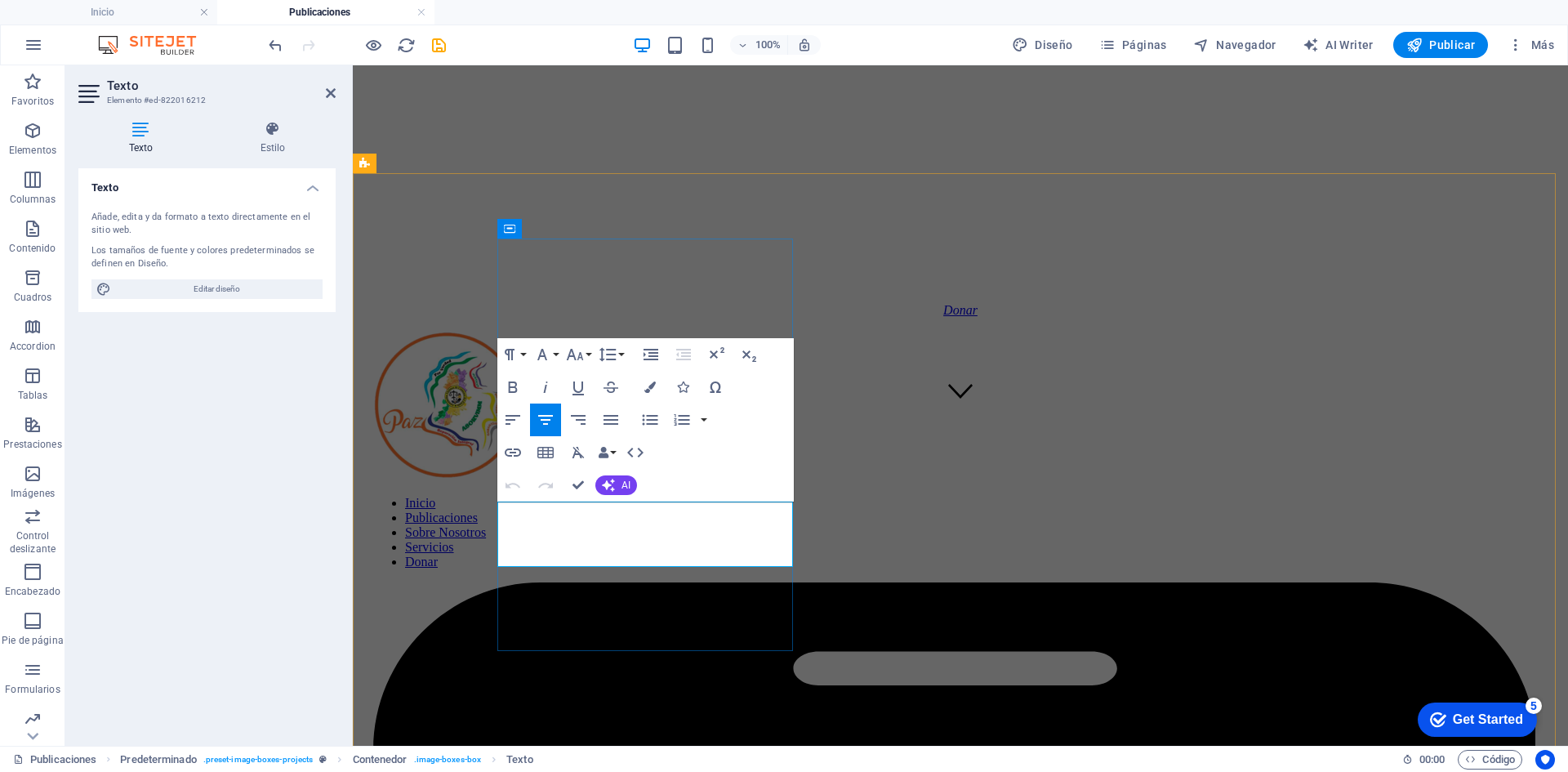
drag, startPoint x: 775, startPoint y: 562, endPoint x: 511, endPoint y: 512, distance: 268.7
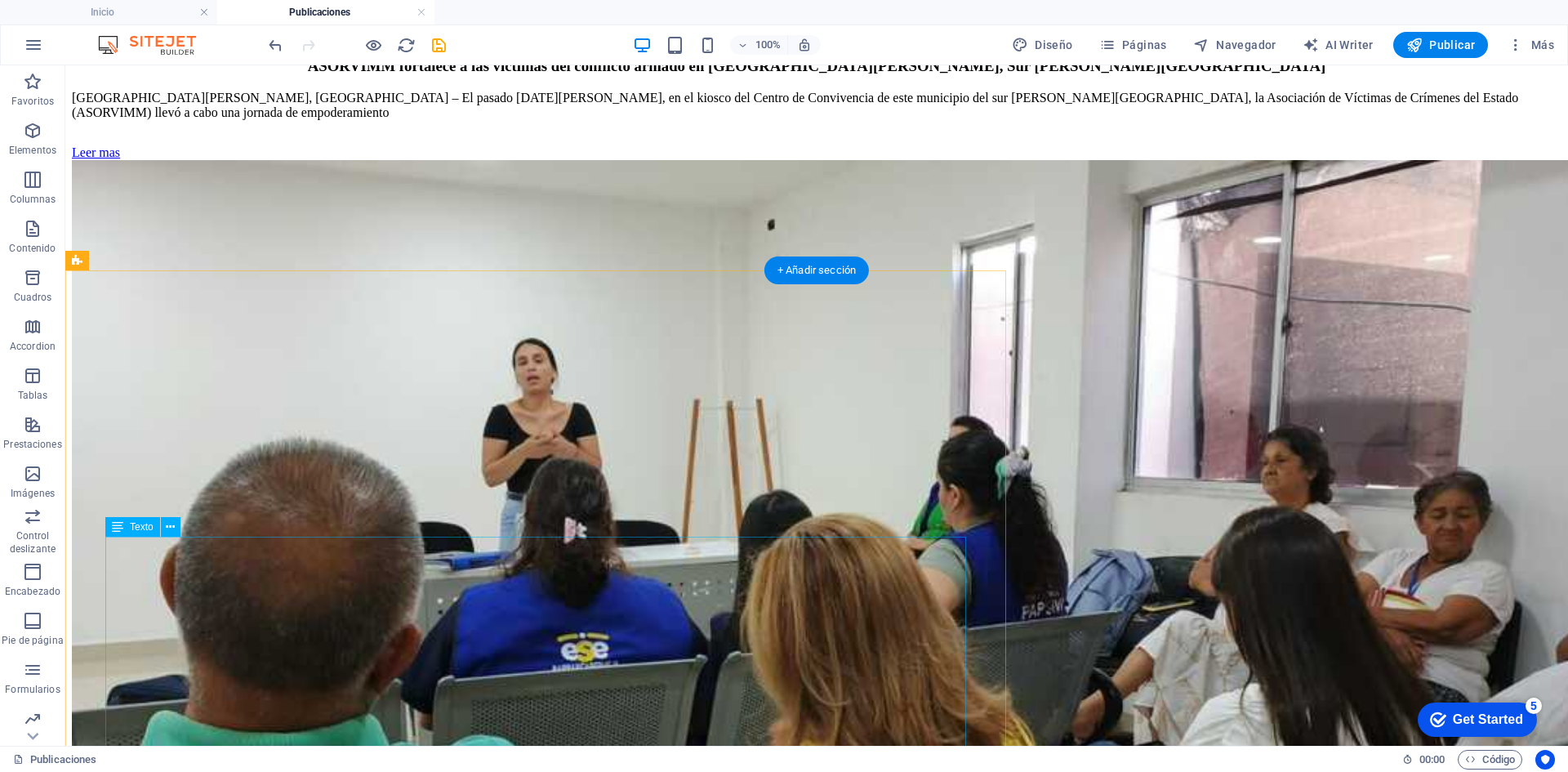
scroll to position [5309, 0]
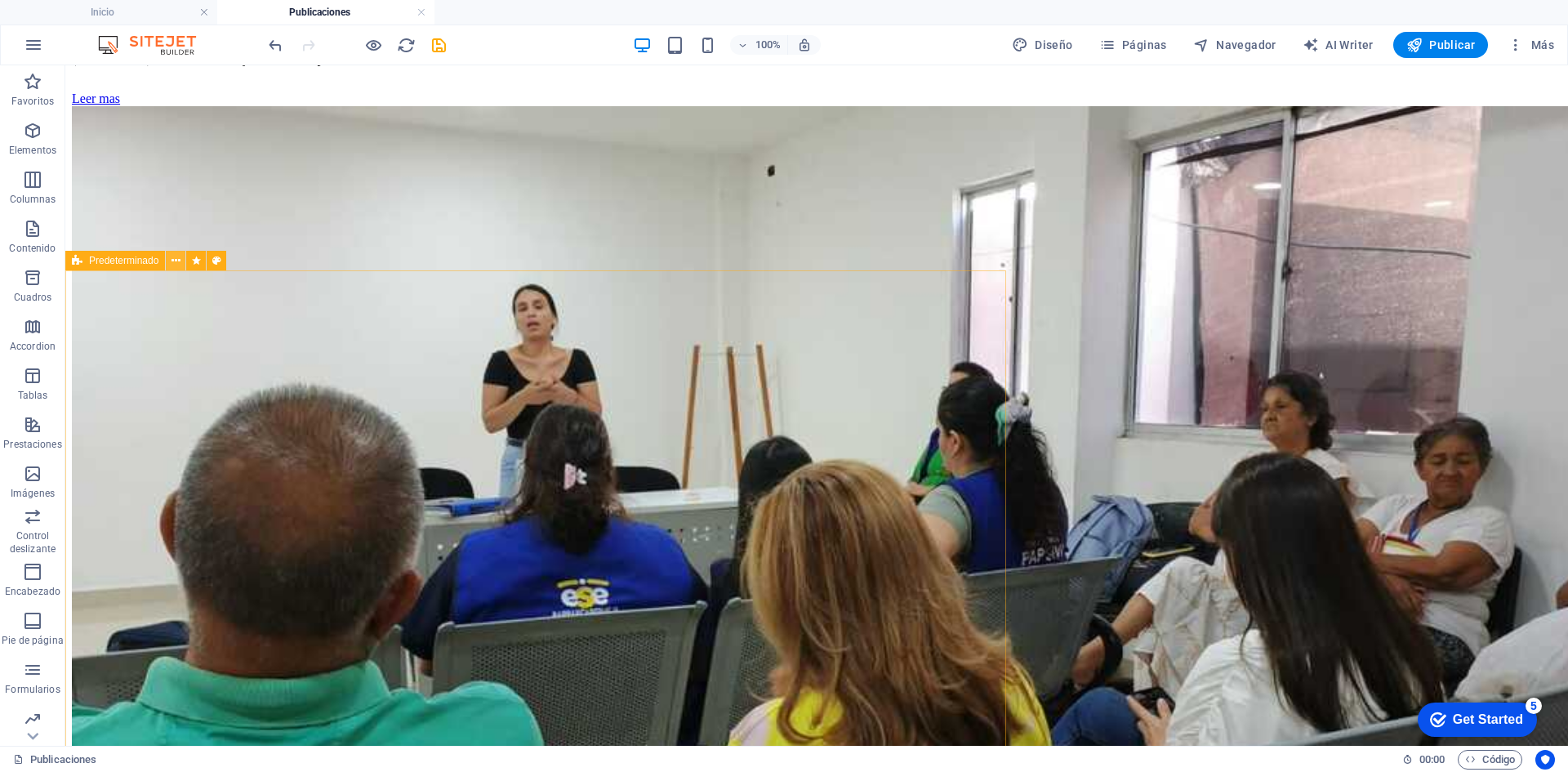
click at [175, 261] on icon at bounding box center [175, 261] width 9 height 17
click at [175, 262] on icon at bounding box center [175, 261] width 9 height 17
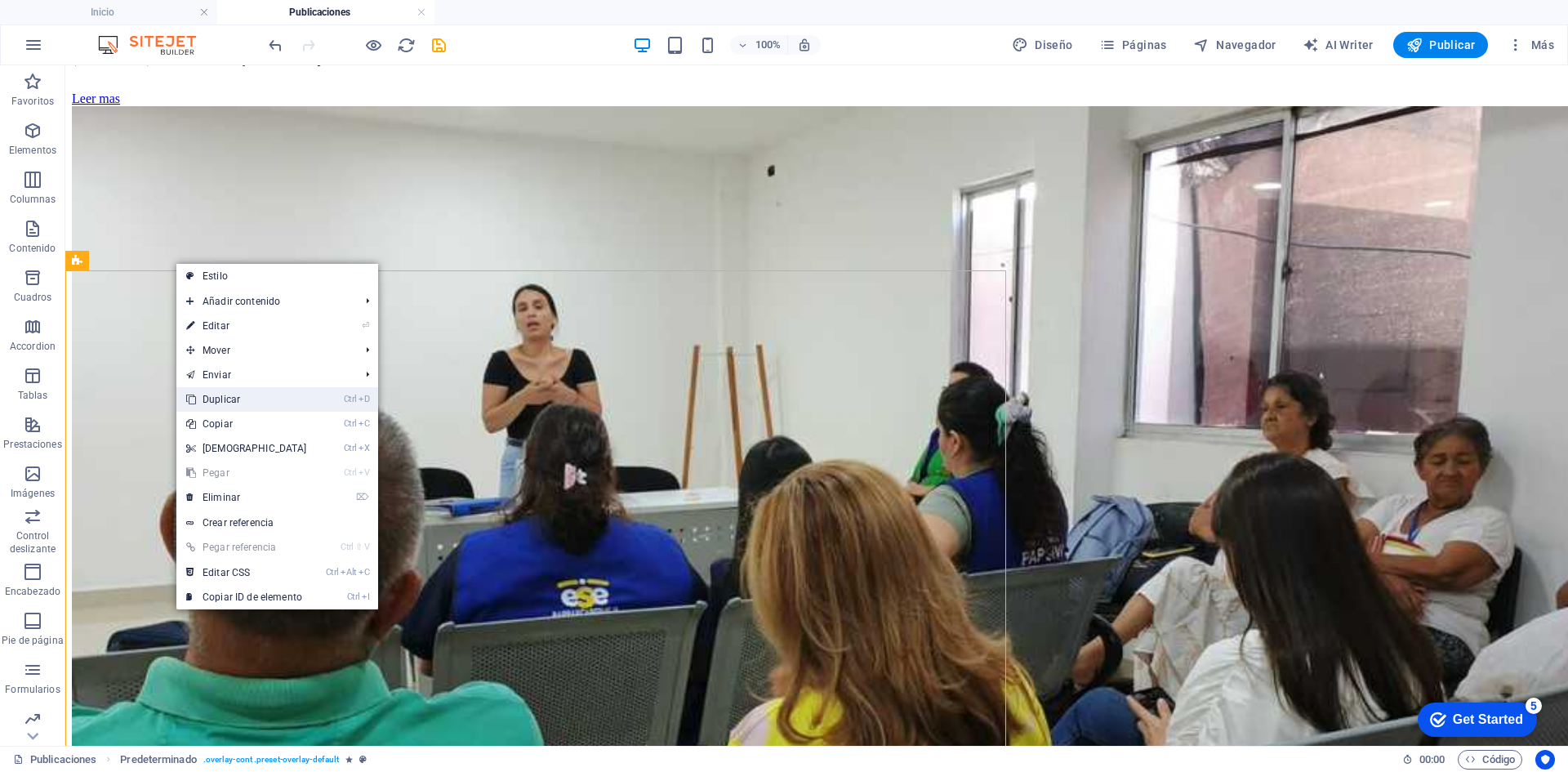
click at [210, 395] on link "Ctrl D Duplicar" at bounding box center [246, 400] width 141 height 25
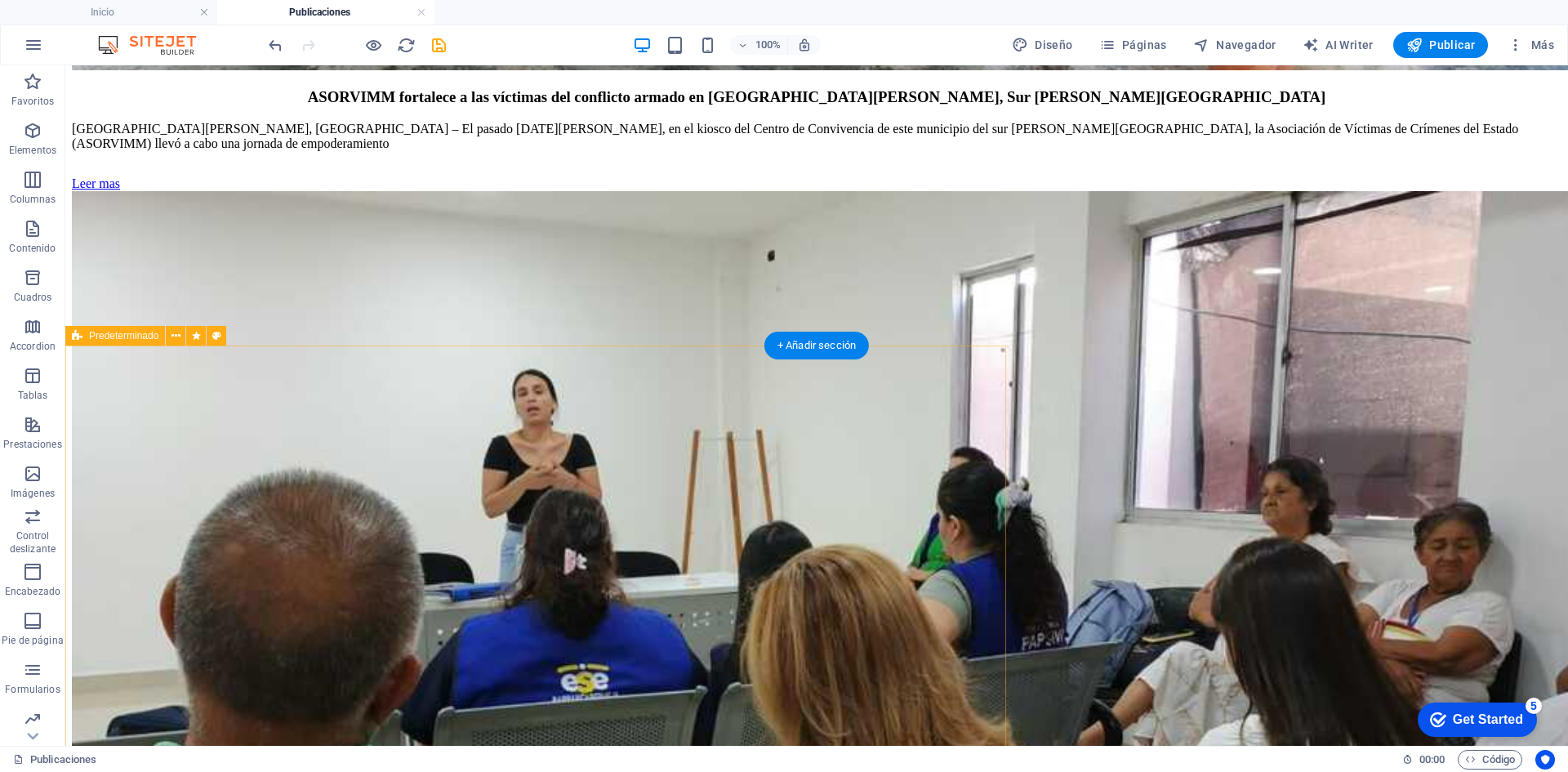
scroll to position [5247, 0]
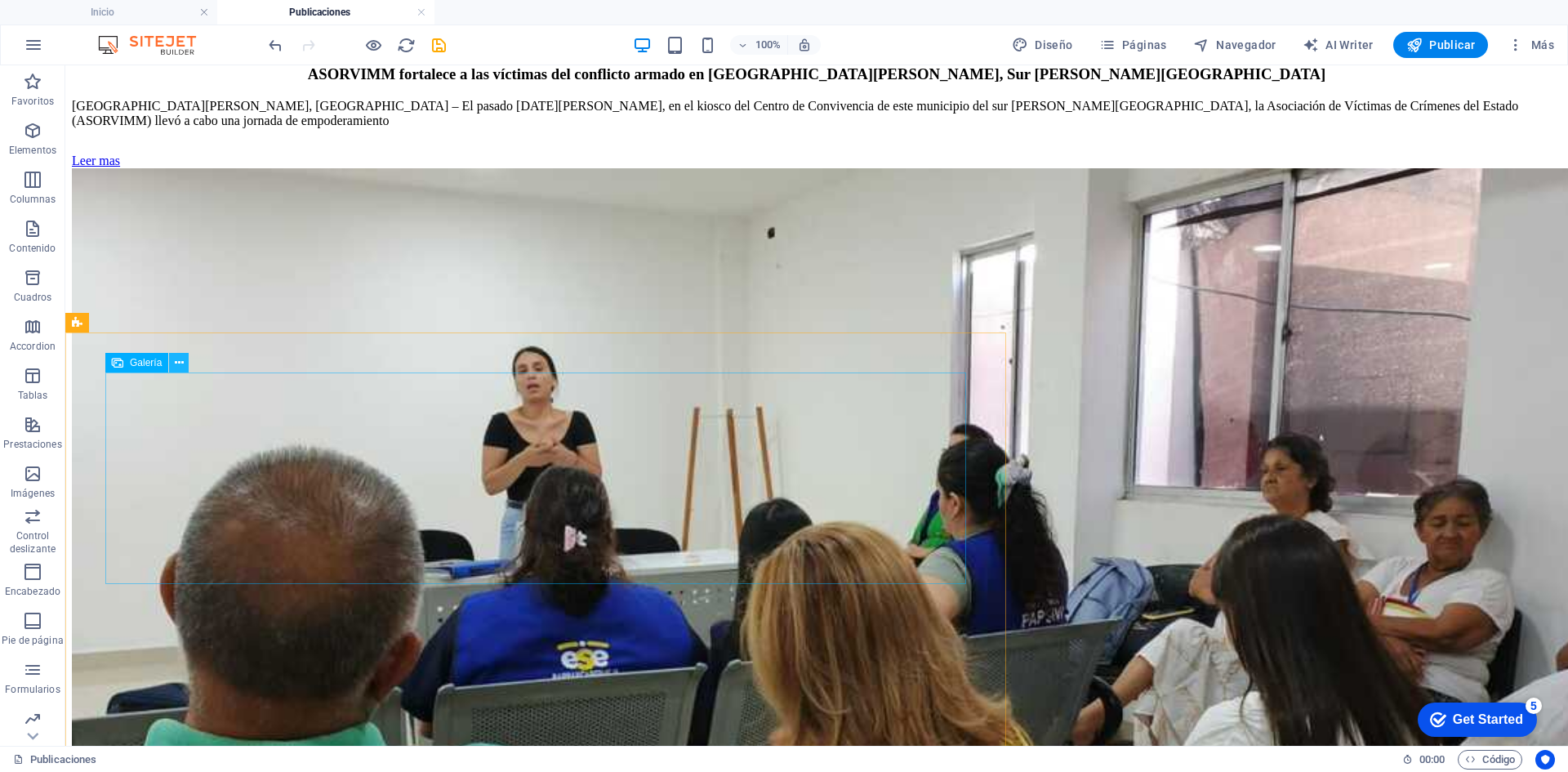
click at [180, 364] on icon at bounding box center [179, 364] width 9 height 17
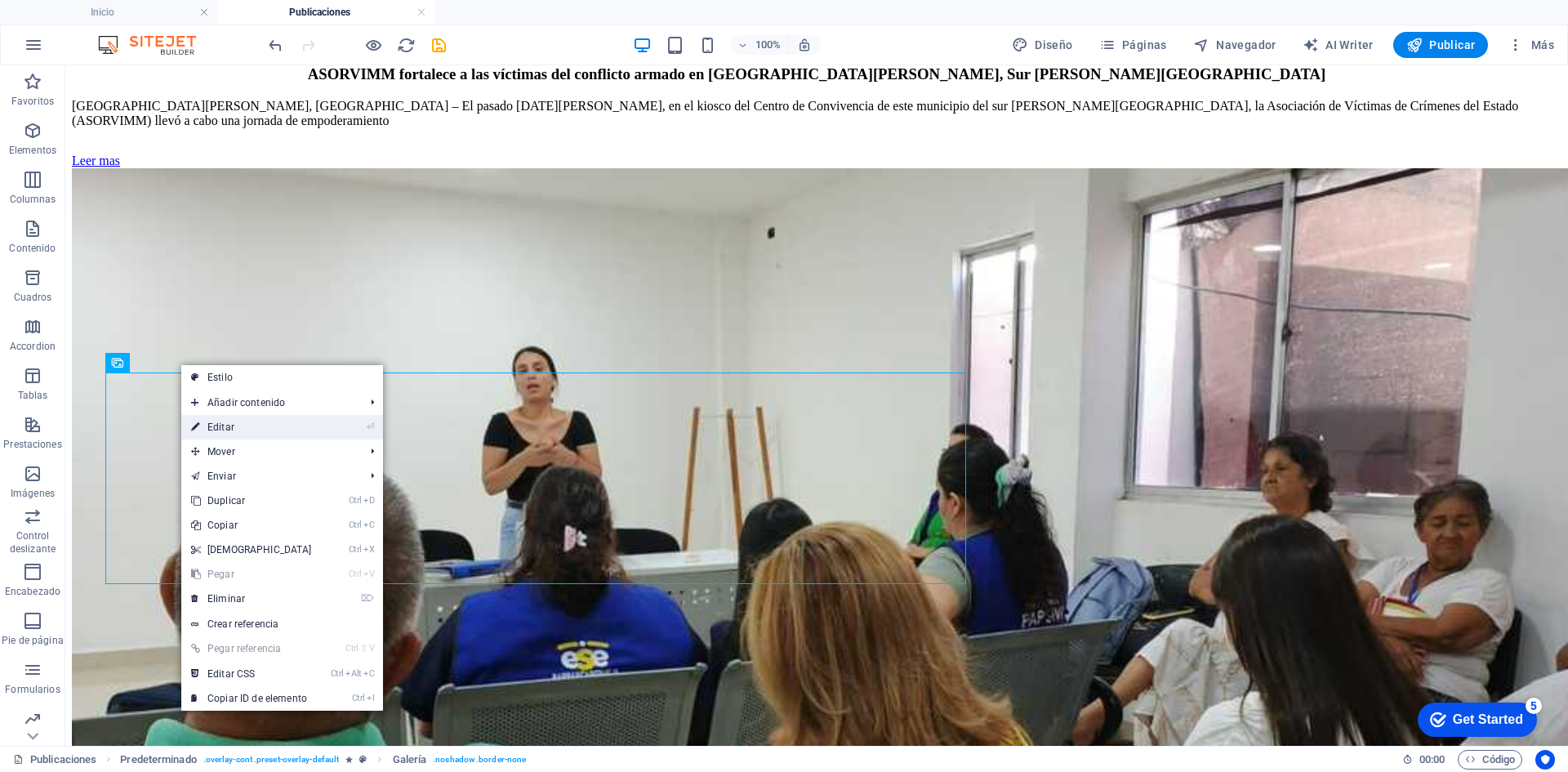
click at [226, 426] on link "⏎ Editar" at bounding box center [252, 428] width 141 height 25
select select "4"
select select "%"
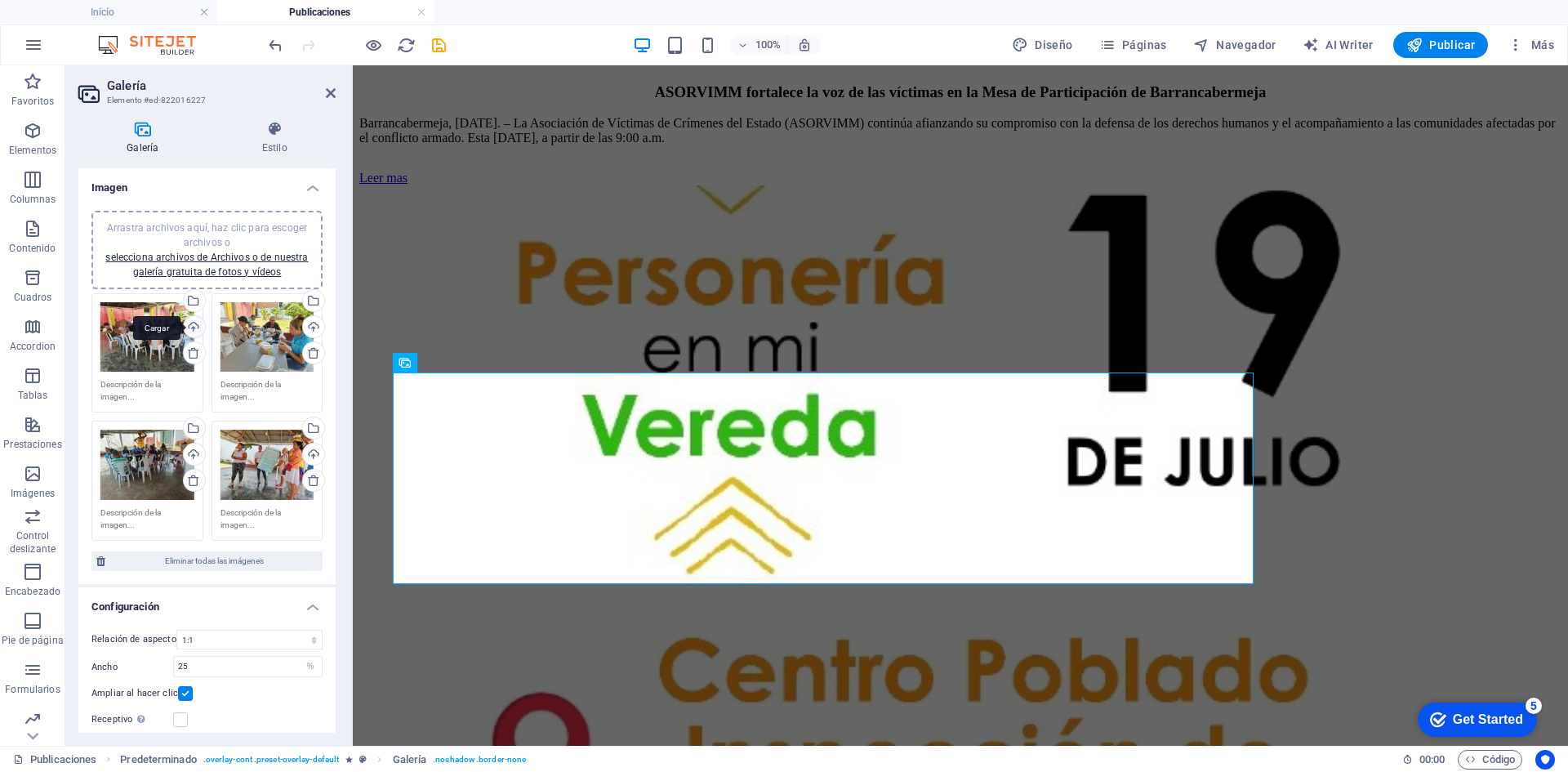
click at [192, 324] on div "Cargar" at bounding box center [193, 328] width 25 height 25
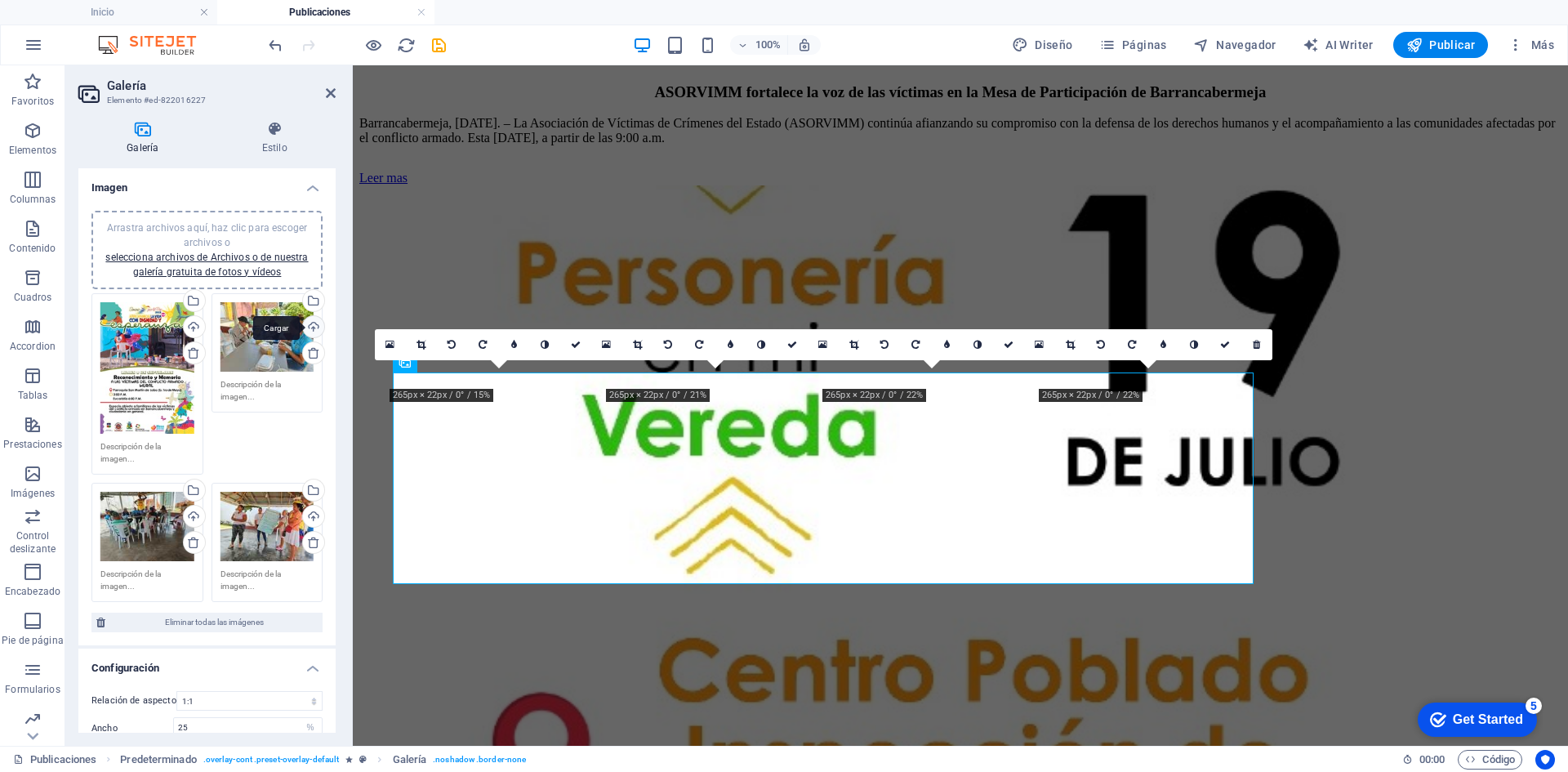
click at [308, 322] on div "Cargar" at bounding box center [312, 328] width 25 height 25
click at [192, 539] on icon at bounding box center [194, 542] width 13 height 13
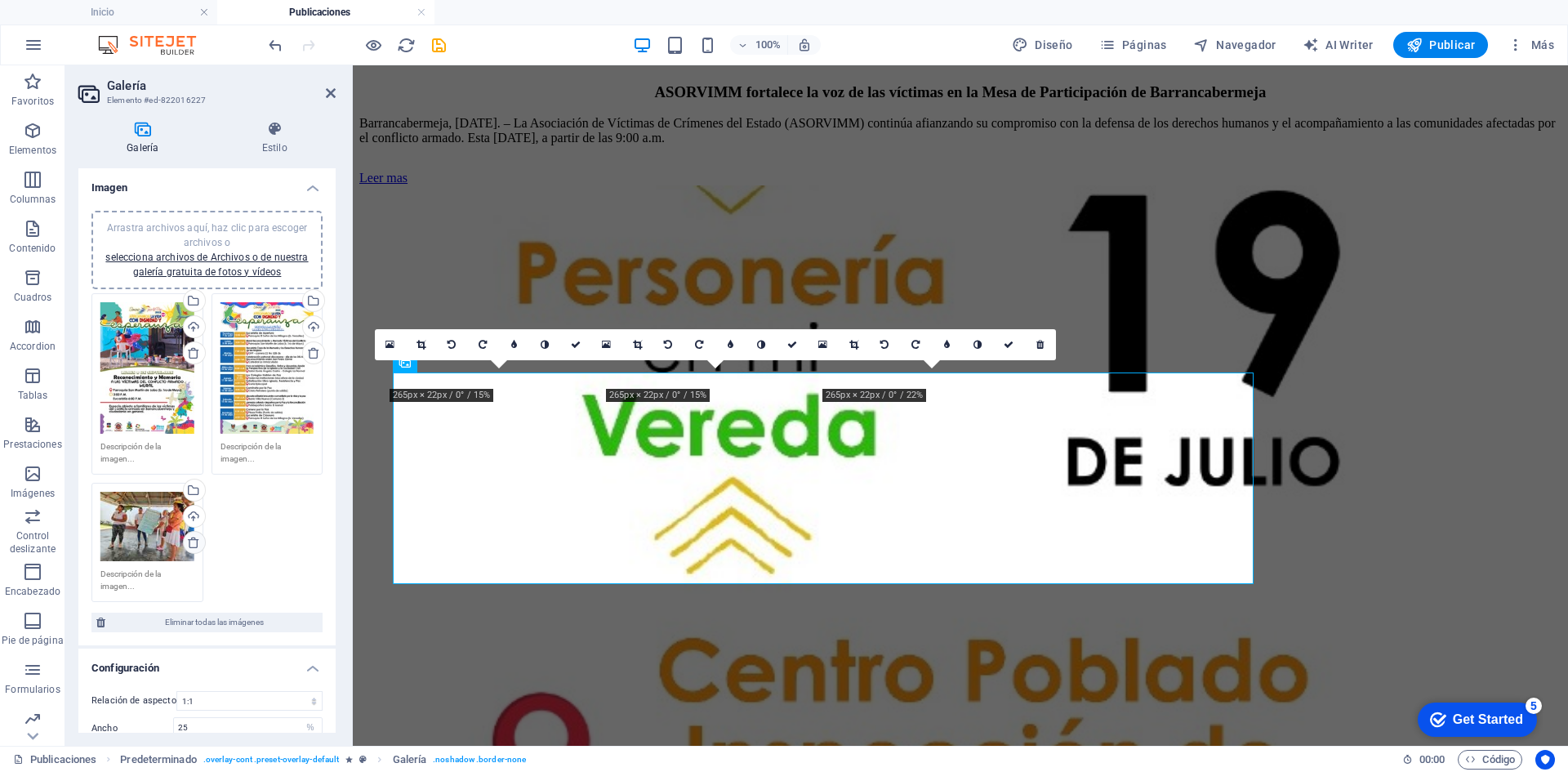
click at [193, 539] on icon at bounding box center [194, 542] width 13 height 13
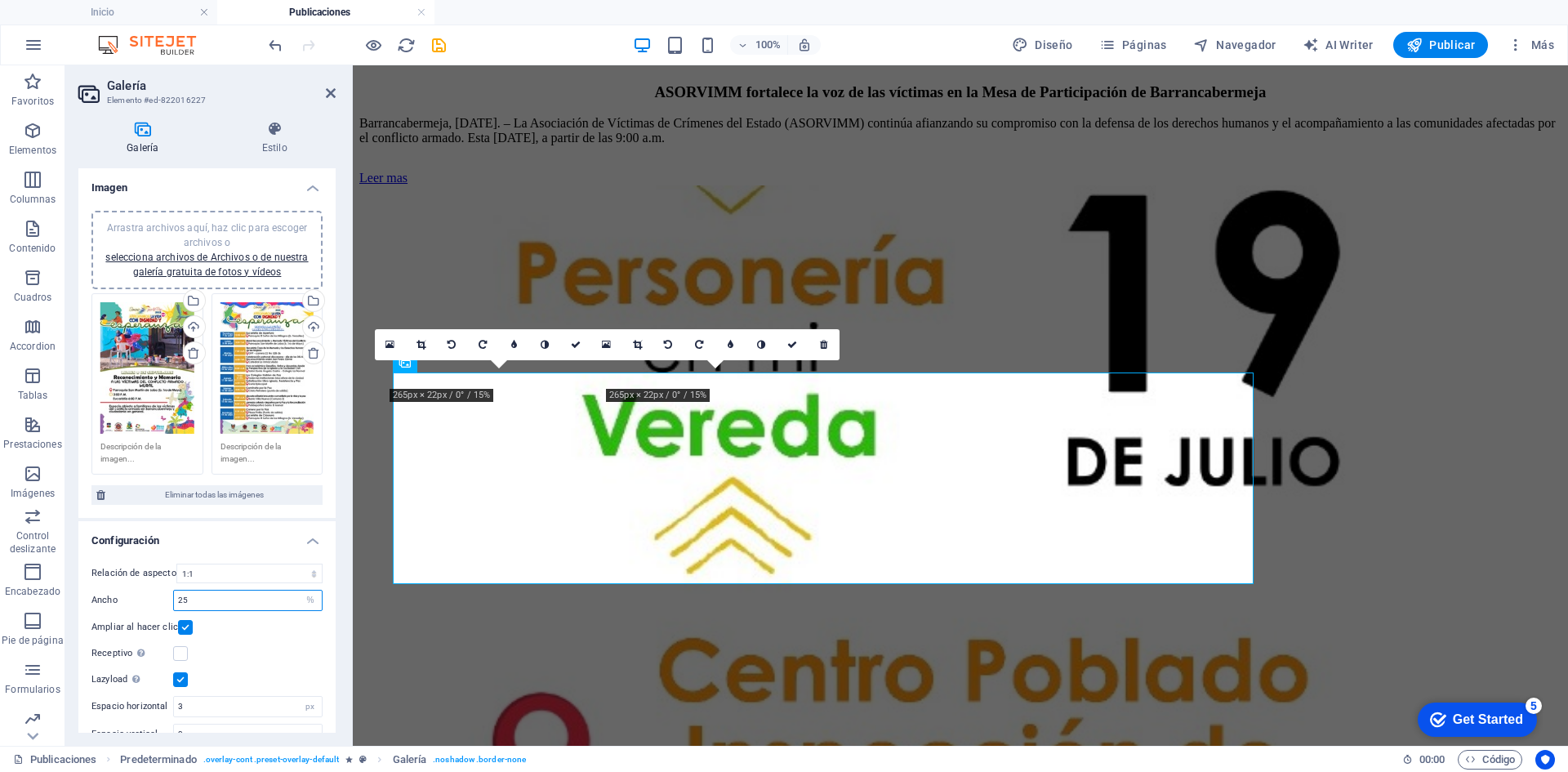
drag, startPoint x: 214, startPoint y: 598, endPoint x: 172, endPoint y: 604, distance: 42.4
click at [172, 604] on div "Ancho 25 px %" at bounding box center [208, 600] width 232 height 21
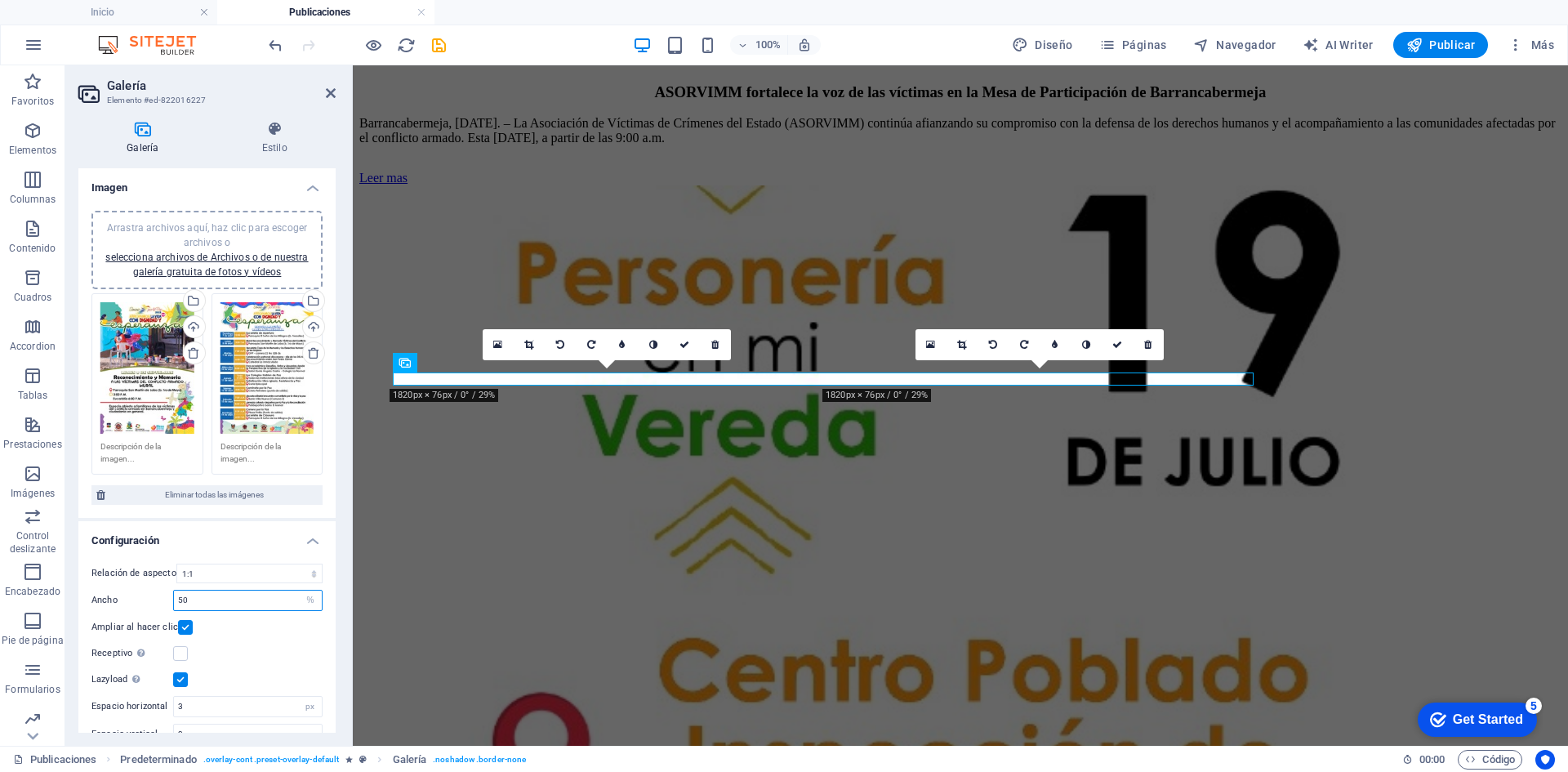
type input "50"
click at [242, 536] on h4 "Configuración" at bounding box center [207, 536] width 257 height 30
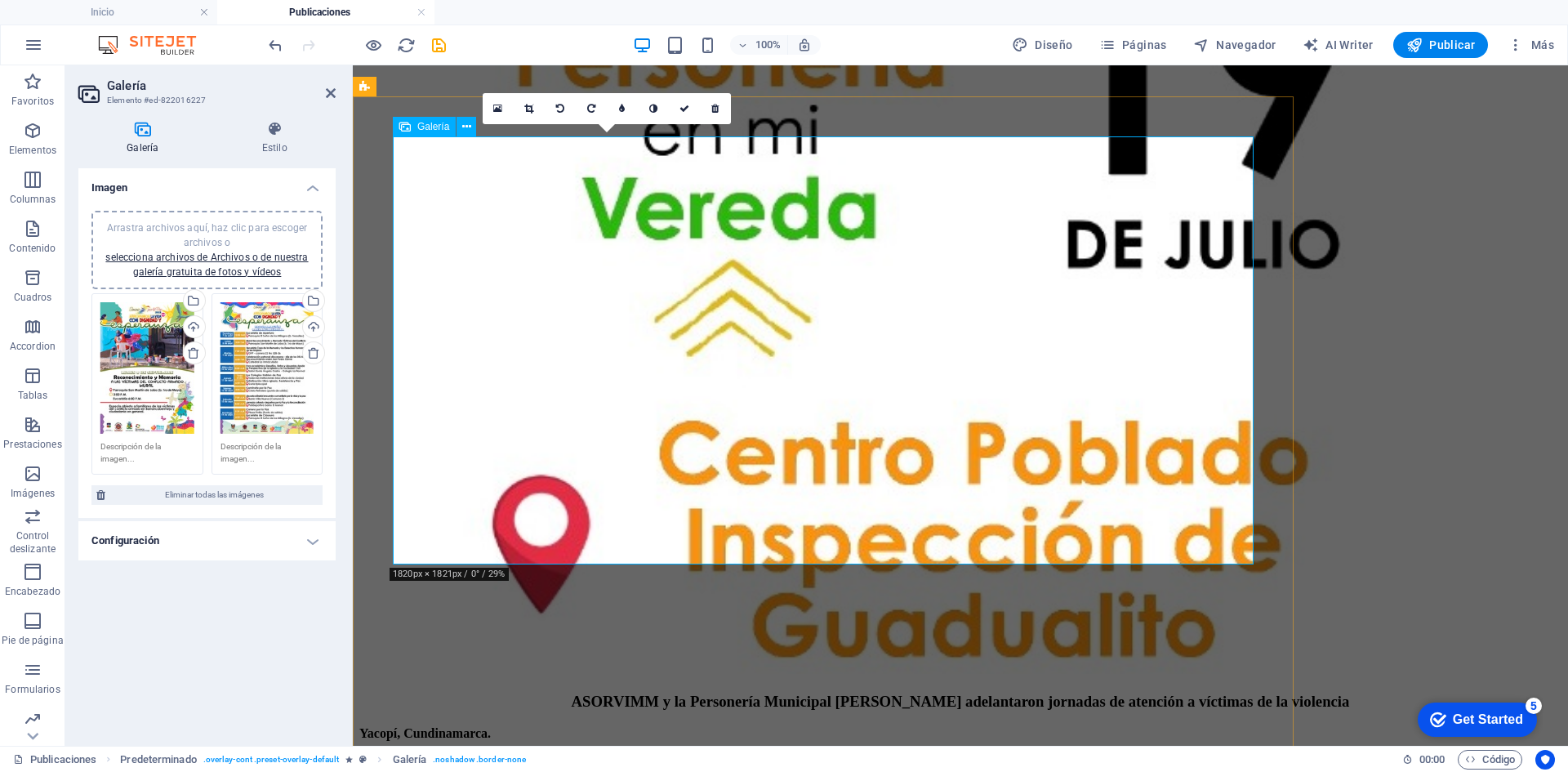
scroll to position [5492, 0]
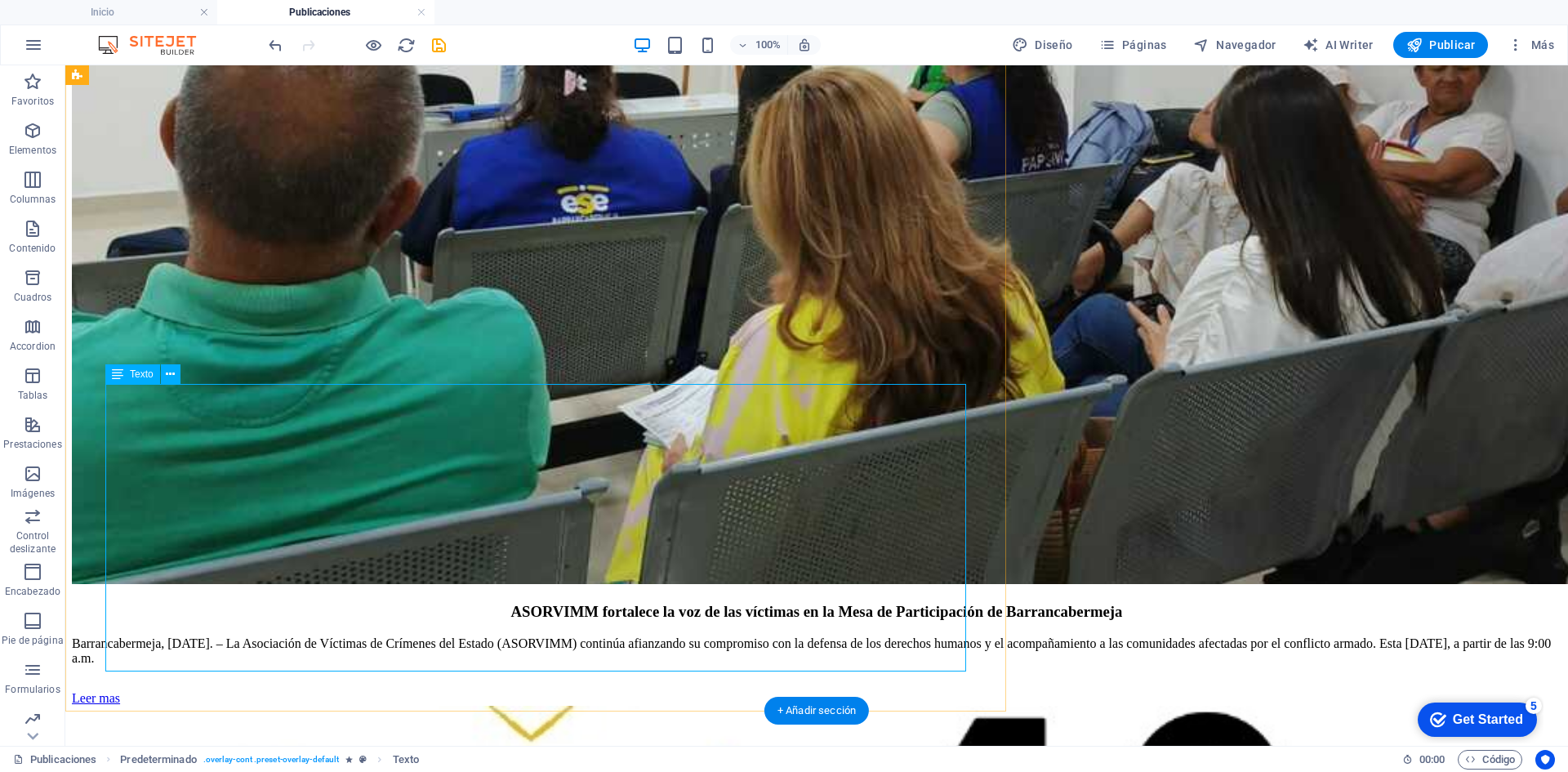
scroll to position [5737, 0]
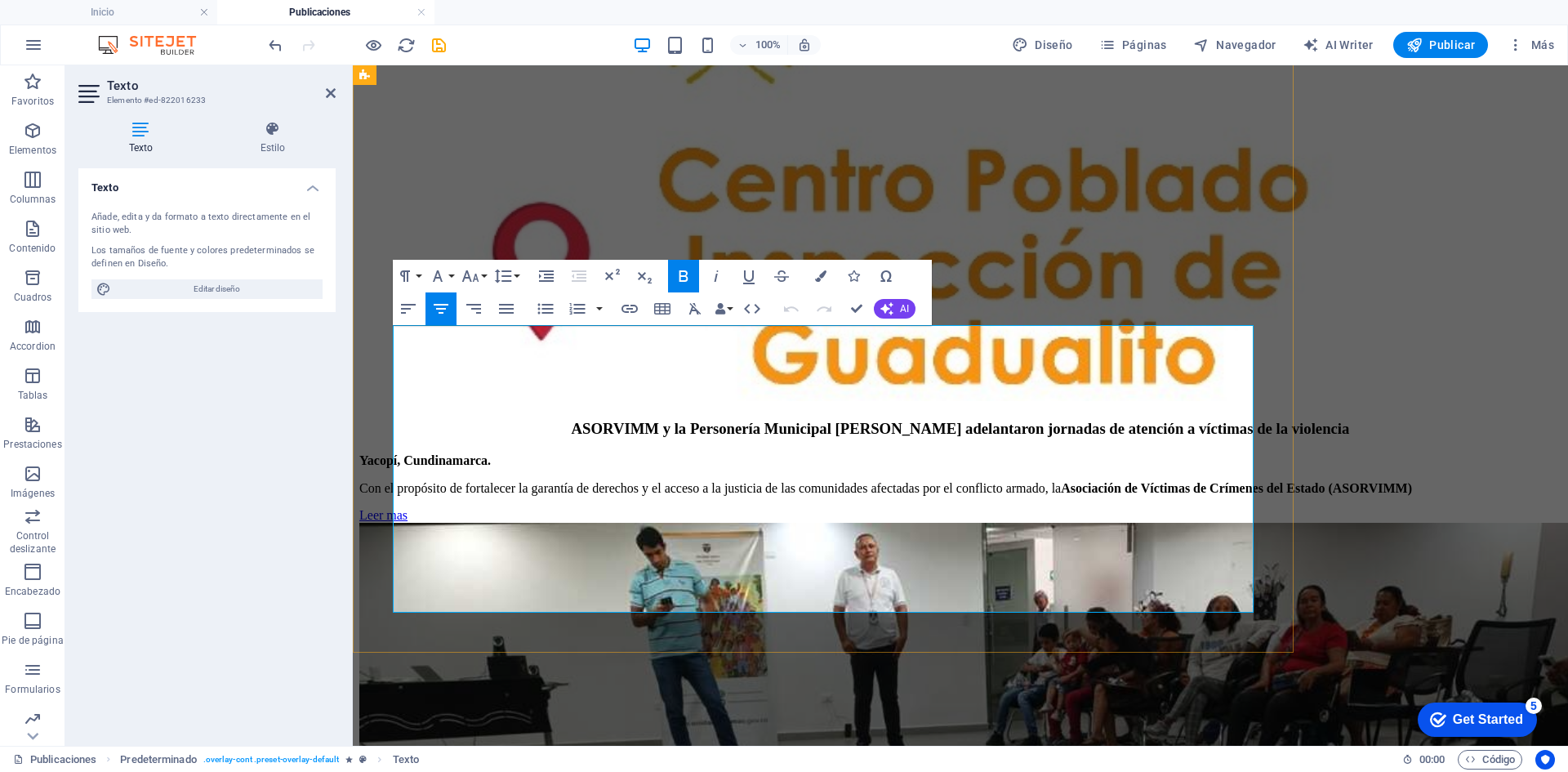
drag, startPoint x: 653, startPoint y: 348, endPoint x: 394, endPoint y: 334, distance: 259.4
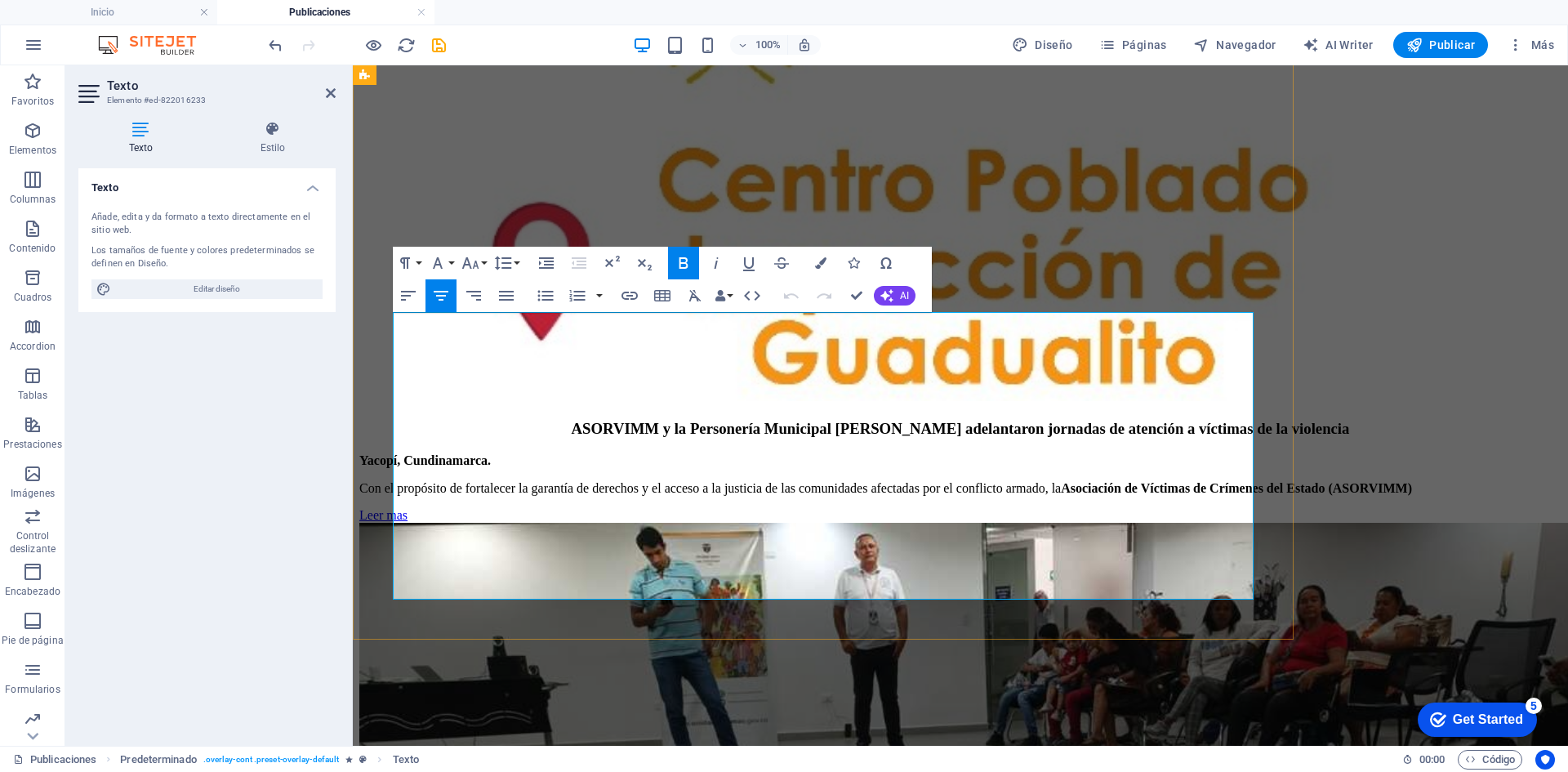
scroll to position [5750, 0]
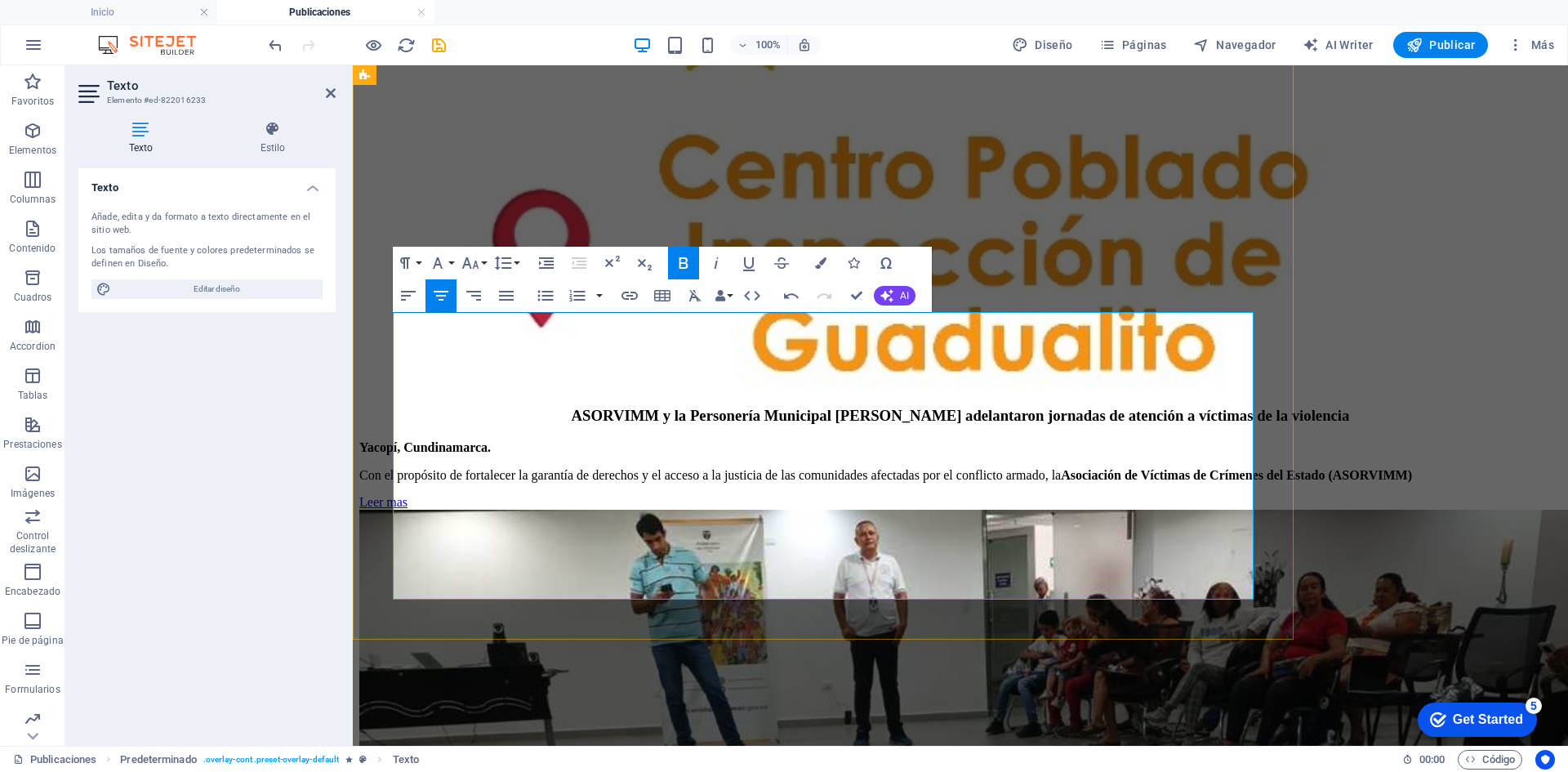
drag, startPoint x: 394, startPoint y: 355, endPoint x: 1112, endPoint y: 487, distance: 730.0
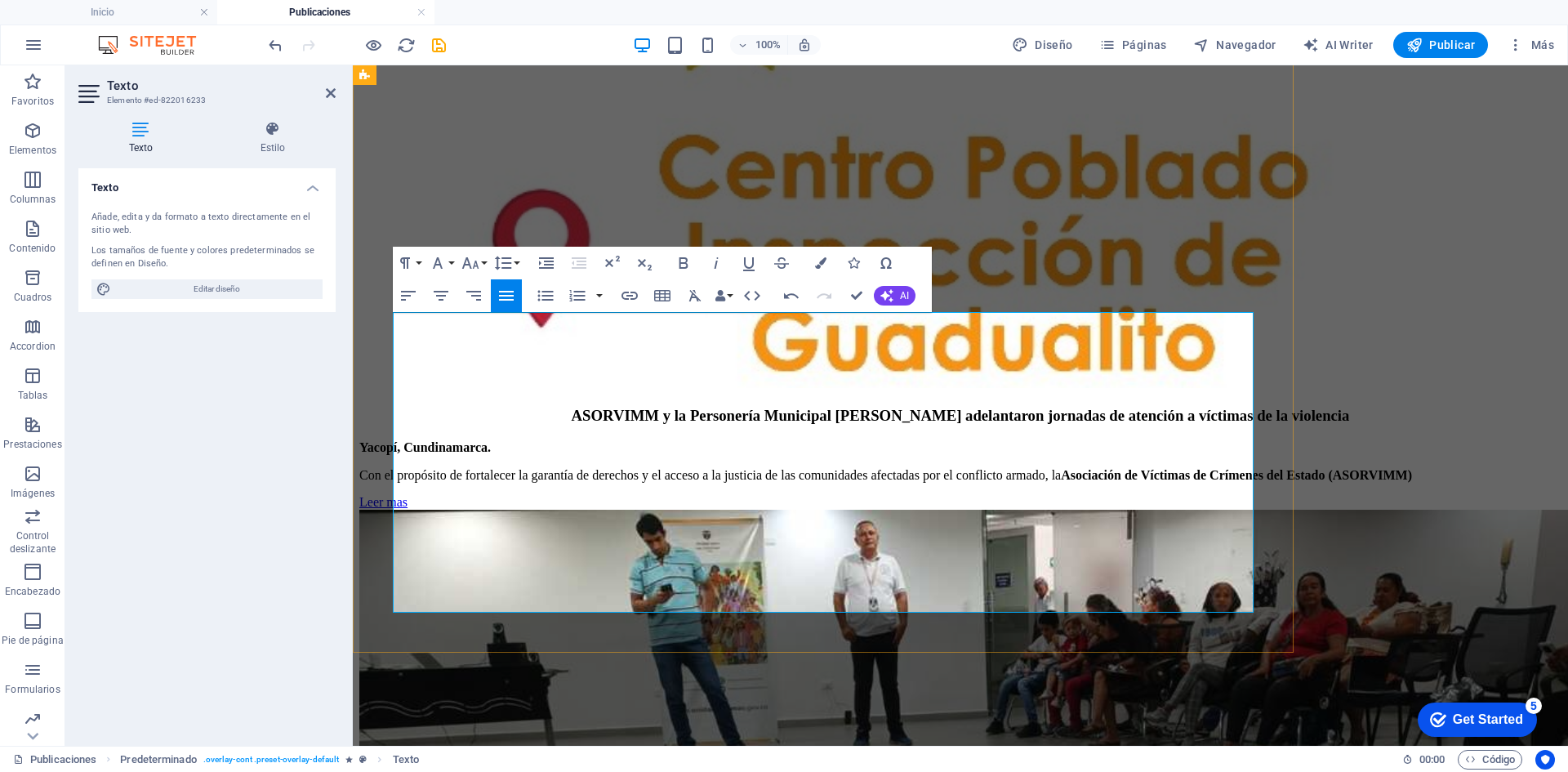
drag, startPoint x: 883, startPoint y: 491, endPoint x: 387, endPoint y: 309, distance: 528.3
click at [824, 263] on icon "button" at bounding box center [821, 263] width 11 height 11
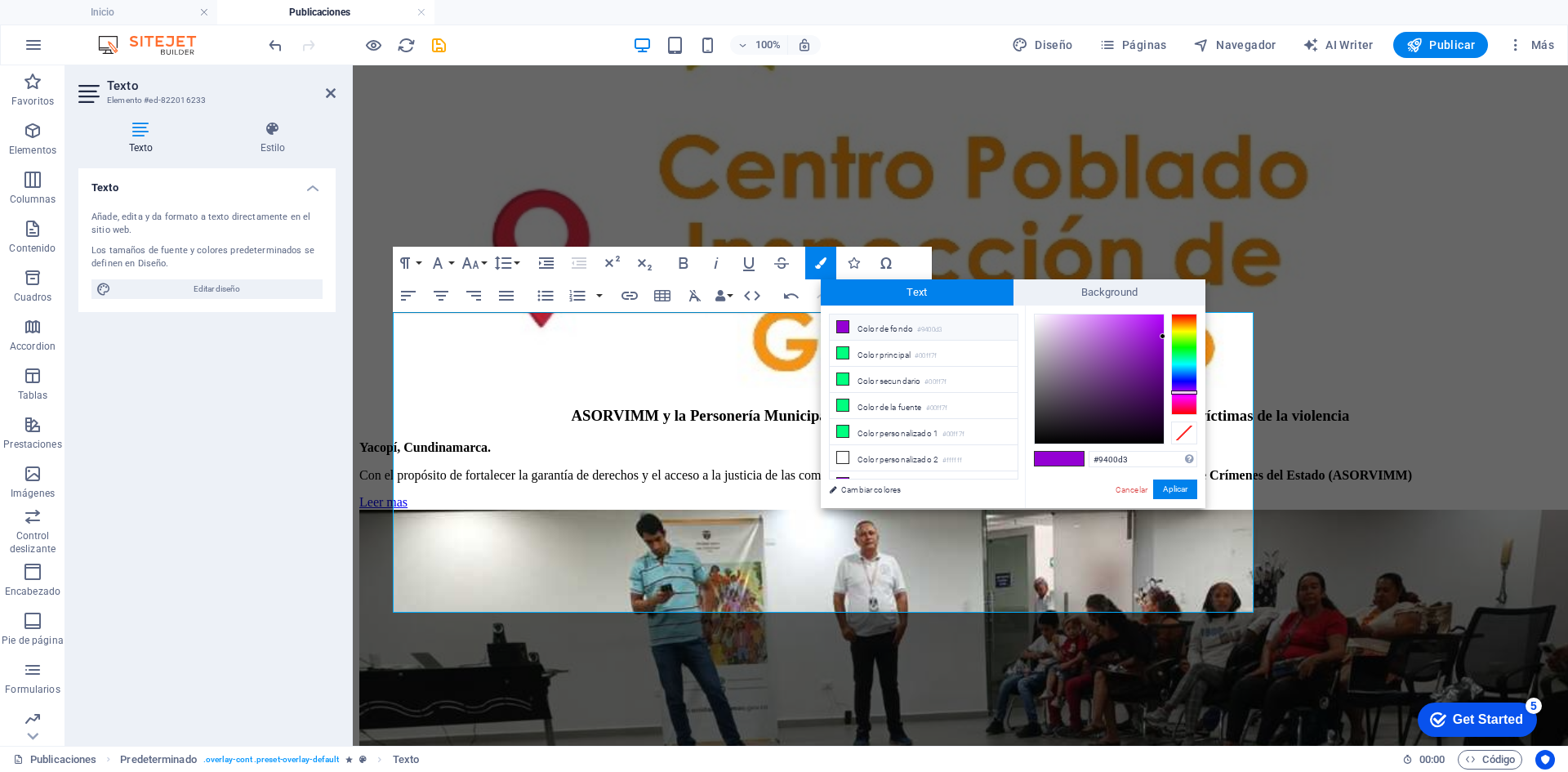
type input "#060506"
click at [1038, 440] on div at bounding box center [1099, 379] width 129 height 129
click at [1182, 489] on button "Aplicar" at bounding box center [1176, 489] width 44 height 19
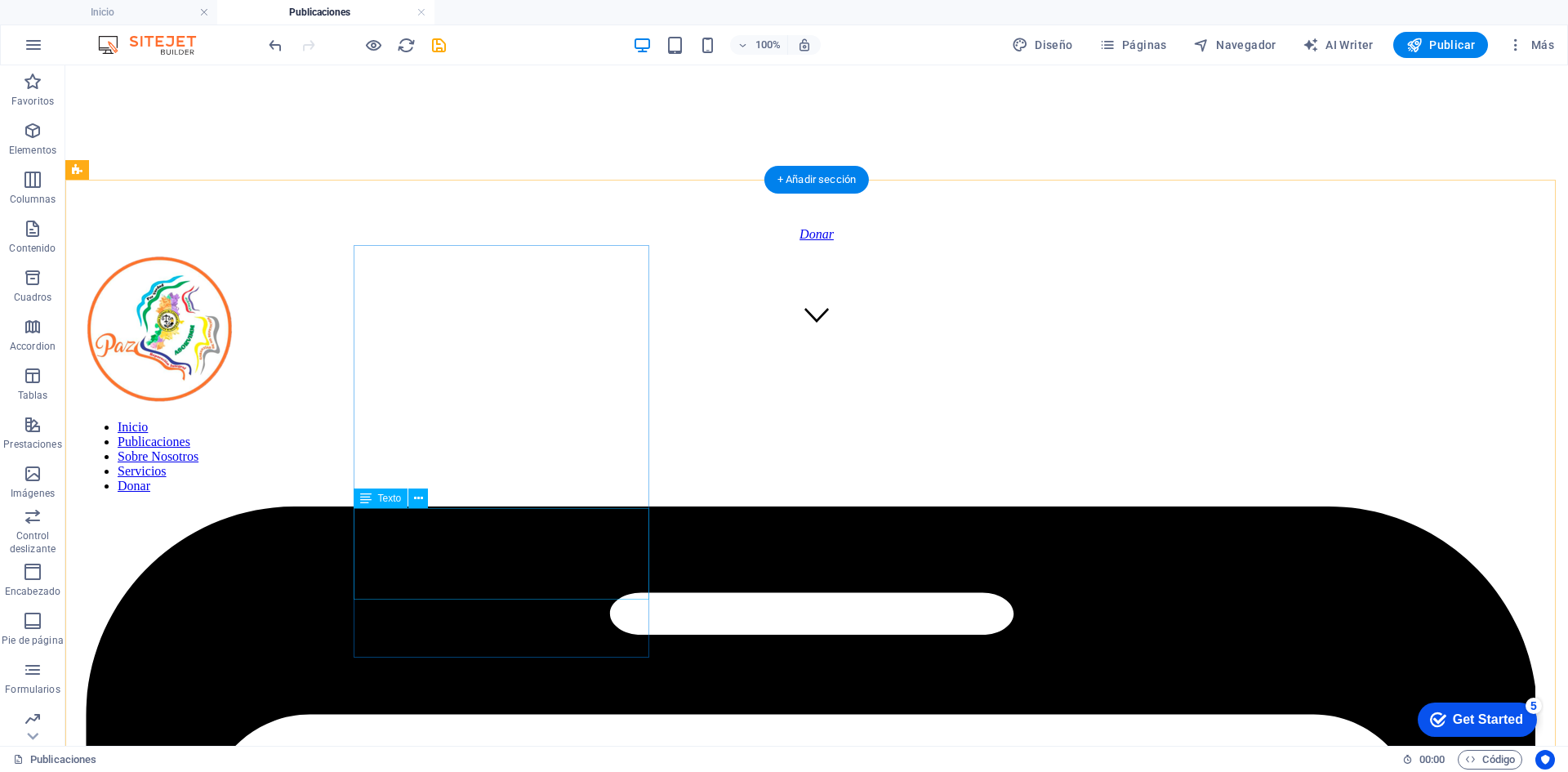
scroll to position [408, 0]
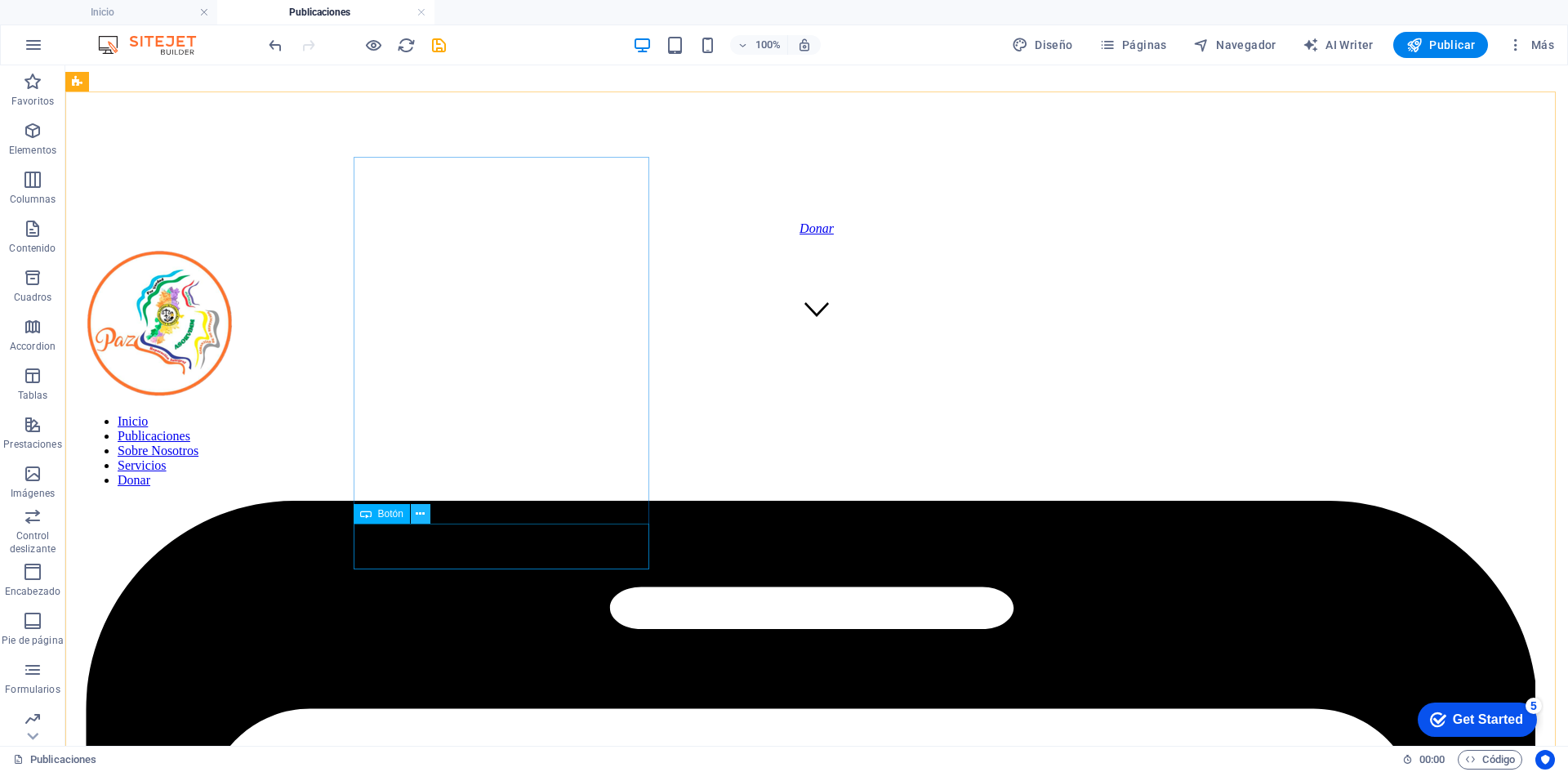
click at [417, 515] on icon at bounding box center [420, 514] width 9 height 17
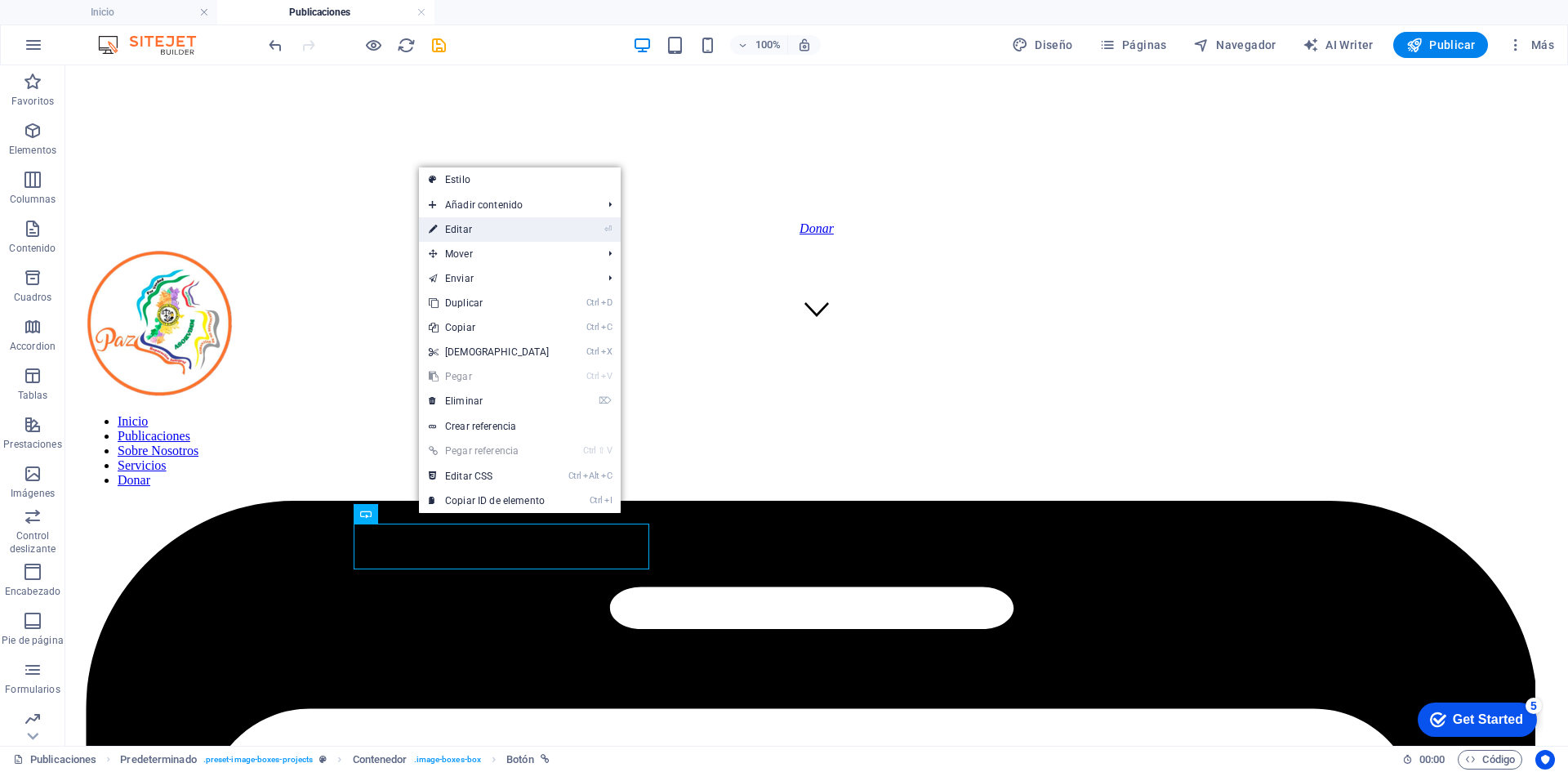
click at [465, 225] on link "⏎ Editar" at bounding box center [489, 230] width 141 height 25
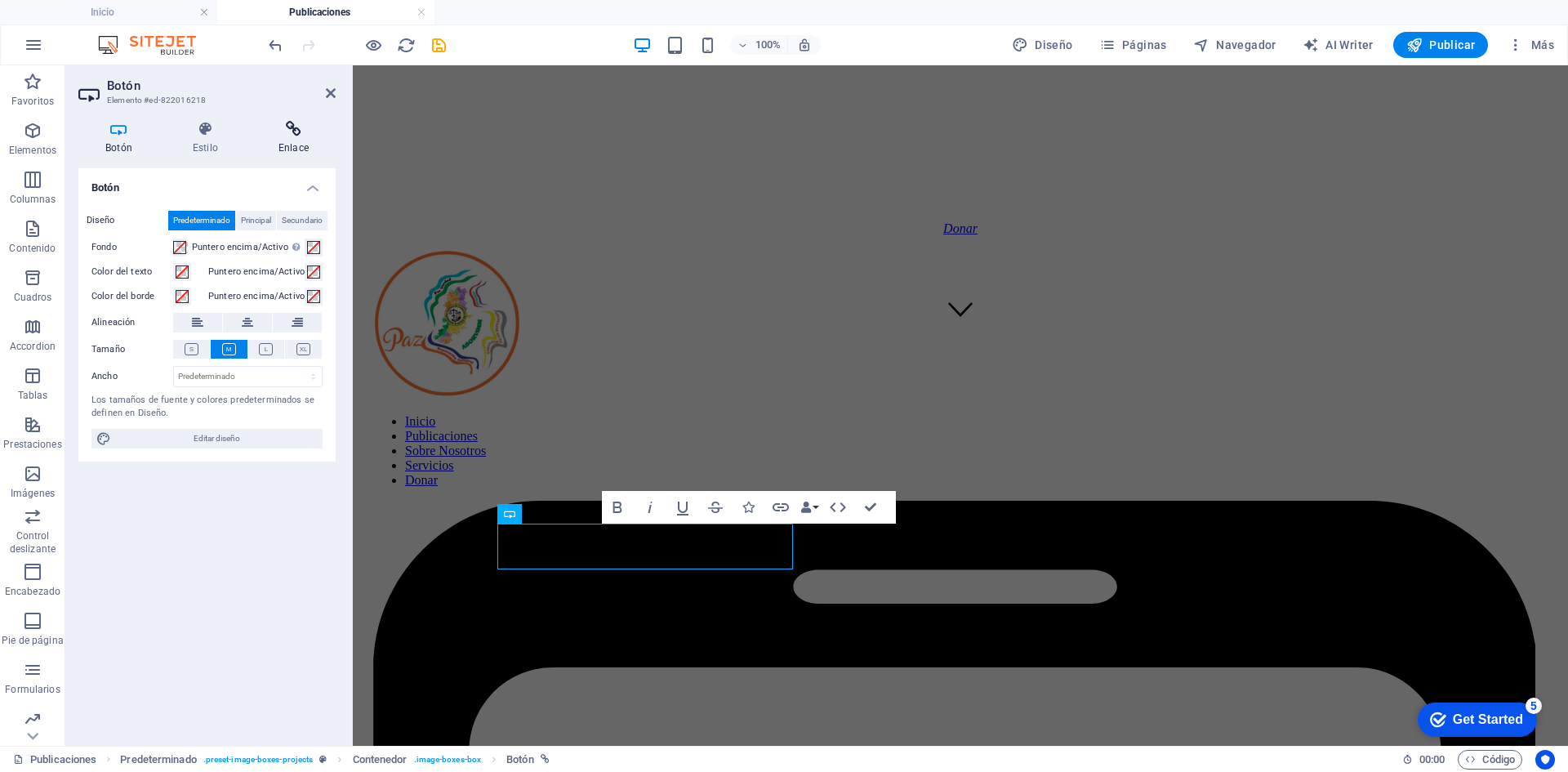
click at [288, 143] on h4 "Enlace" at bounding box center [294, 138] width 84 height 34
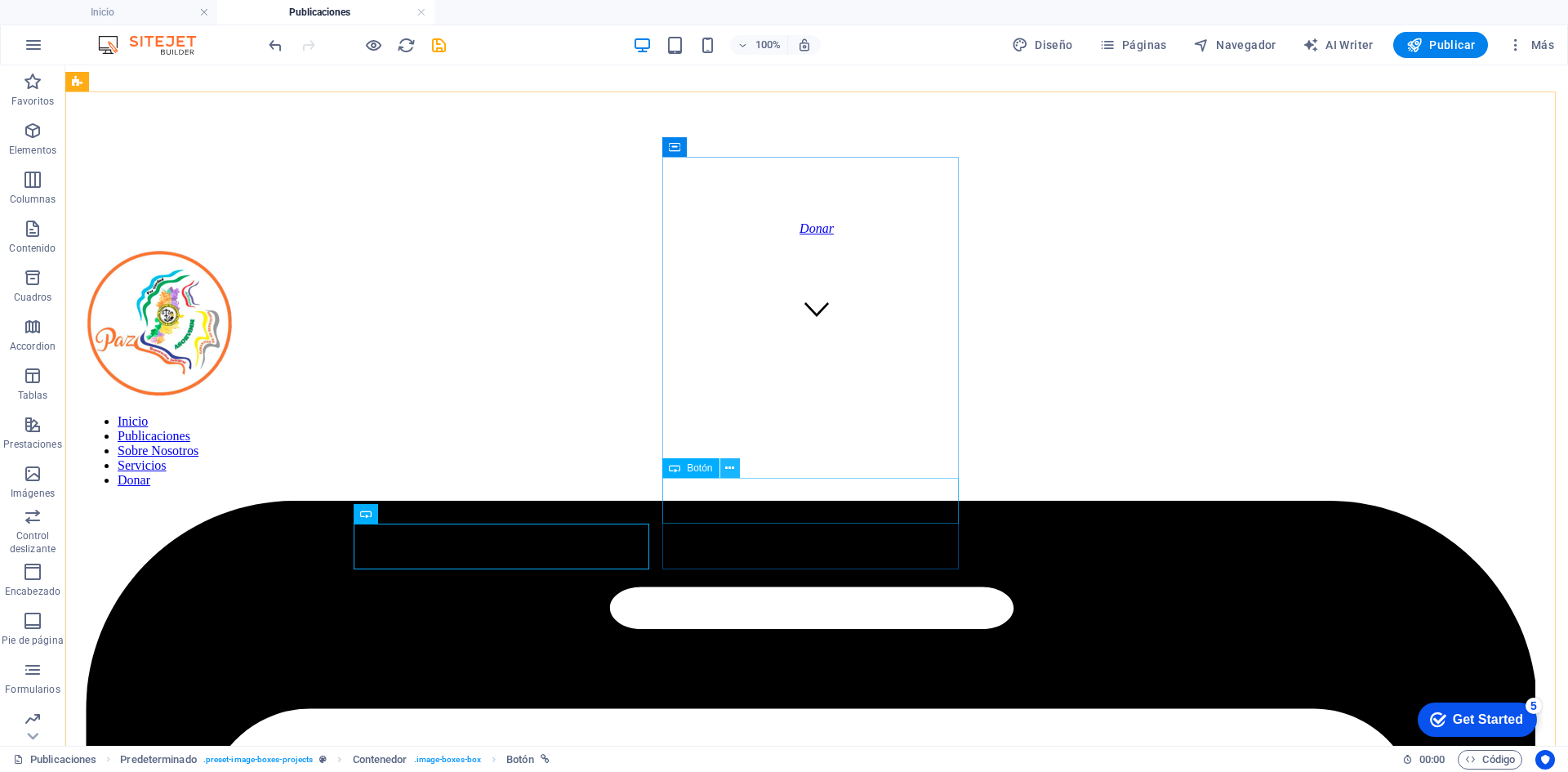
click at [735, 466] on button at bounding box center [730, 468] width 19 height 19
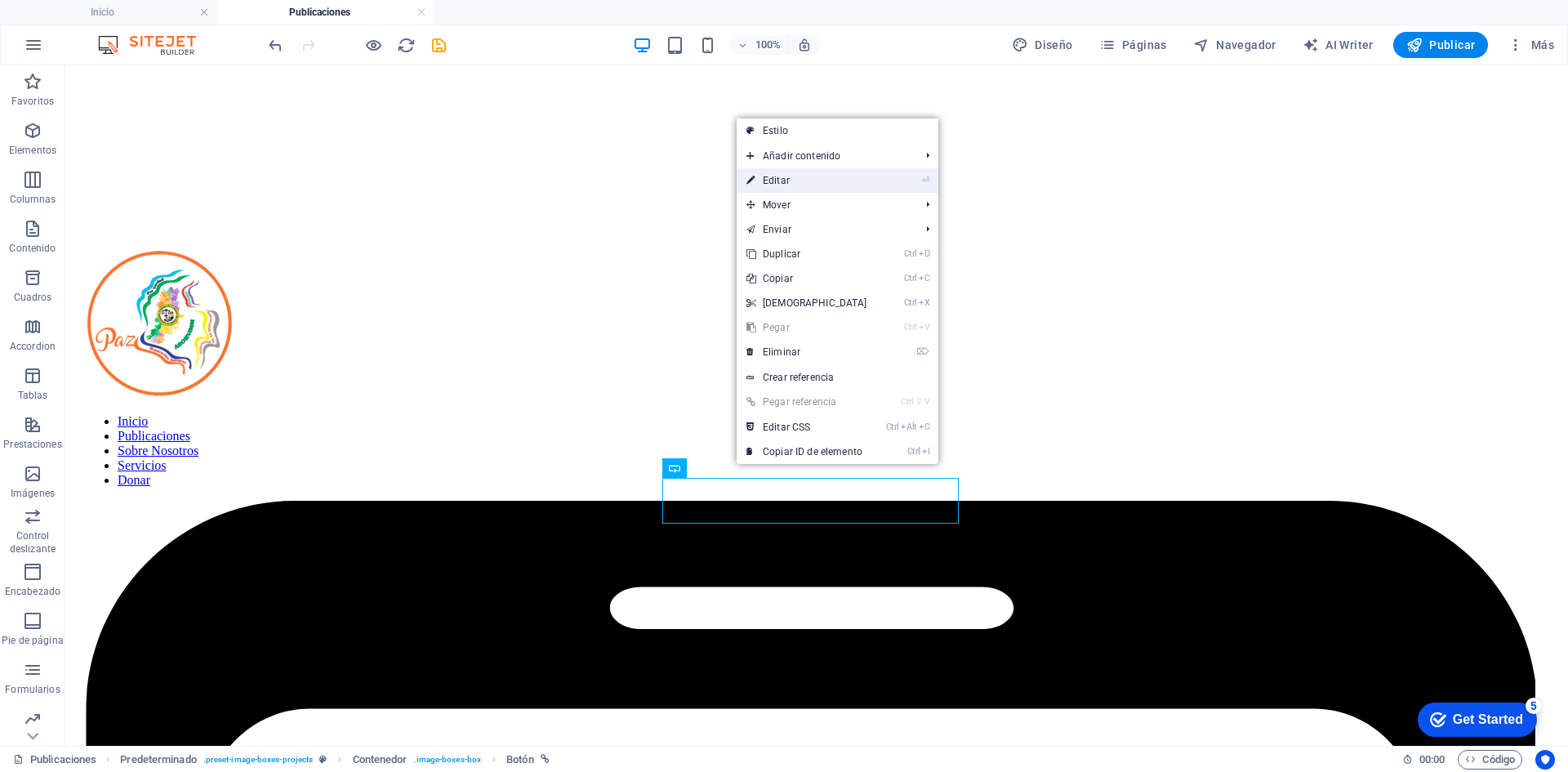
click at [780, 179] on link "⏎ Editar" at bounding box center [806, 181] width 141 height 25
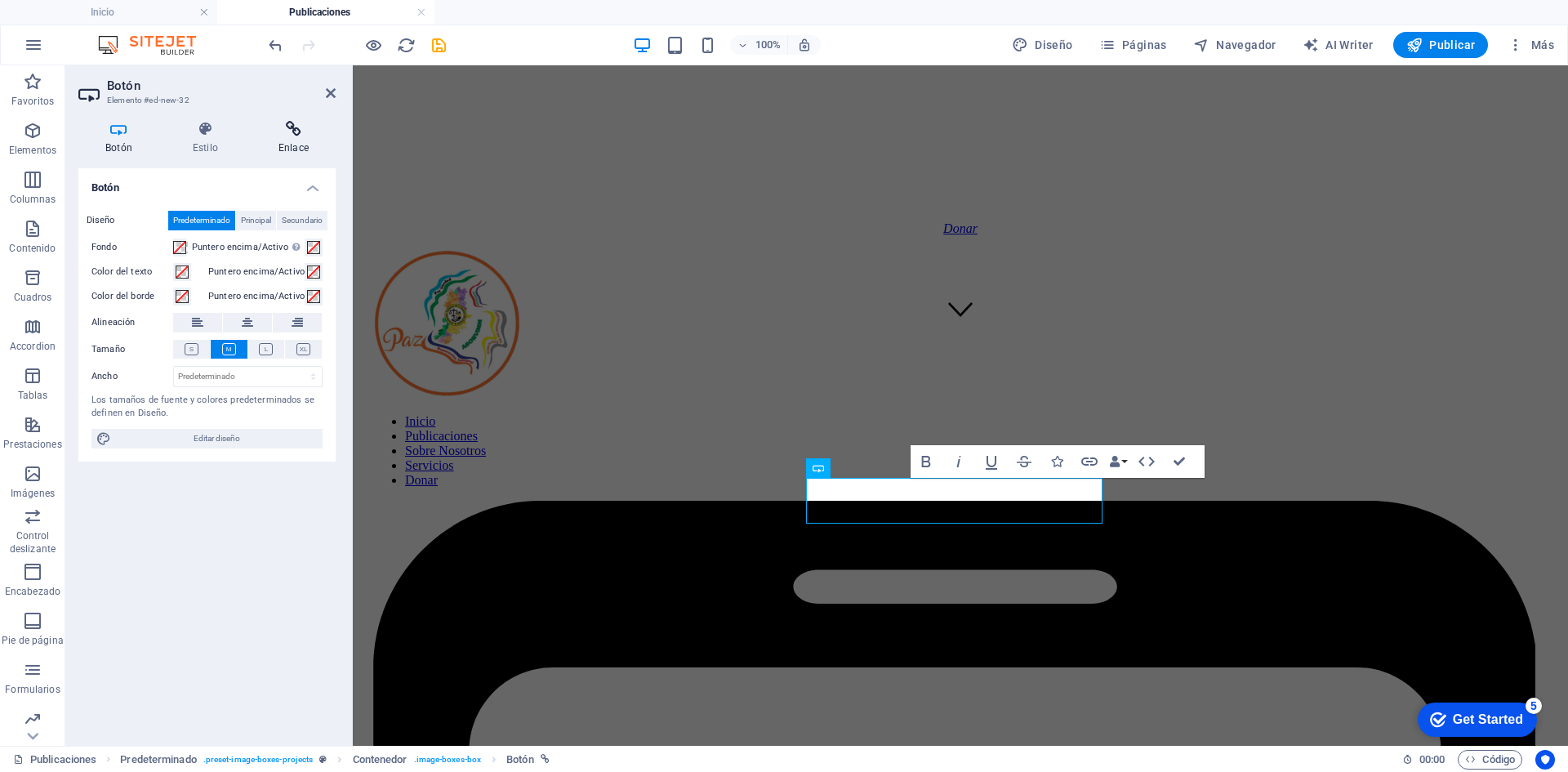
click at [295, 121] on icon at bounding box center [294, 128] width 84 height 16
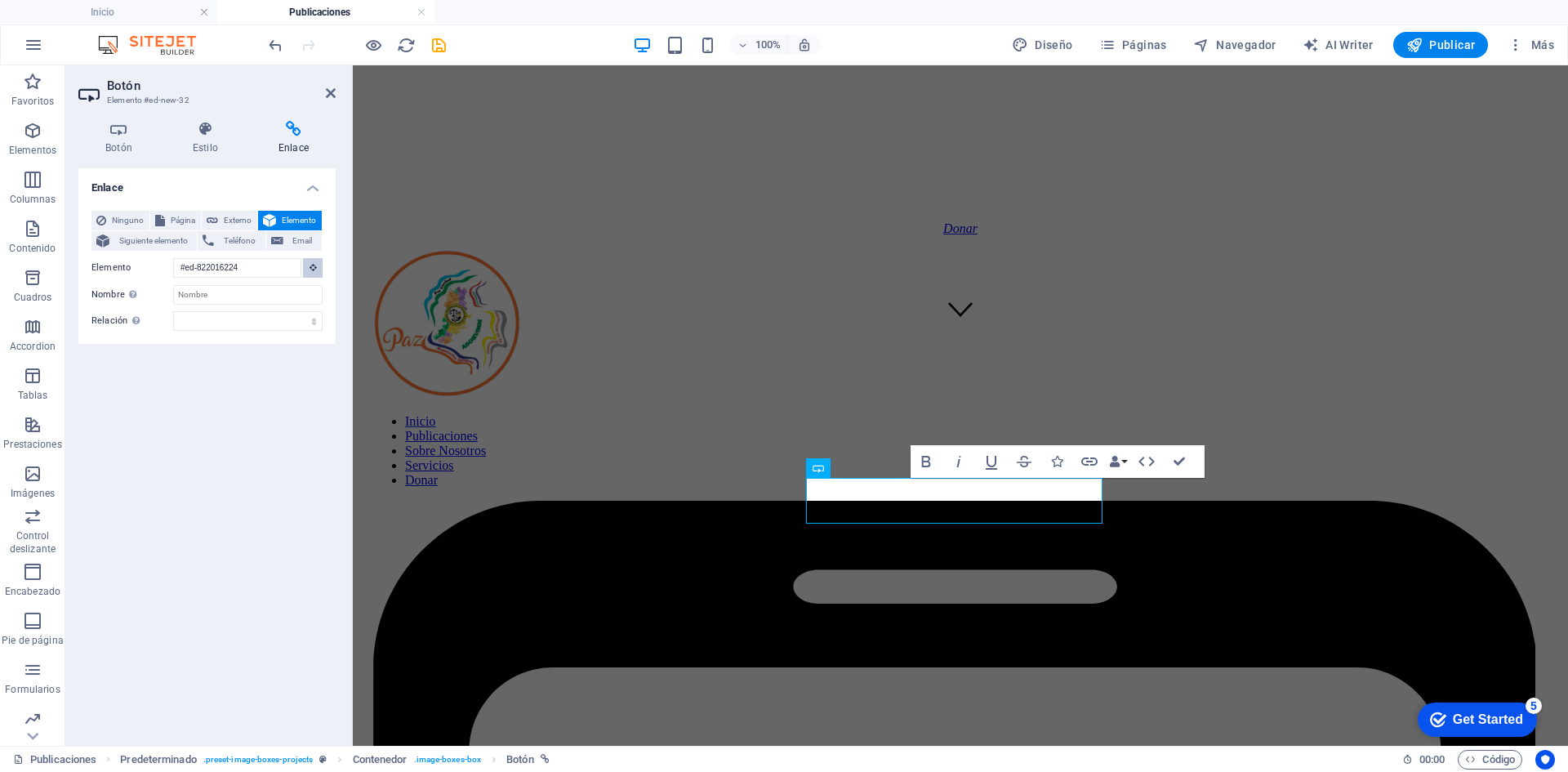
click at [313, 267] on icon at bounding box center [314, 267] width 8 height 9
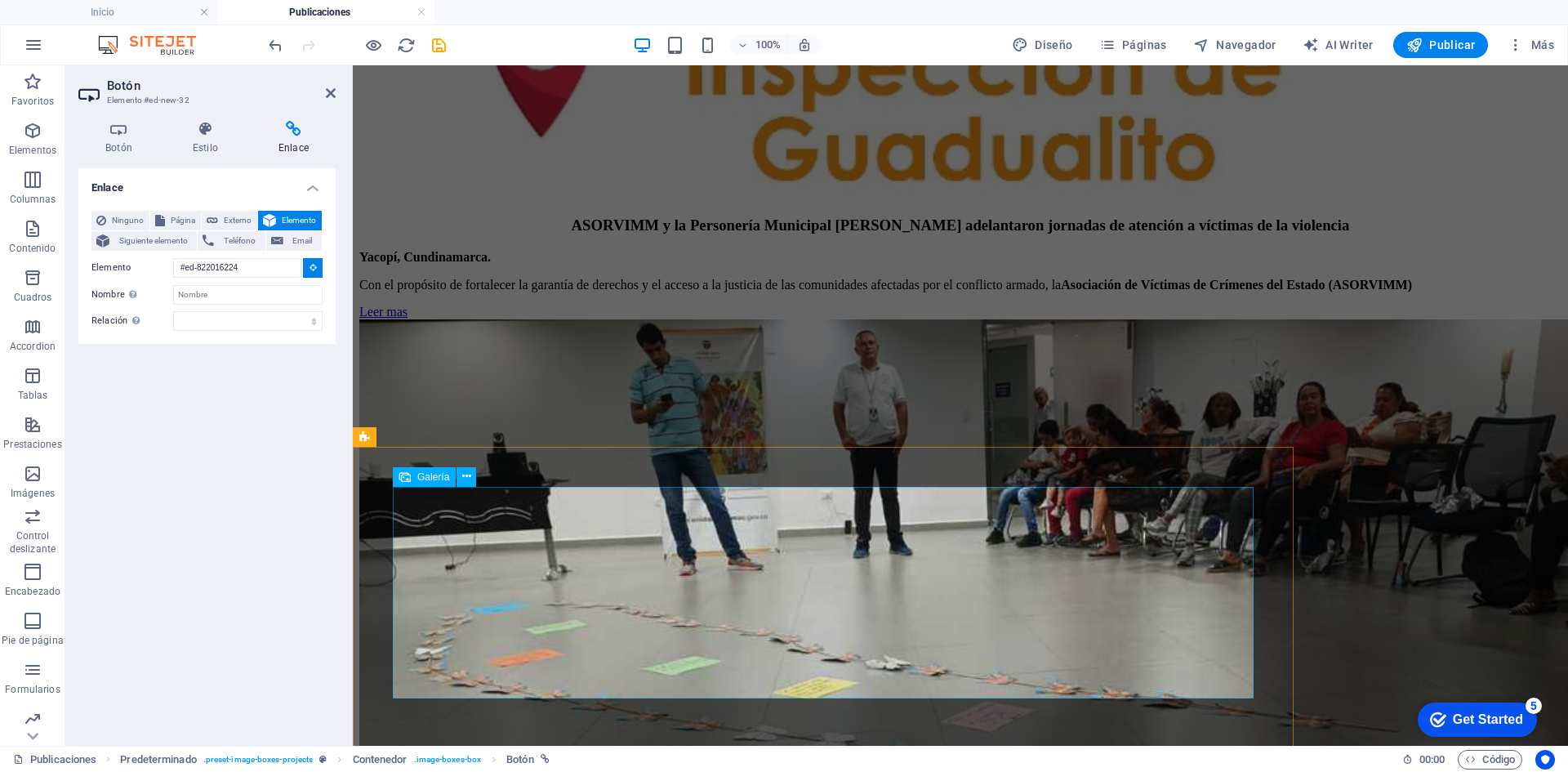
scroll to position [5963, 0]
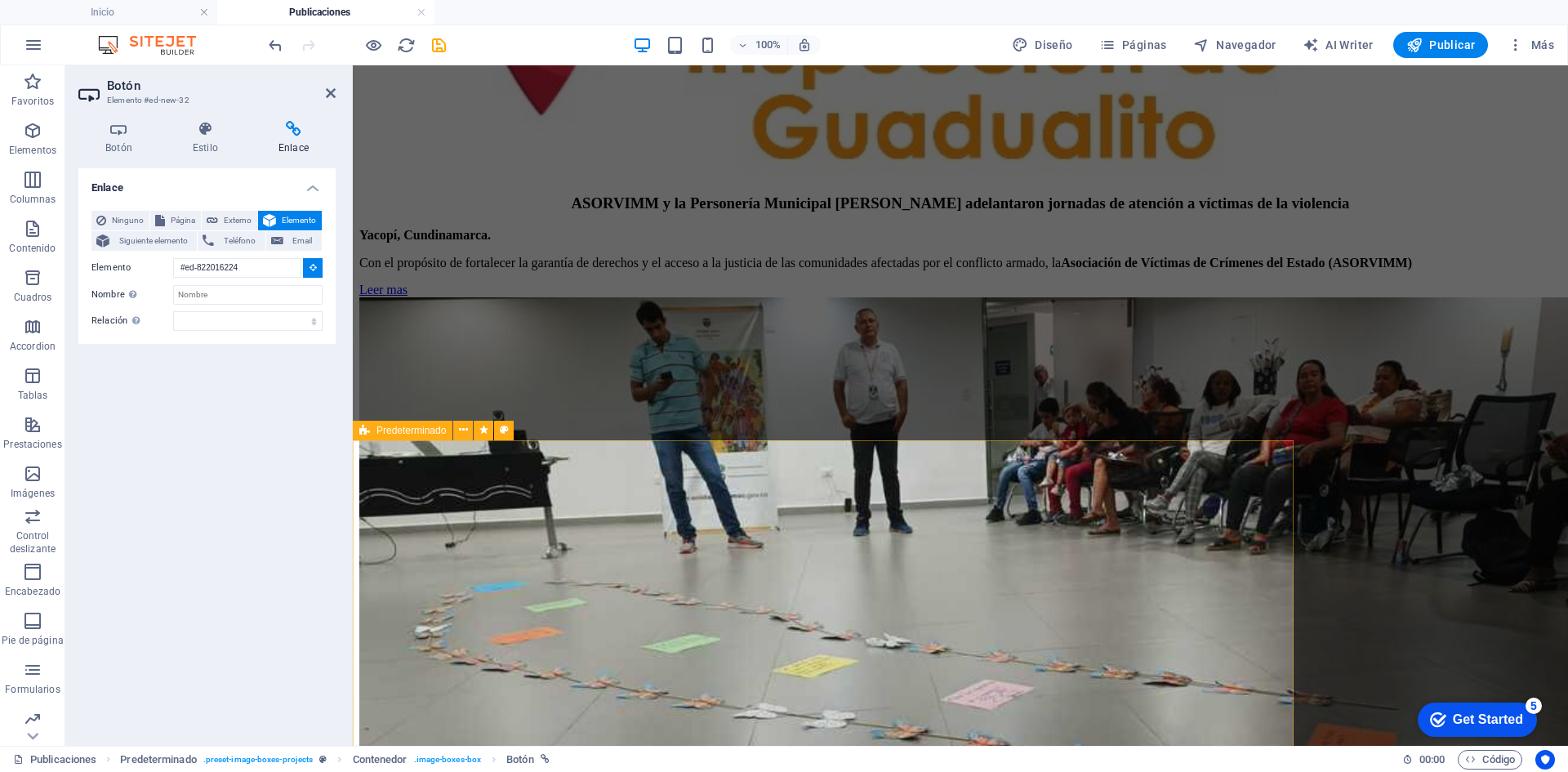
type input "#ed-new-378"
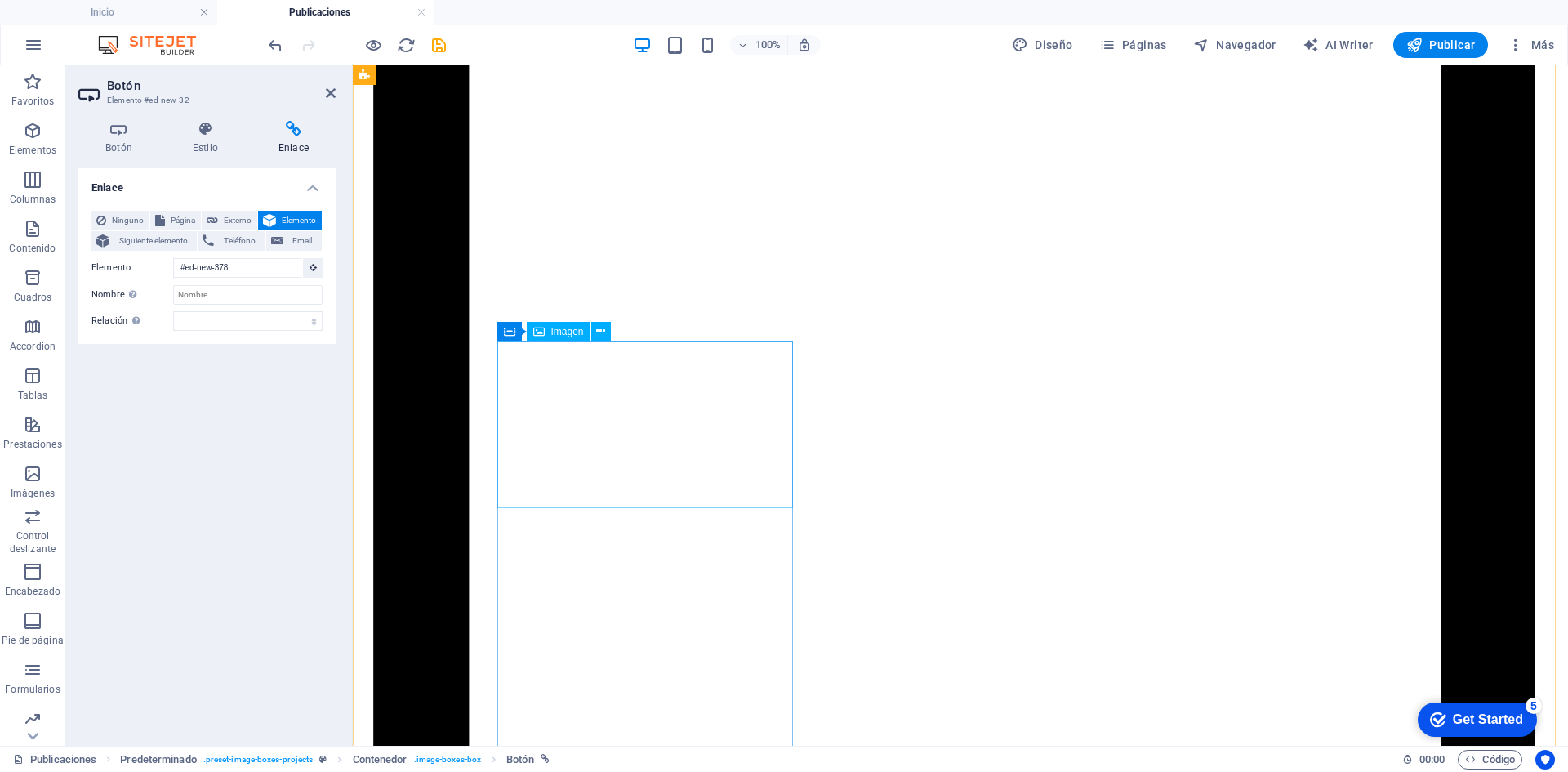
scroll to position [504, 0]
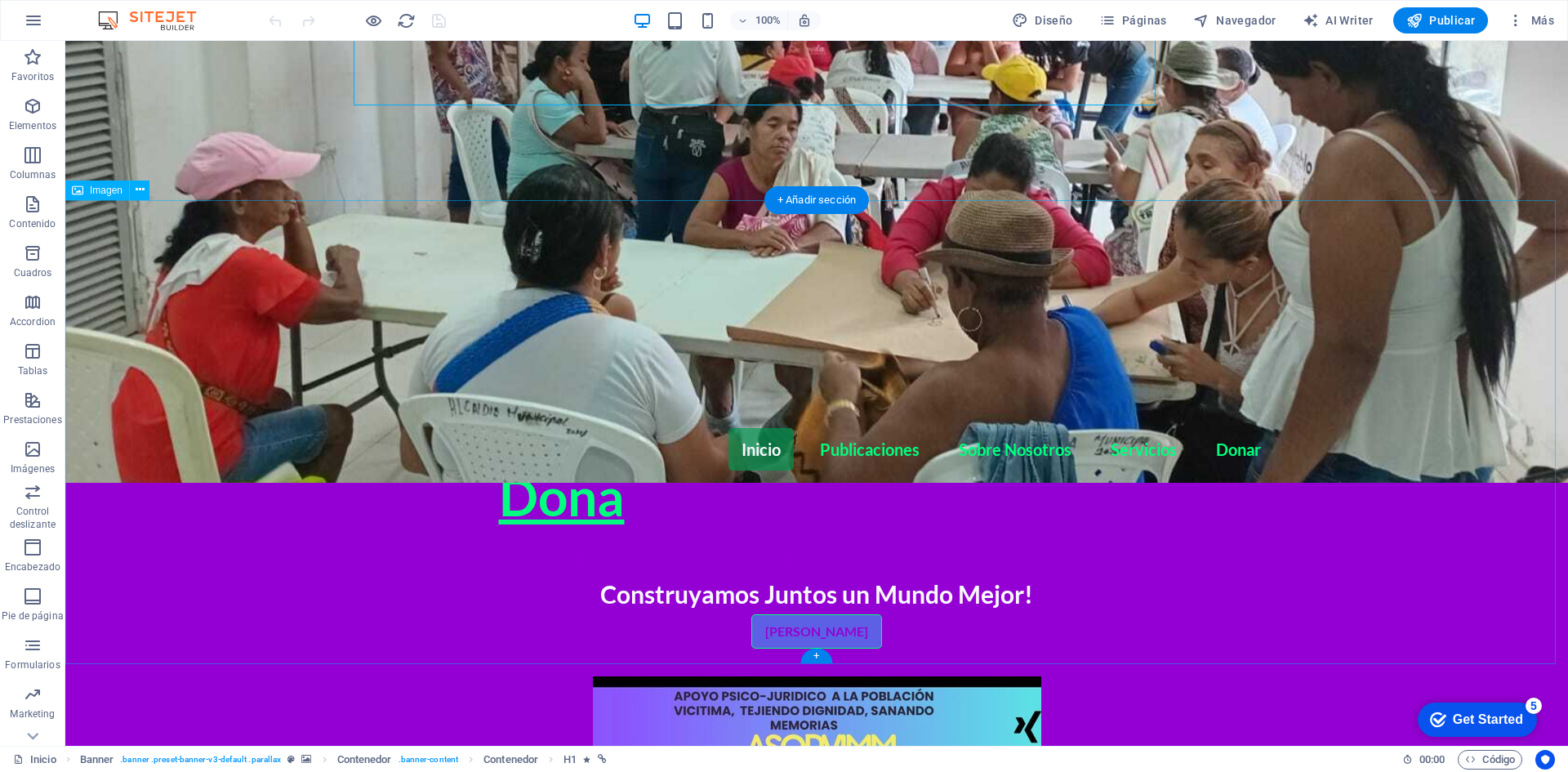
scroll to position [572, 0]
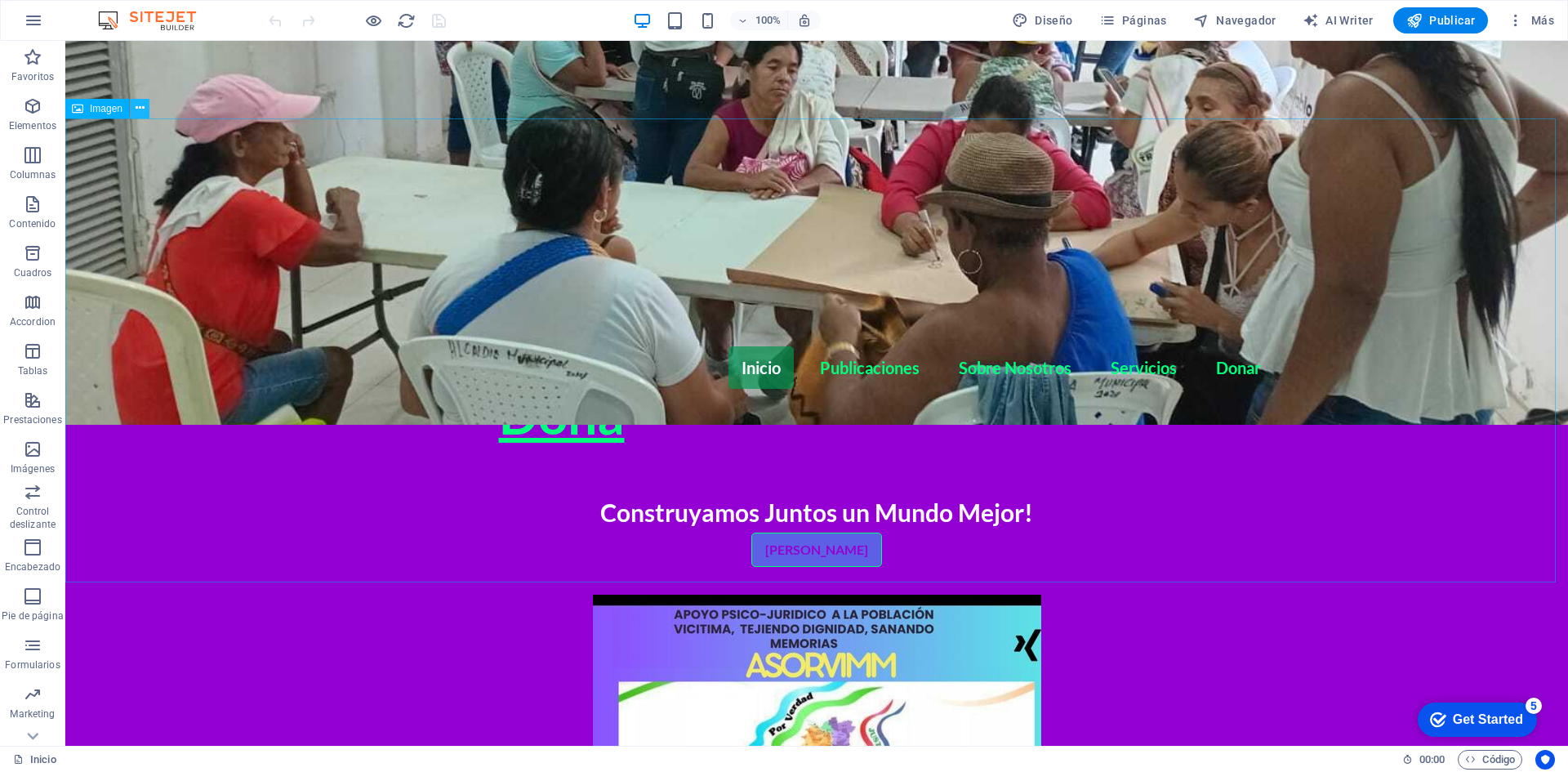
click at [143, 114] on icon at bounding box center [140, 108] width 9 height 17
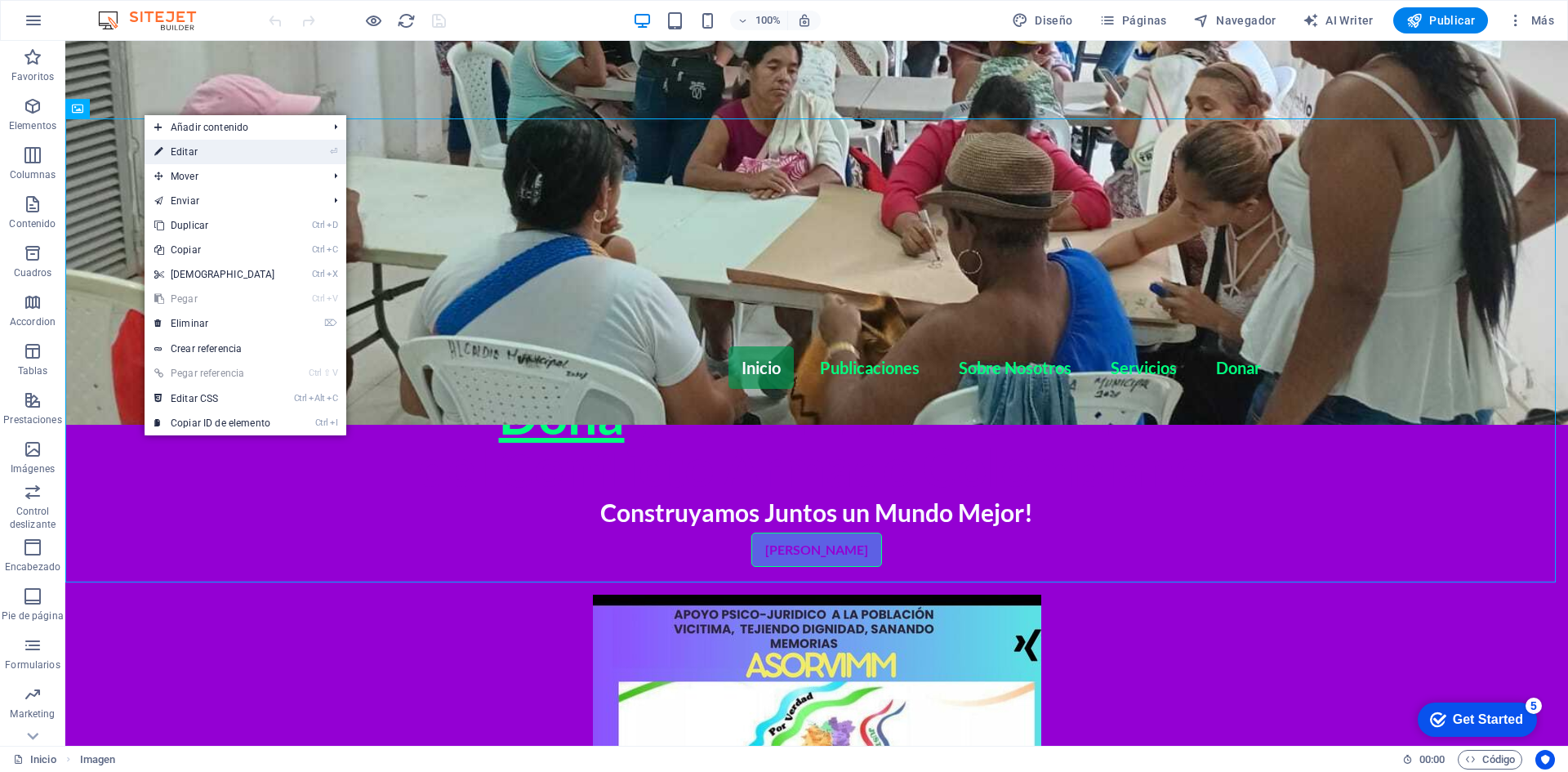
click at [184, 150] on link "⏎ Editar" at bounding box center [214, 152] width 141 height 25
select select "px"
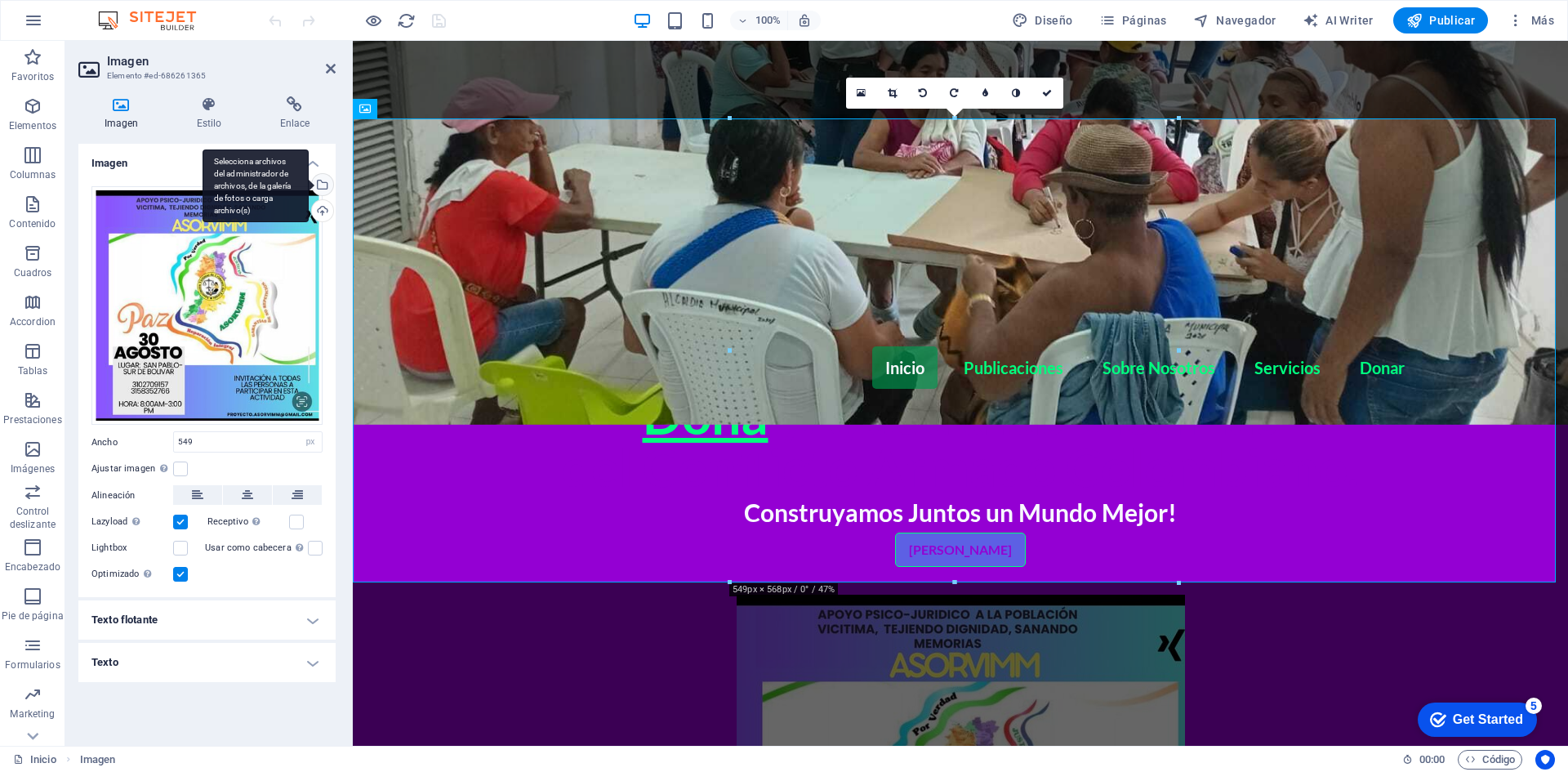
click at [309, 185] on div "Selecciona archivos del administrador de archivos, de la galería de fotos o car…" at bounding box center [255, 186] width 106 height 74
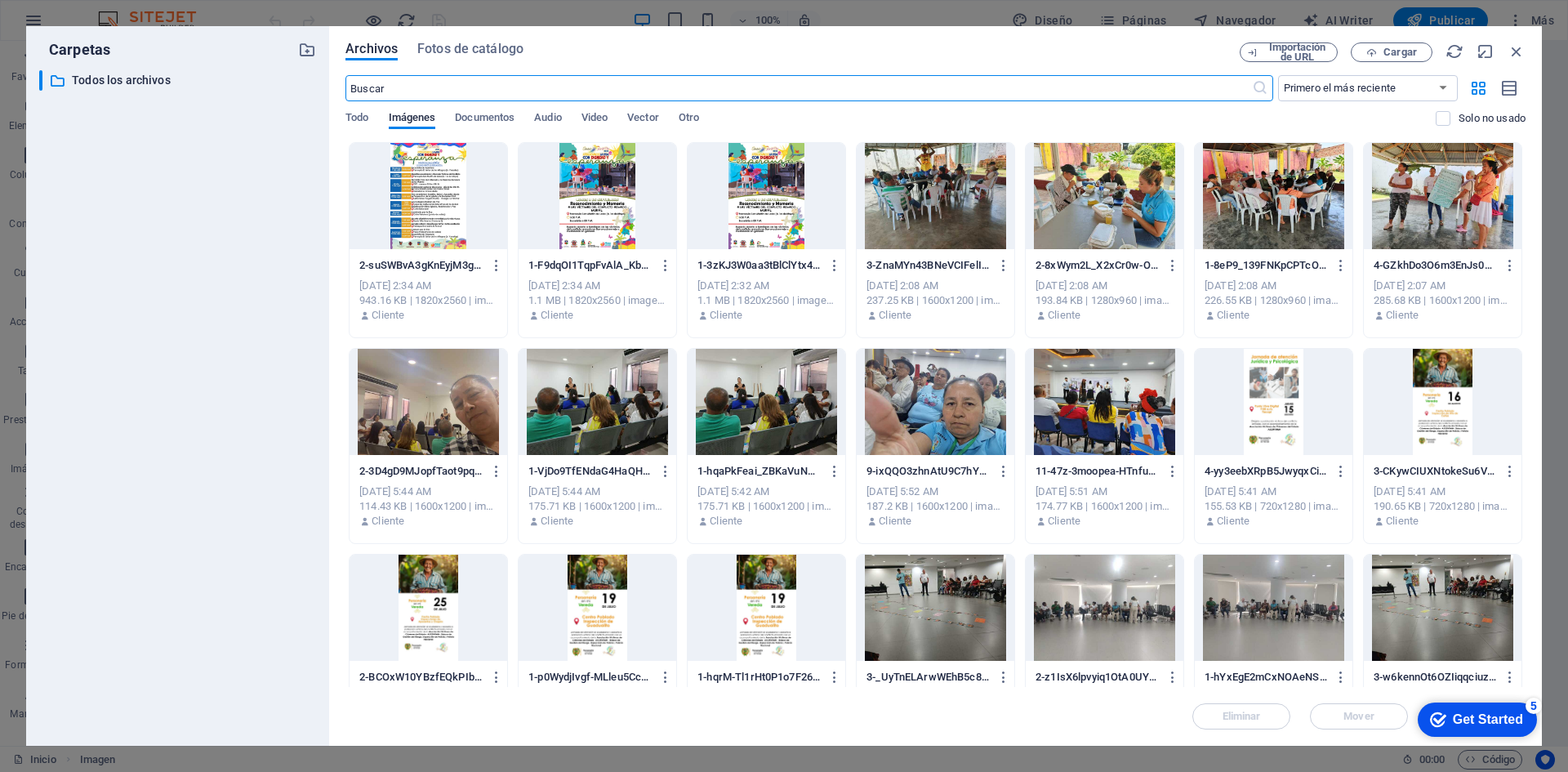
click at [605, 200] on div at bounding box center [597, 195] width 158 height 106
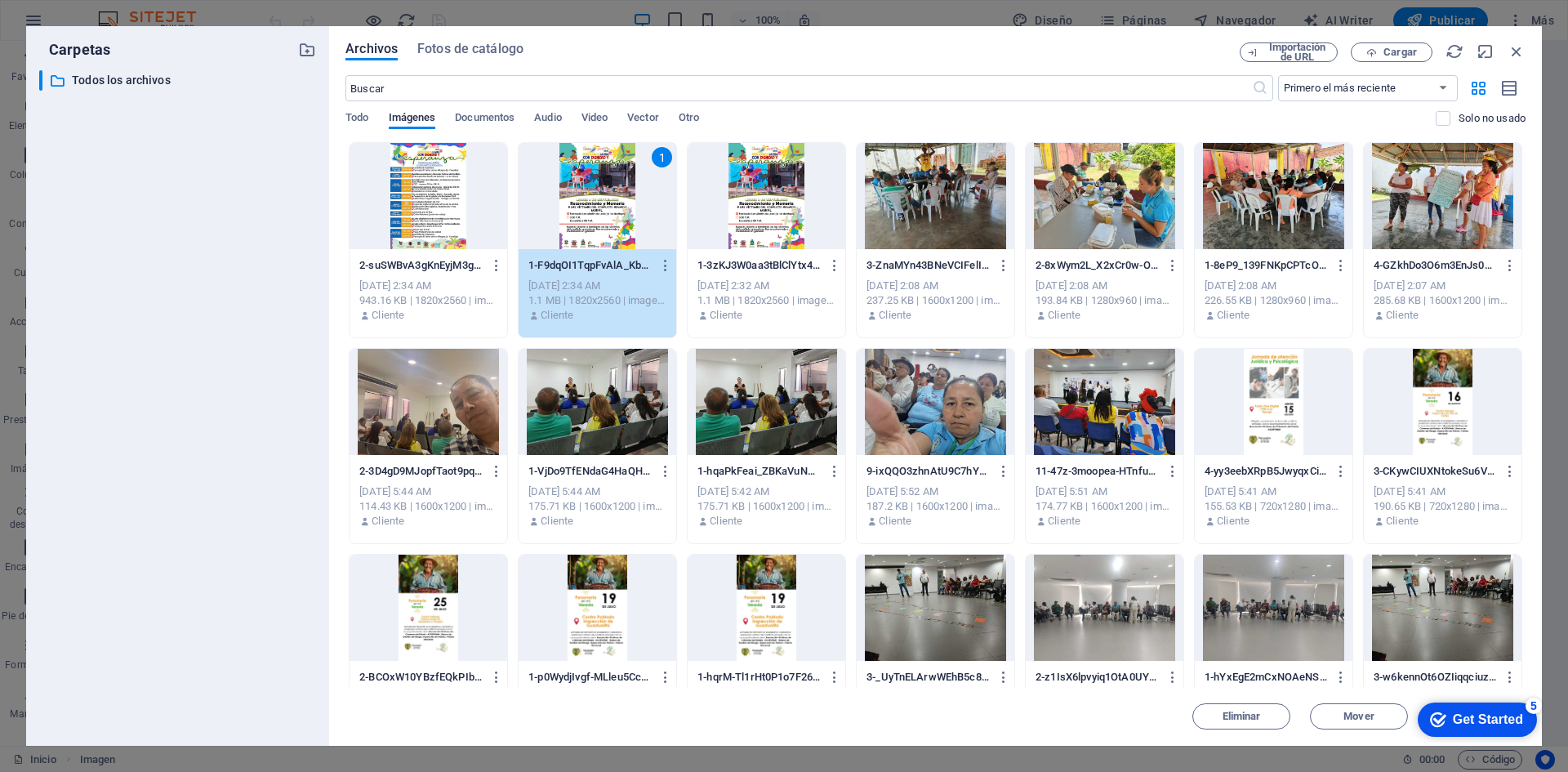
click at [605, 200] on div "1" at bounding box center [597, 195] width 158 height 106
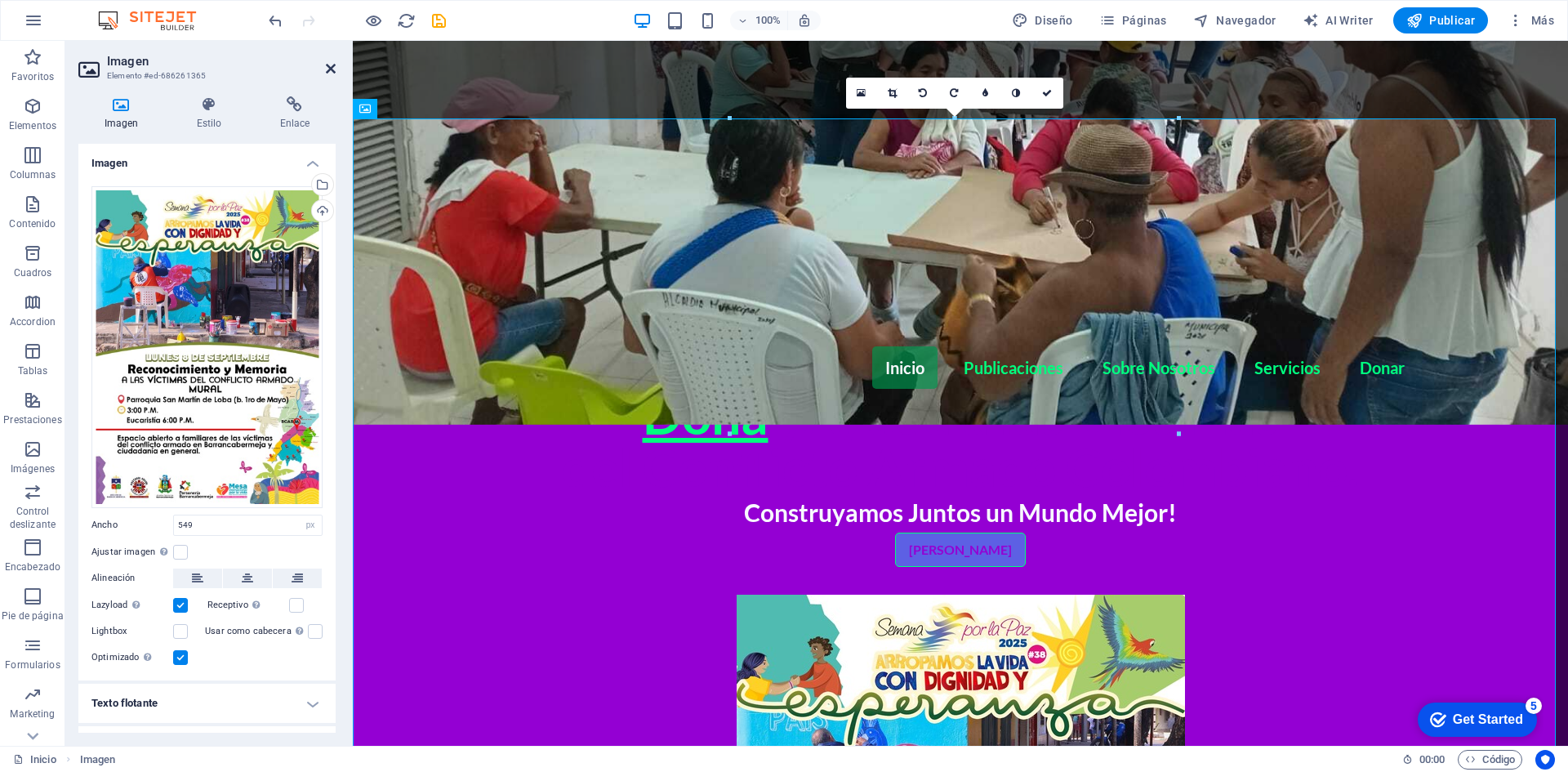
click at [331, 64] on icon at bounding box center [331, 69] width 10 height 13
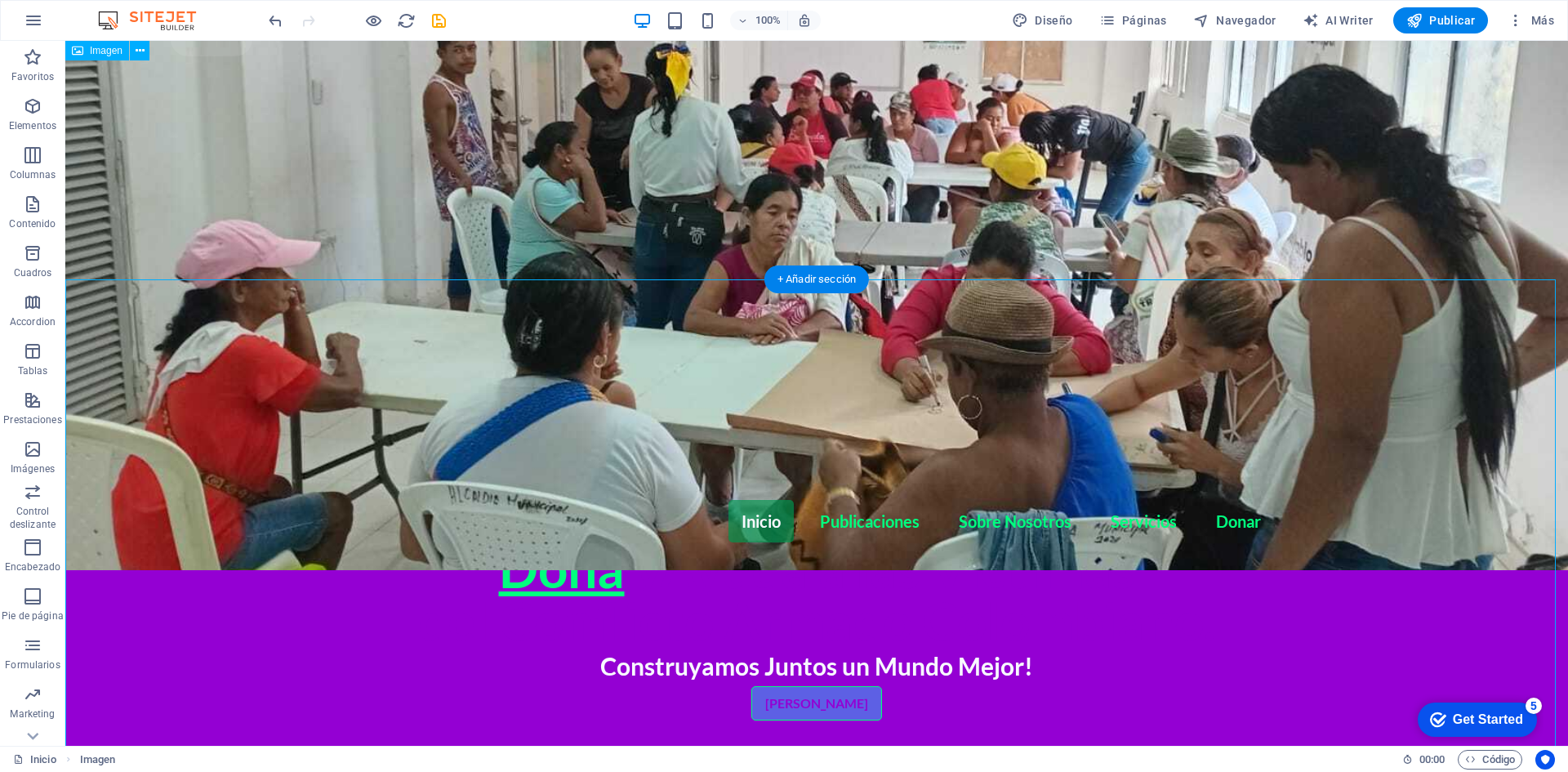
scroll to position [408, 0]
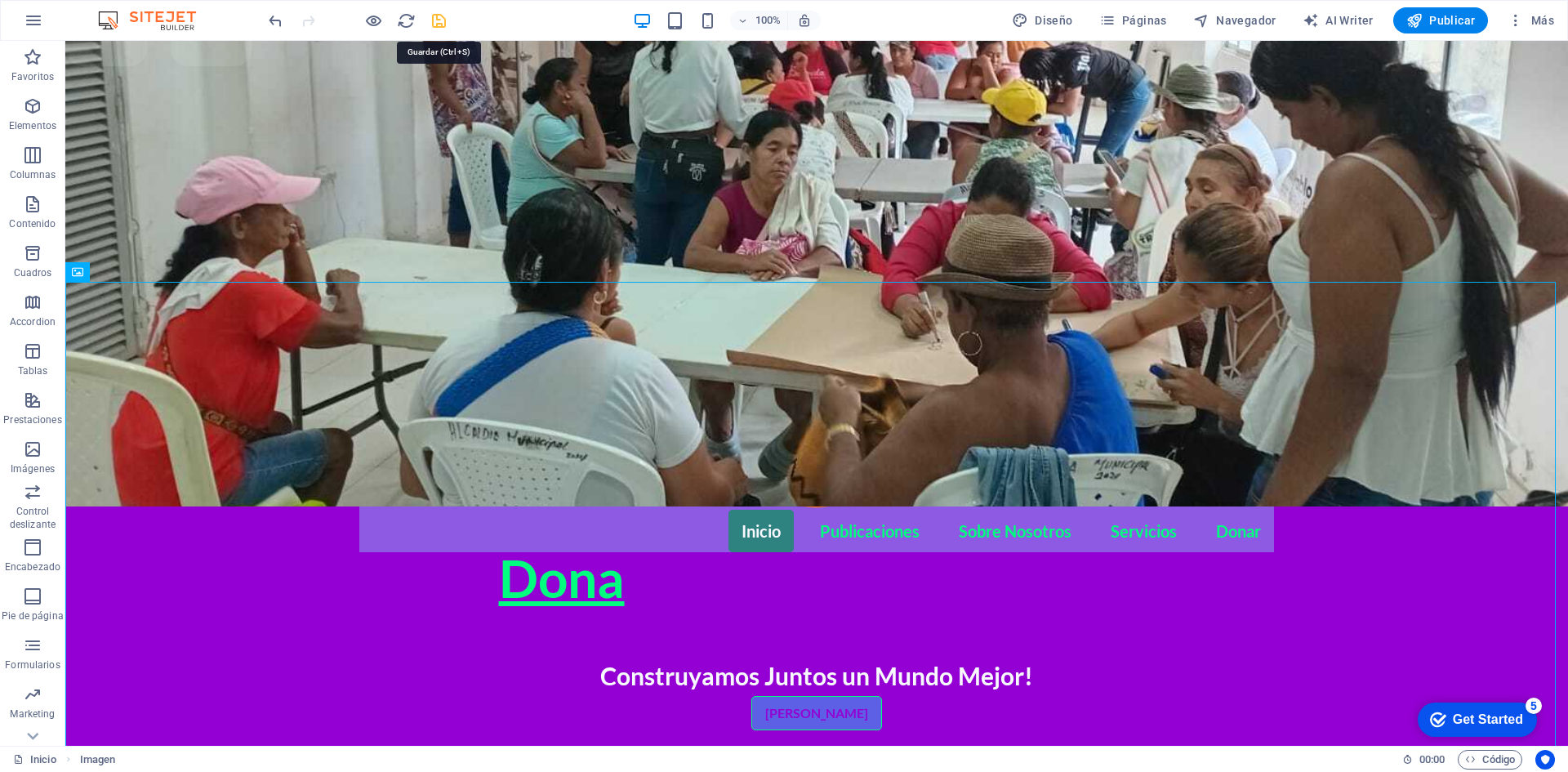
click at [0, 0] on icon "save" at bounding box center [0, 0] width 0 height 0
